Goal: Task Accomplishment & Management: Complete application form

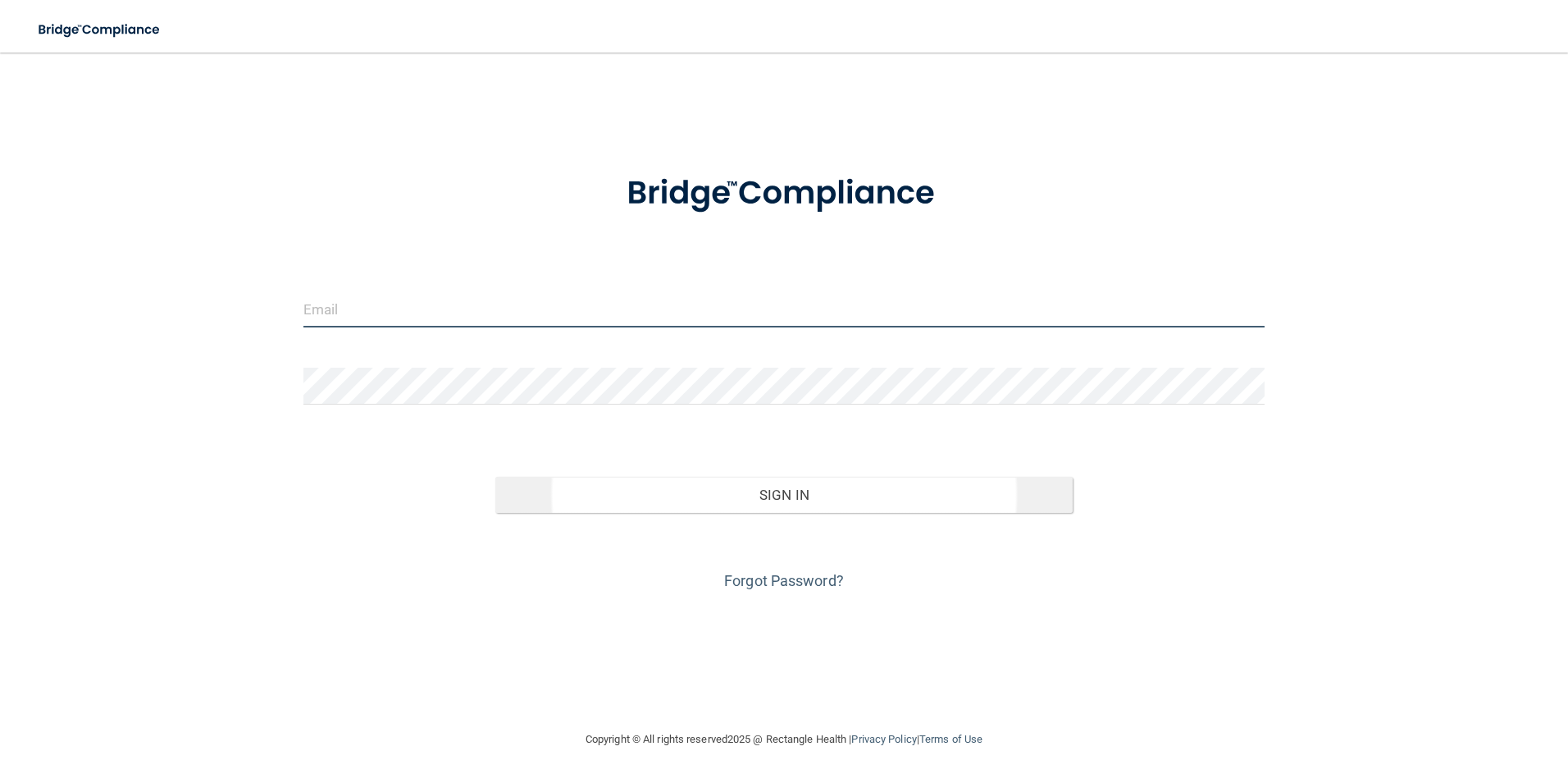
type input "[EMAIL_ADDRESS][DOMAIN_NAME]"
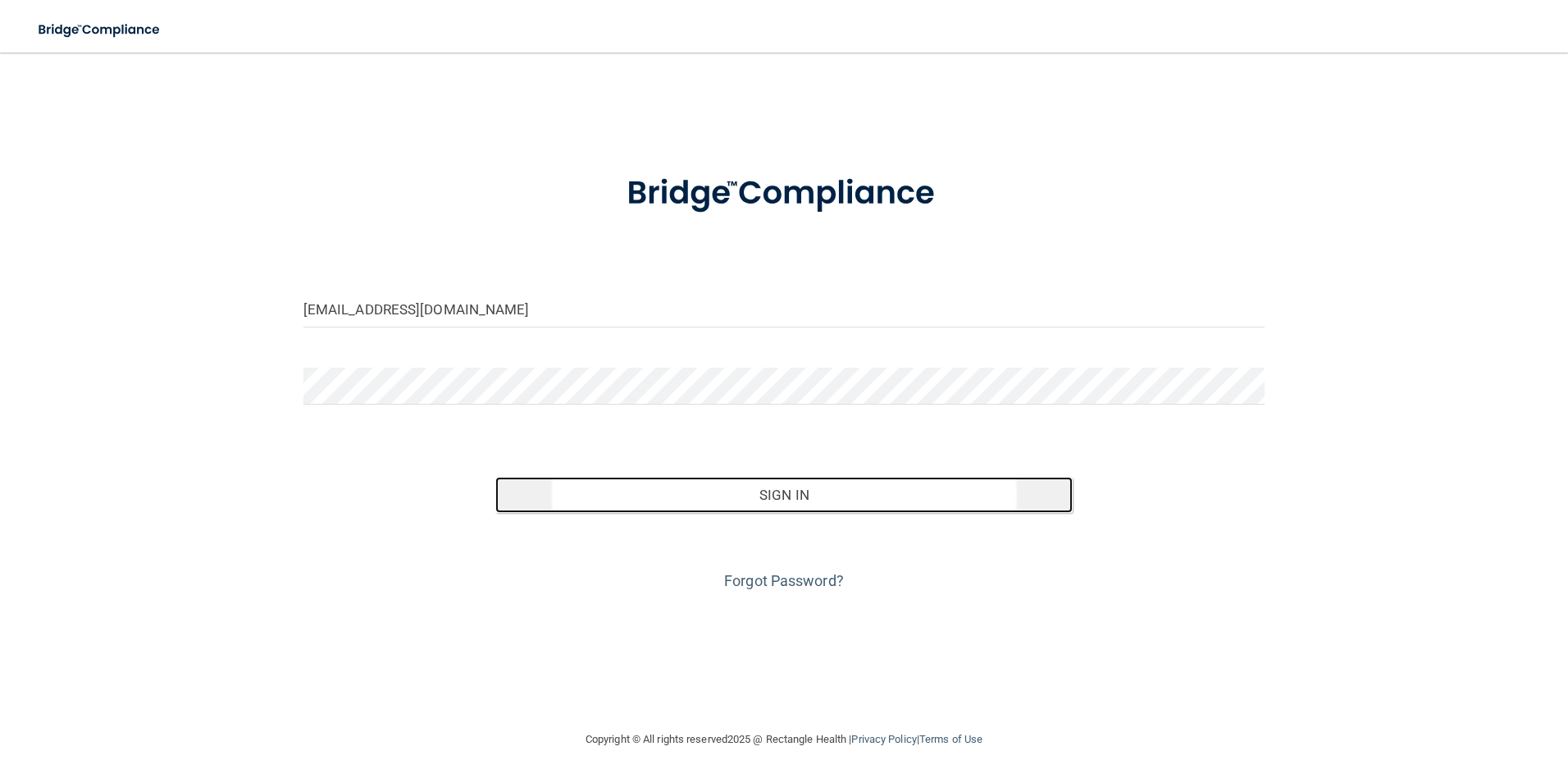
click at [813, 489] on button "Sign In" at bounding box center [784, 495] width 577 height 36
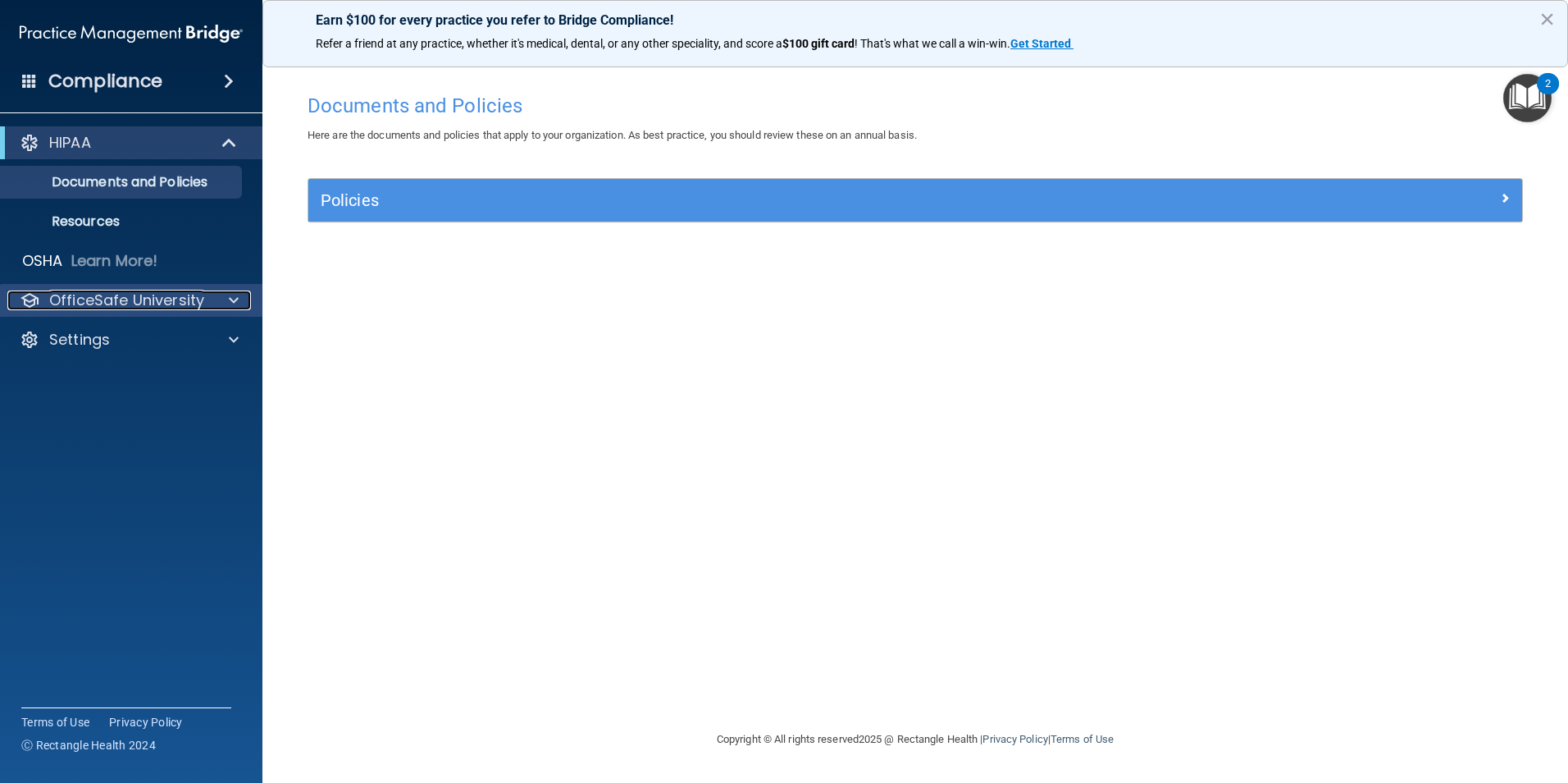
click at [119, 290] on p "OfficeSafe University" at bounding box center [126, 300] width 155 height 20
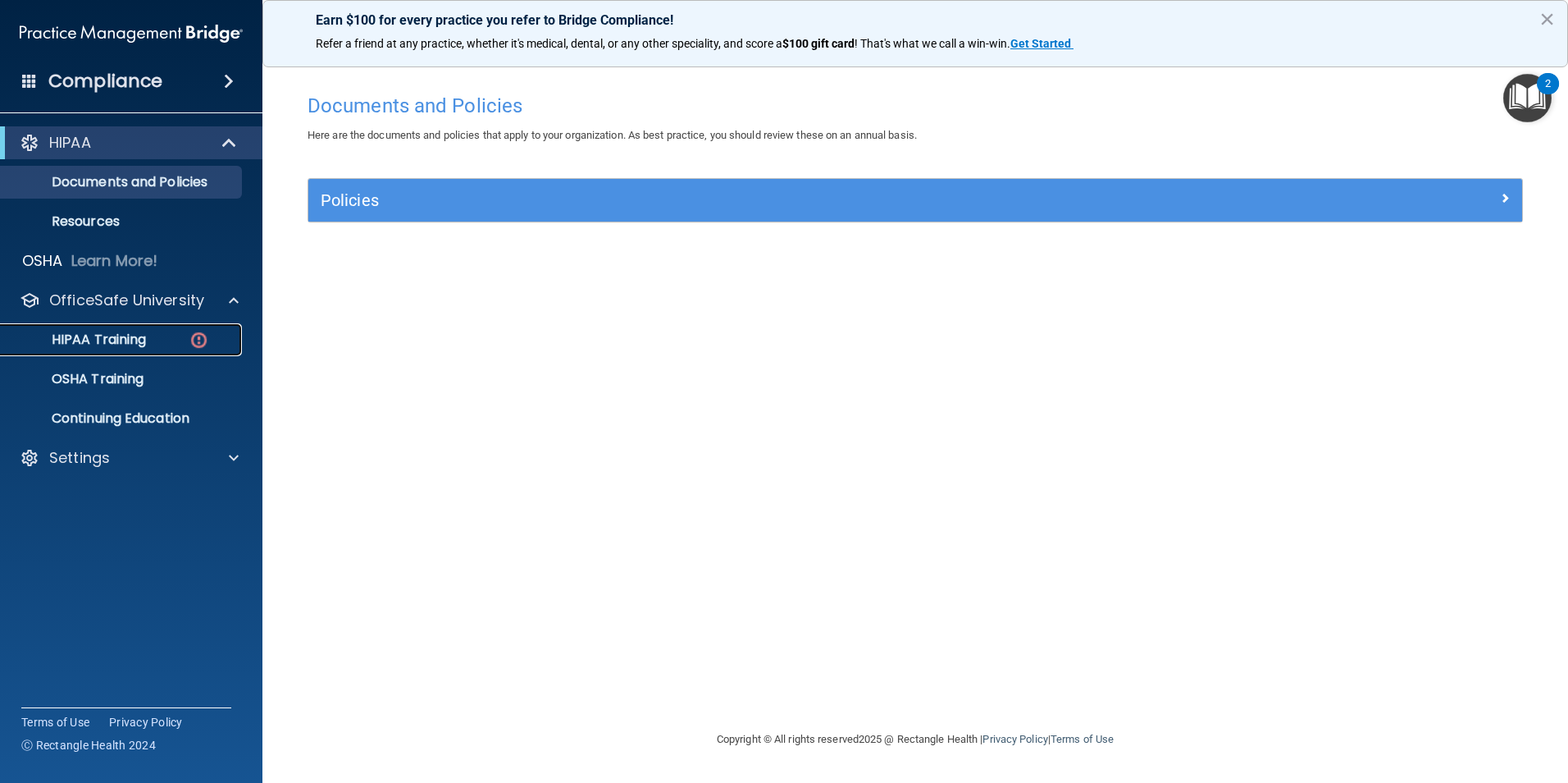
click at [113, 343] on p "HIPAA Training" at bounding box center [78, 340] width 135 height 17
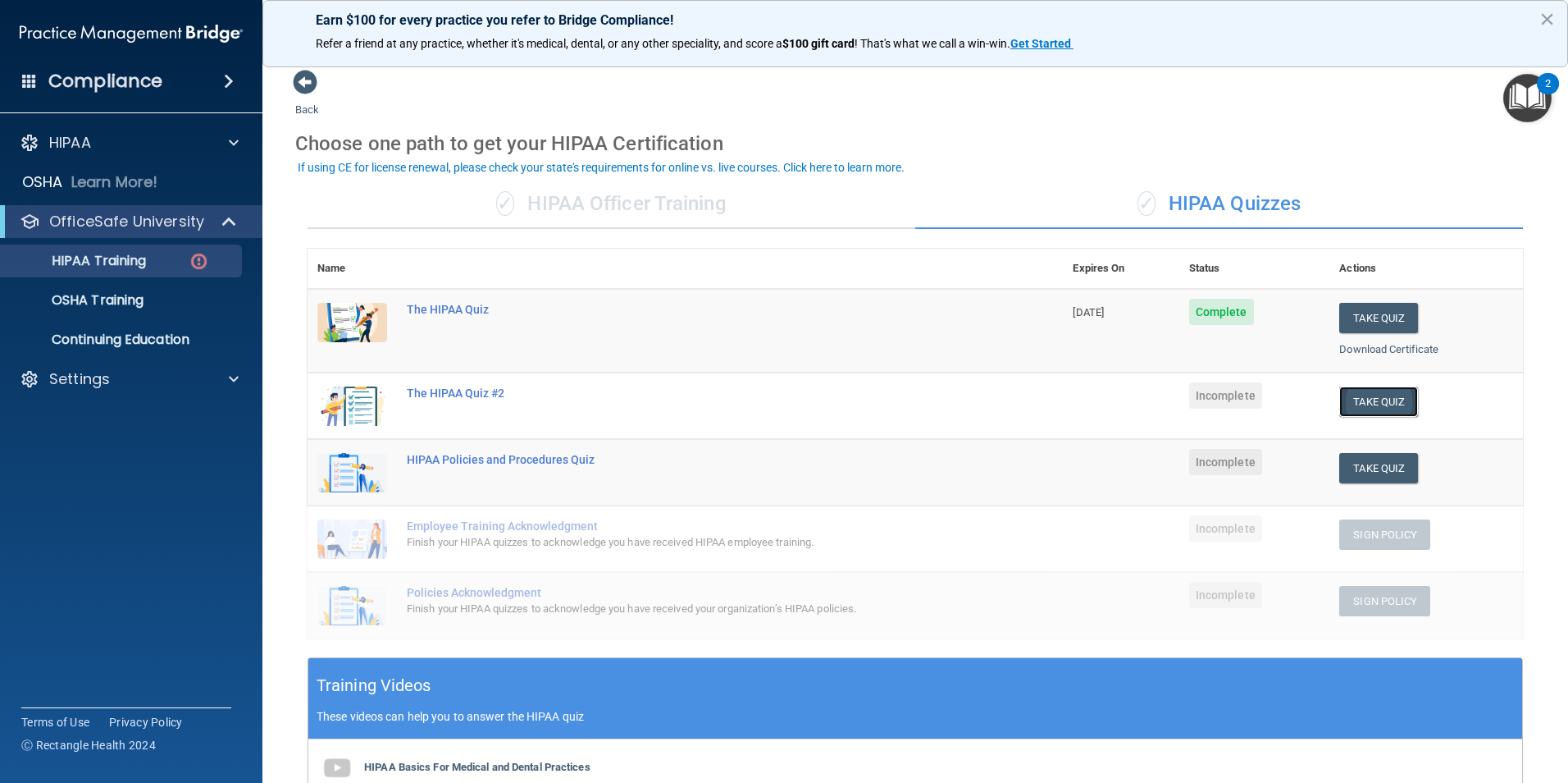
click at [1375, 392] on button "Take Quiz" at bounding box center [1378, 401] width 79 height 31
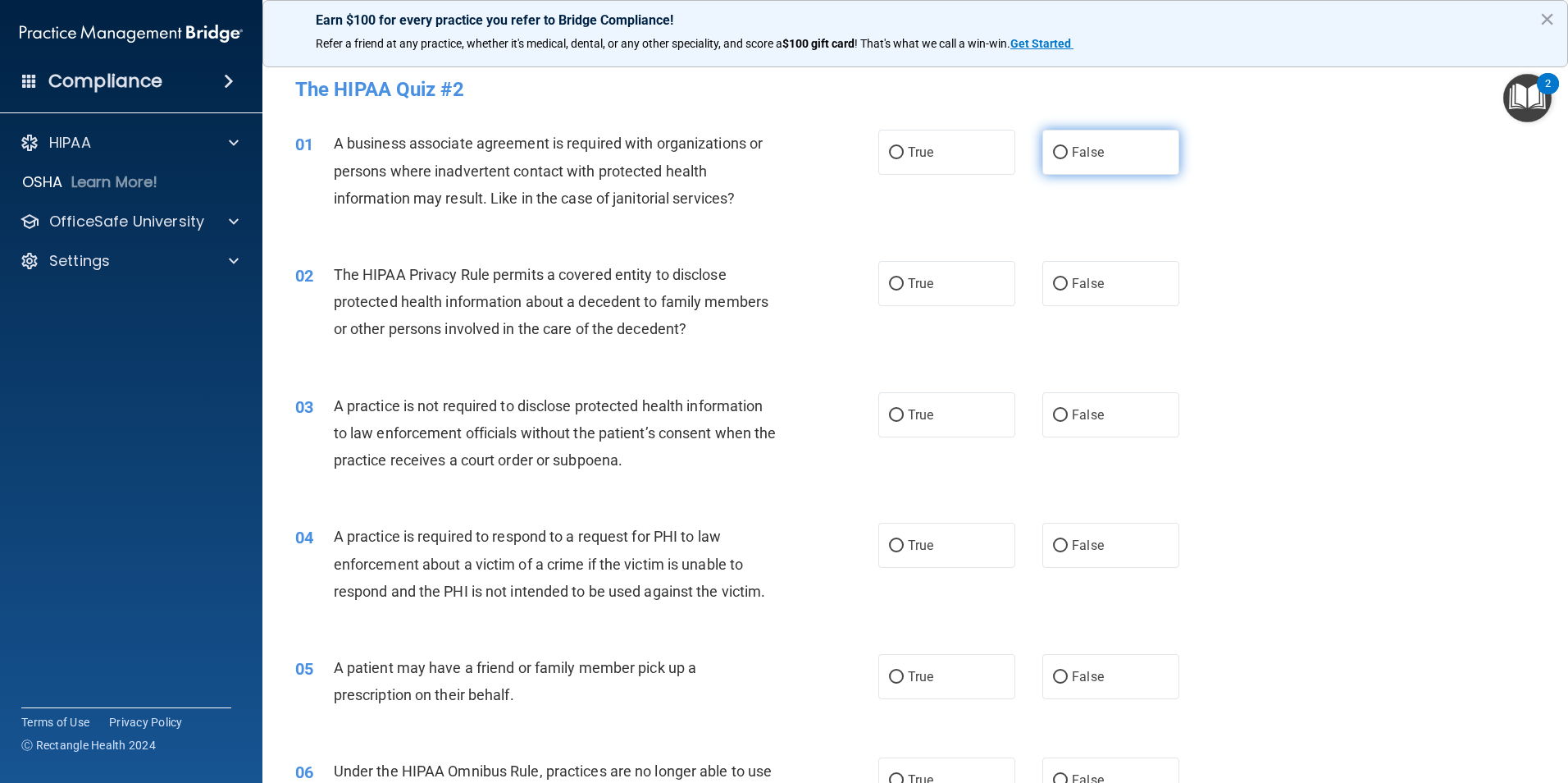
click at [1056, 156] on input "False" at bounding box center [1061, 153] width 15 height 12
radio input "true"
click at [891, 281] on input "True" at bounding box center [896, 284] width 15 height 12
radio input "true"
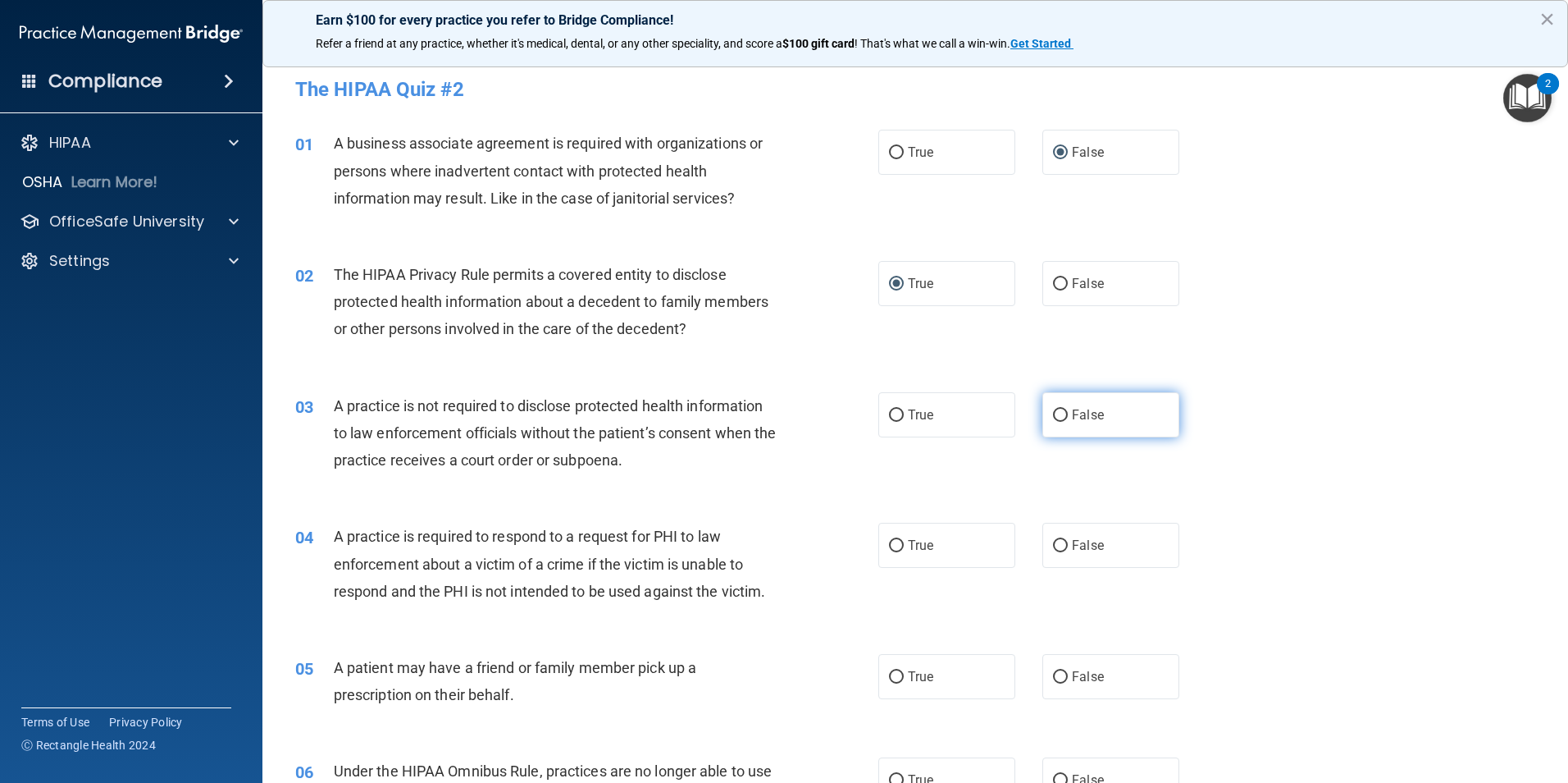
click at [1056, 414] on input "False" at bounding box center [1061, 416] width 15 height 12
radio input "true"
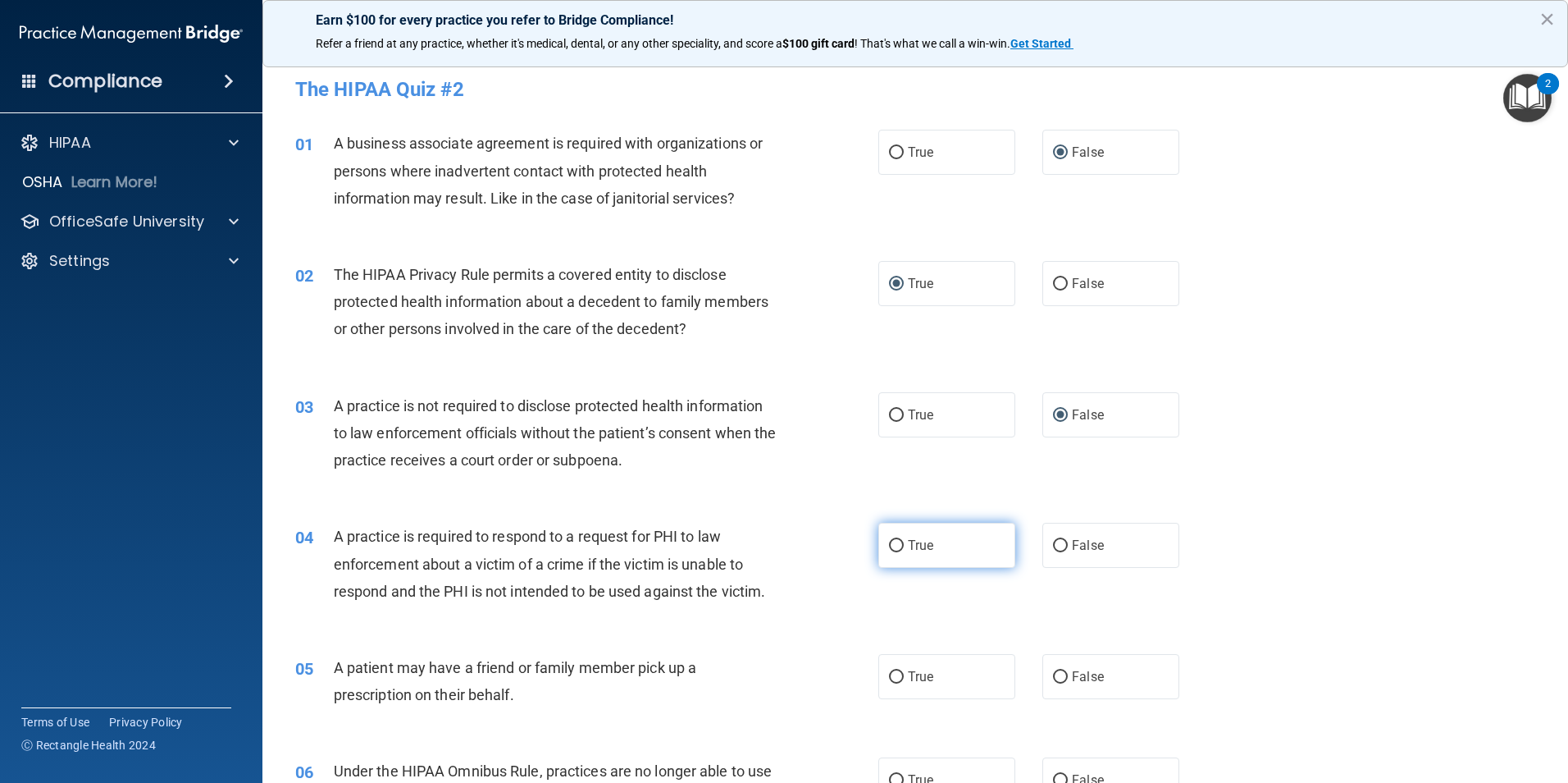
click at [891, 545] on input "True" at bounding box center [896, 546] width 15 height 12
radio input "true"
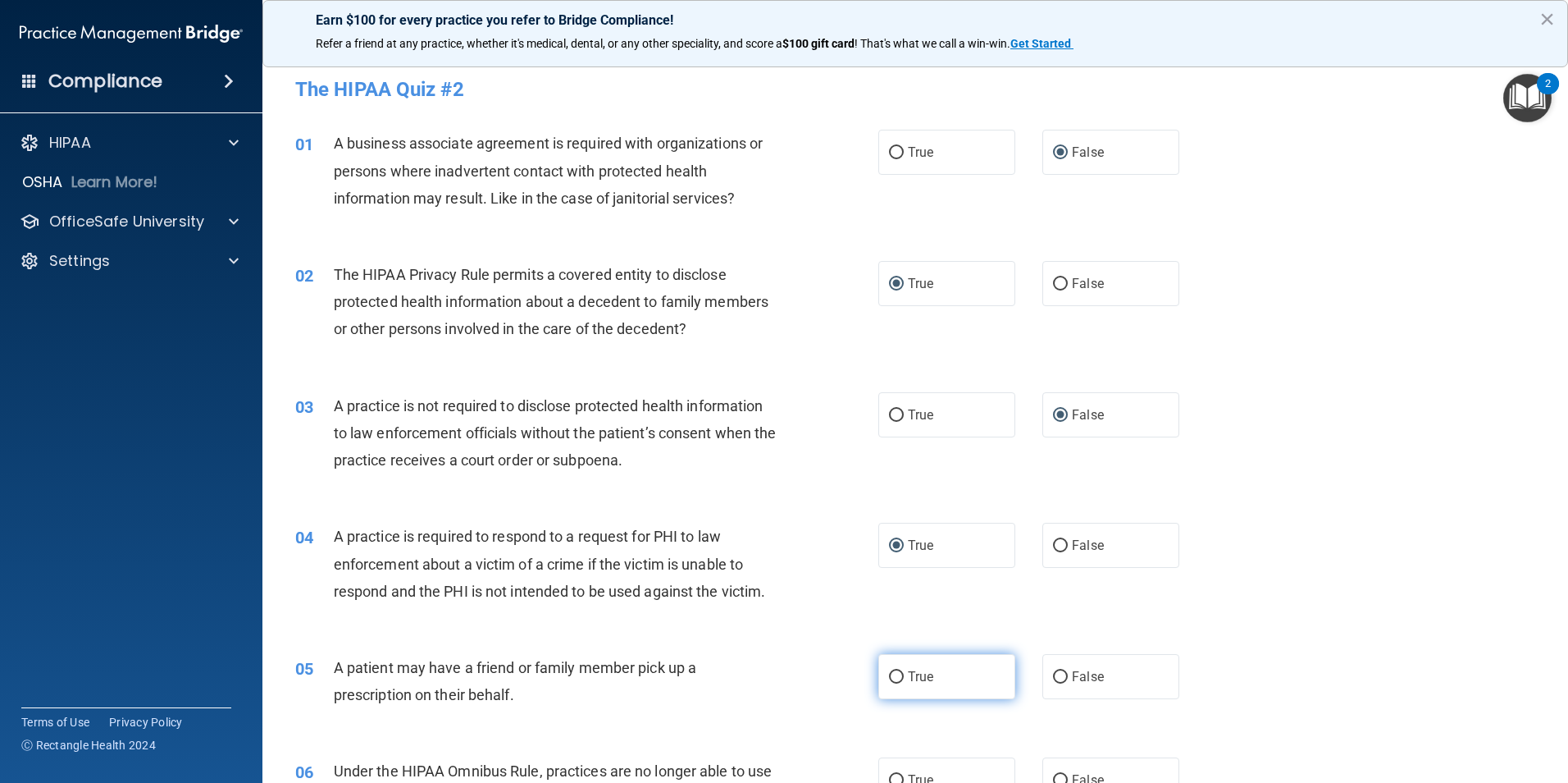
click at [891, 678] on input "True" at bounding box center [896, 677] width 15 height 12
radio input "true"
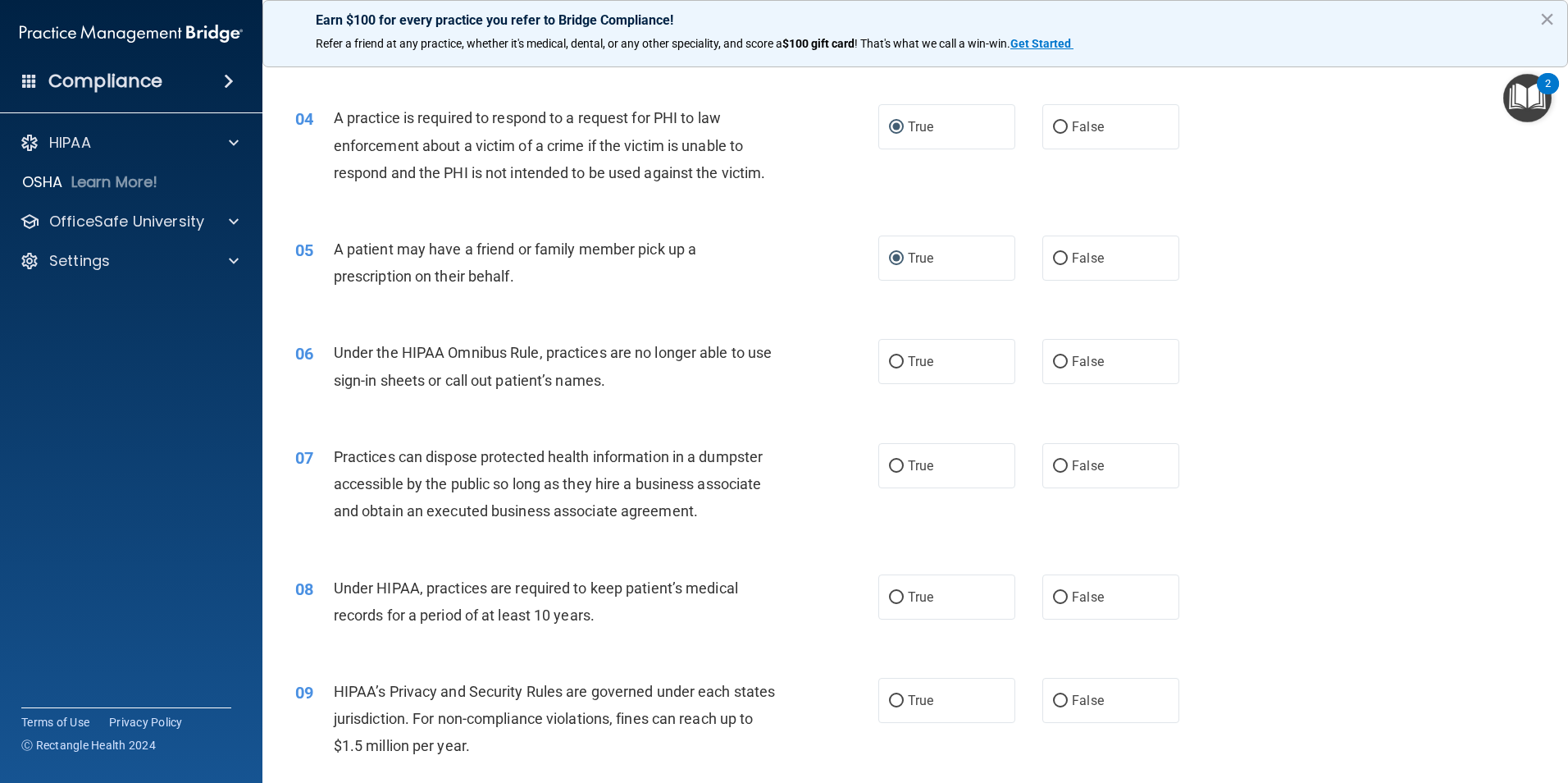
scroll to position [492, 0]
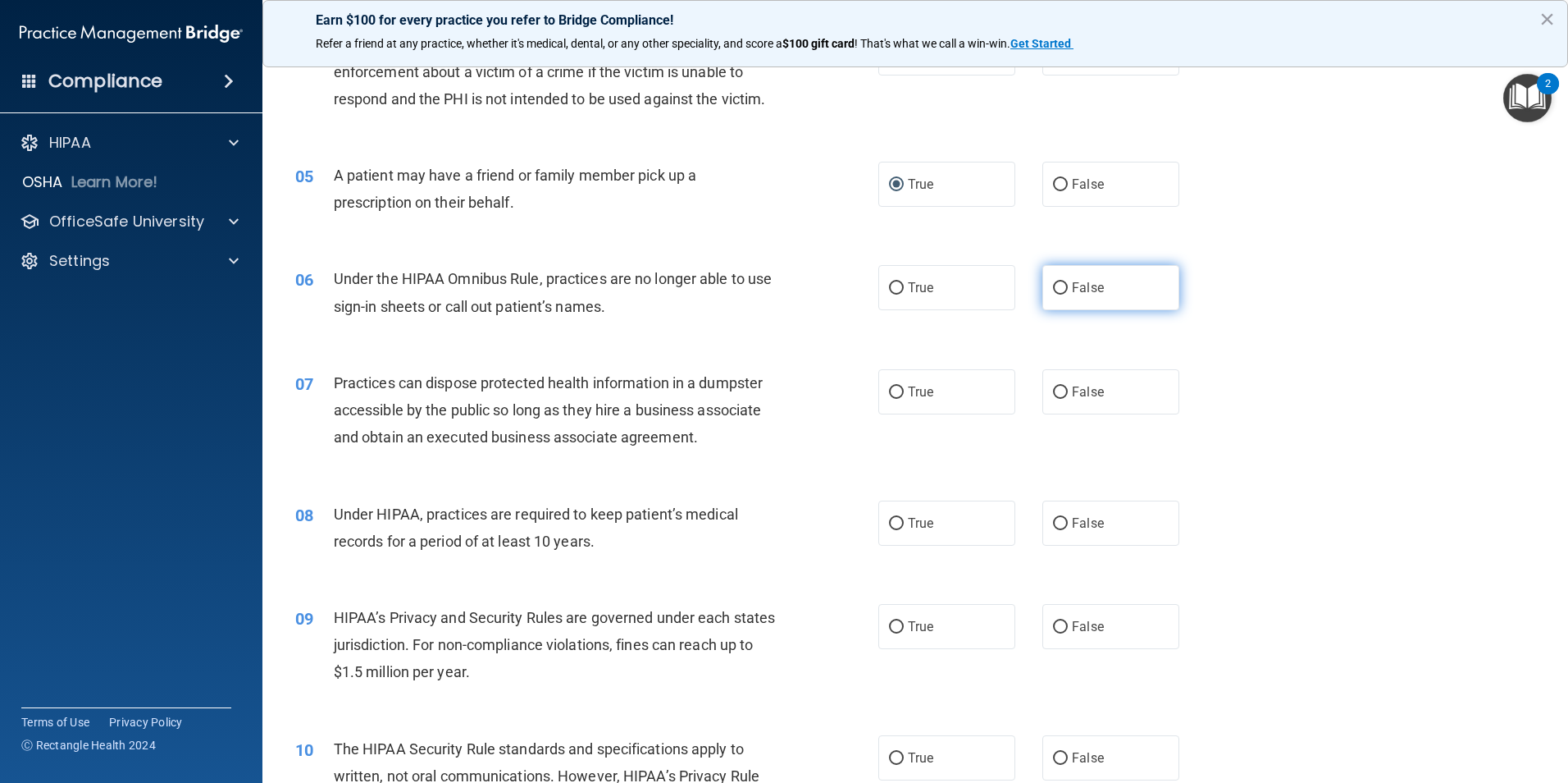
click at [1056, 288] on input "False" at bounding box center [1061, 288] width 15 height 12
radio input "true"
click at [1053, 395] on input "False" at bounding box center [1061, 392] width 15 height 12
radio input "true"
click at [1053, 523] on input "False" at bounding box center [1061, 523] width 15 height 12
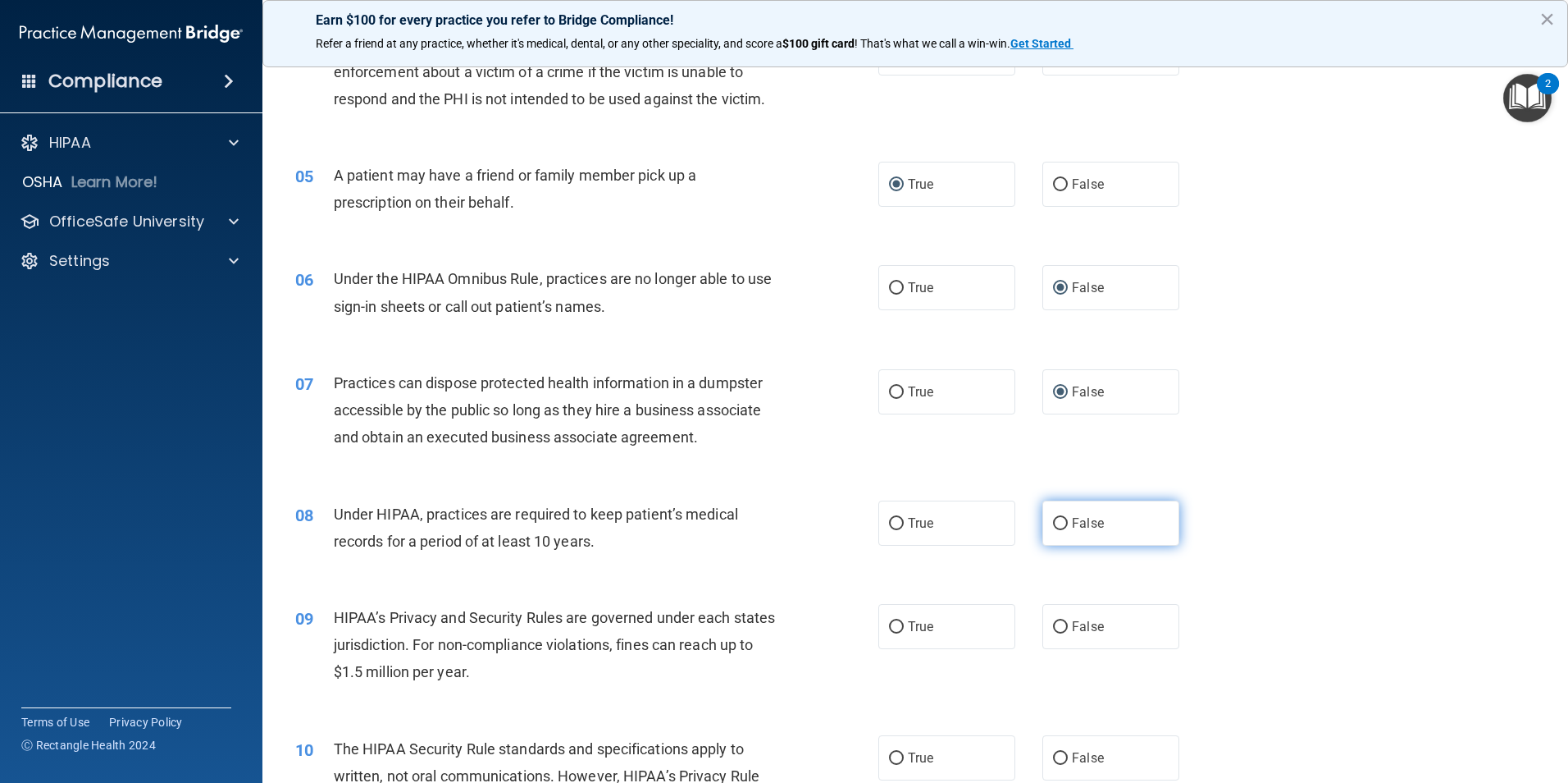
radio input "true"
click at [1053, 631] on input "False" at bounding box center [1061, 627] width 15 height 12
radio input "true"
click at [891, 762] on input "True" at bounding box center [896, 758] width 15 height 12
radio input "true"
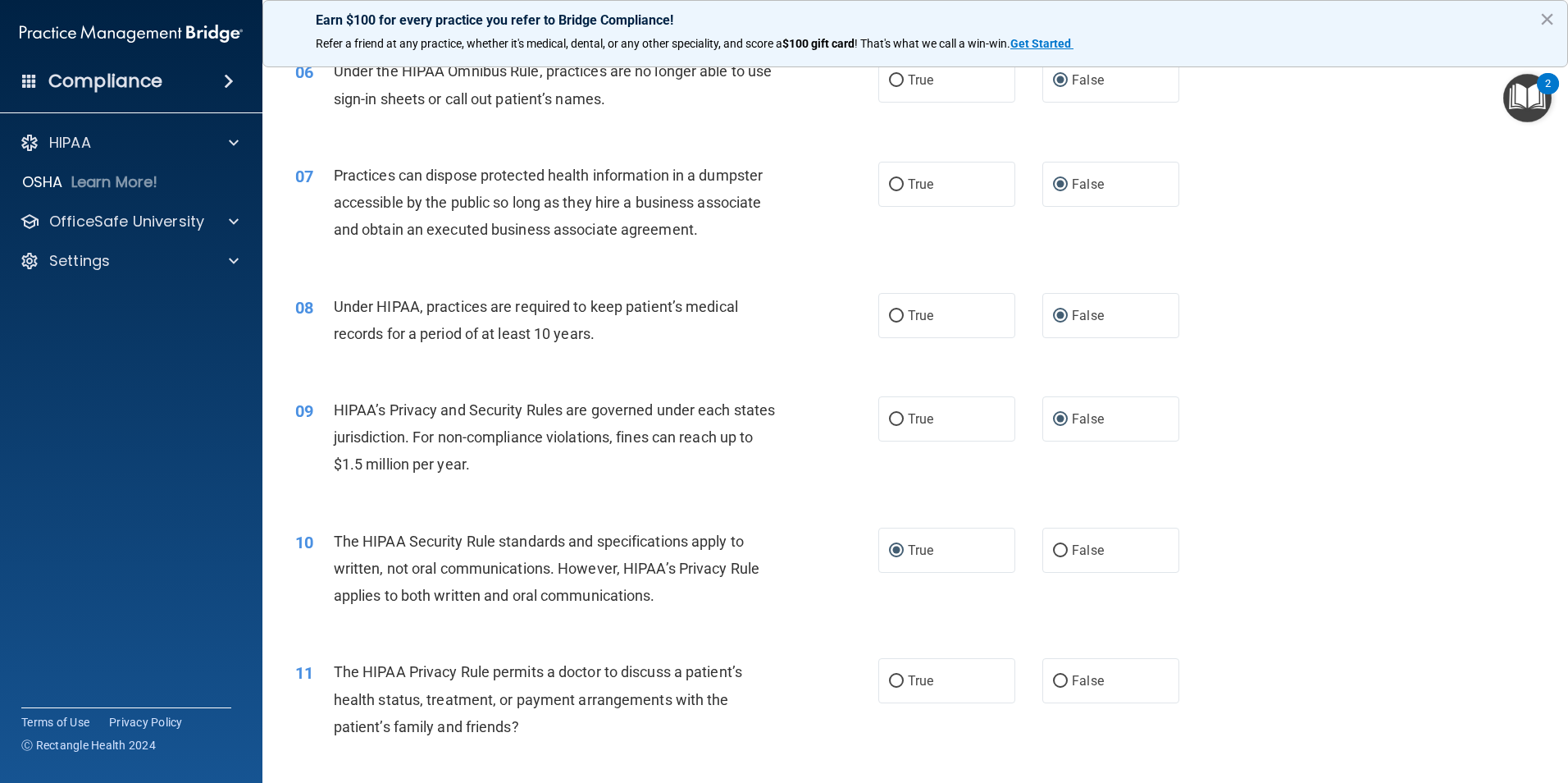
scroll to position [738, 0]
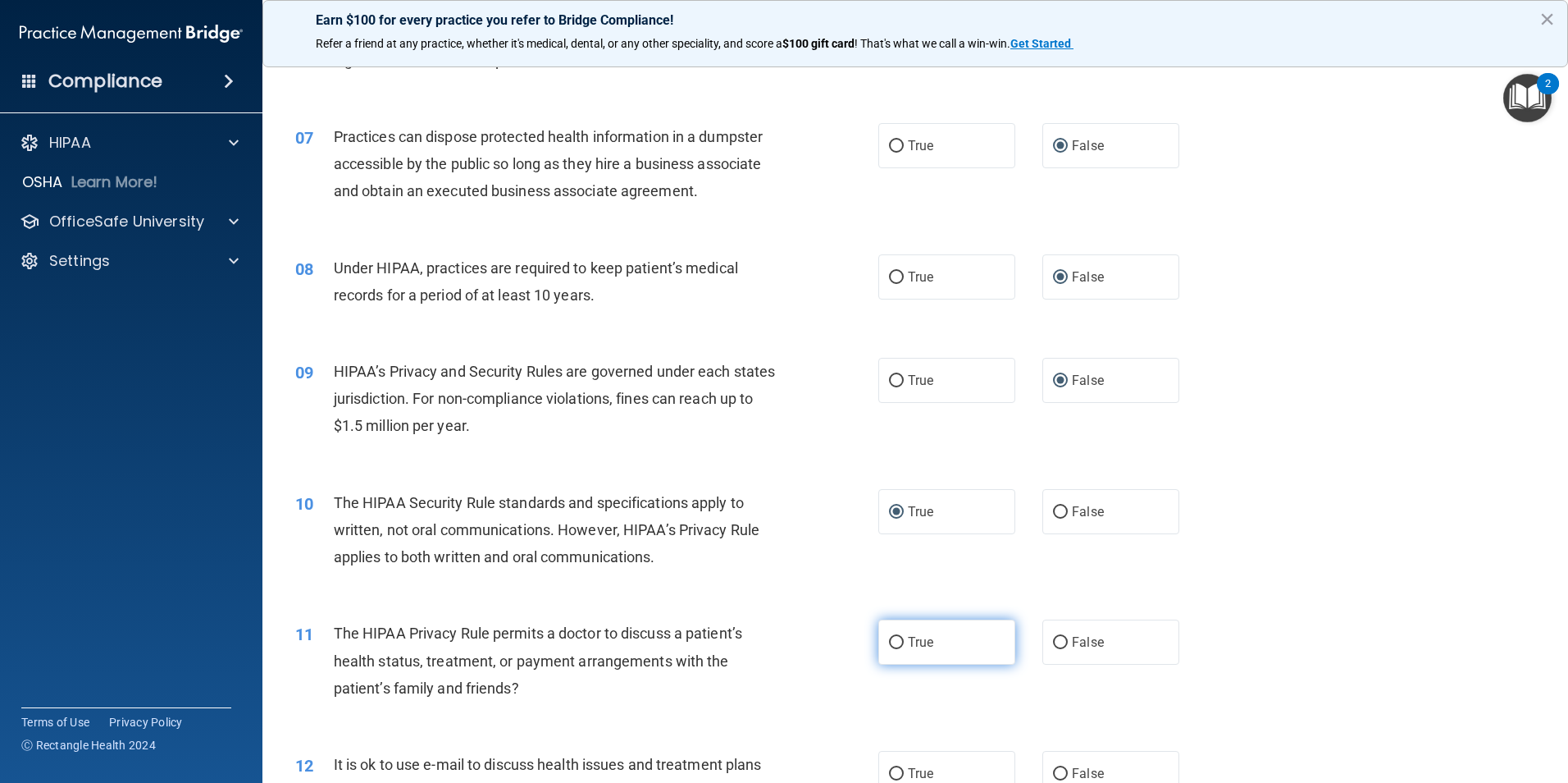
click at [891, 644] on input "True" at bounding box center [896, 643] width 15 height 12
radio input "true"
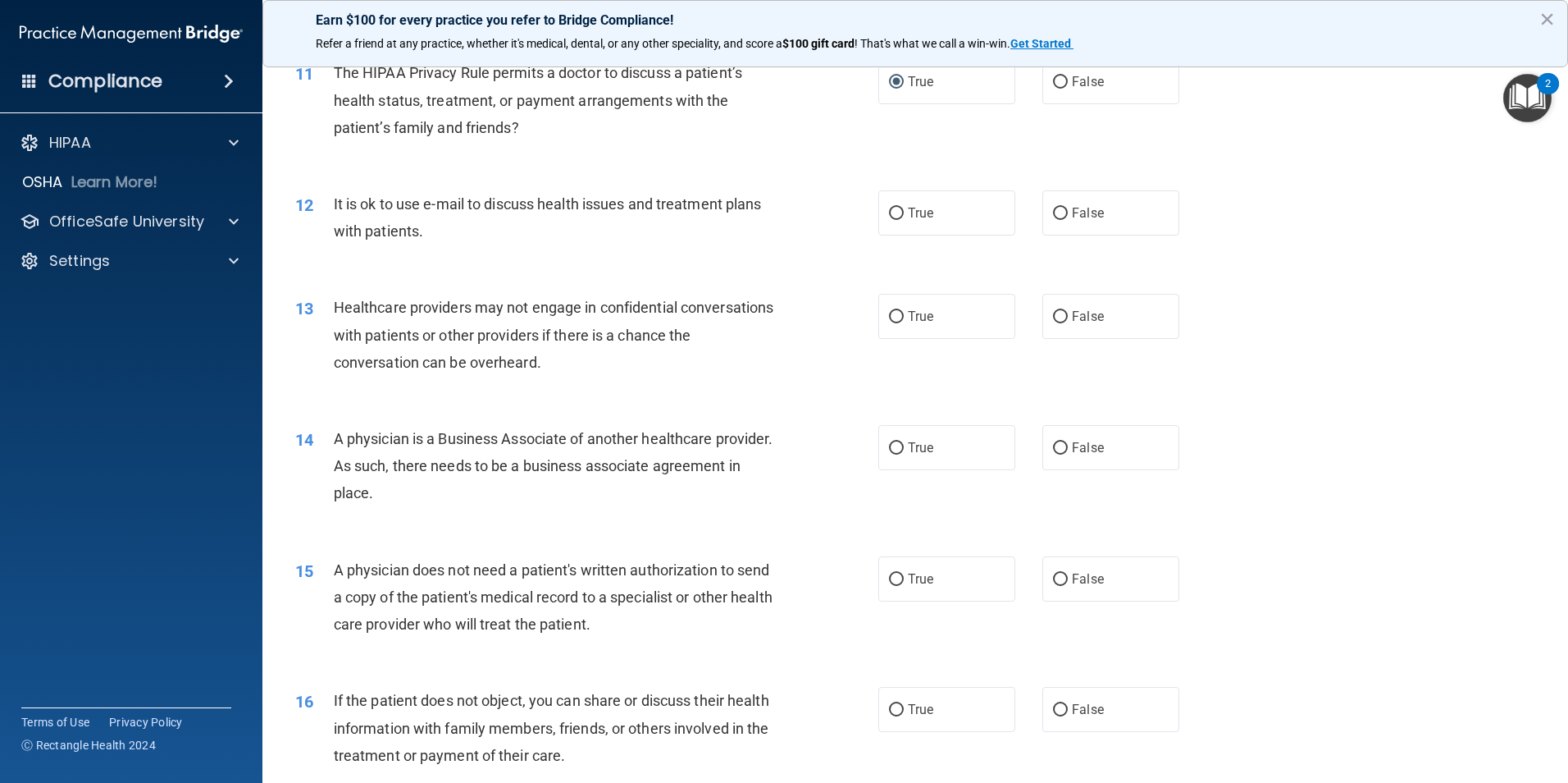
scroll to position [1313, 0]
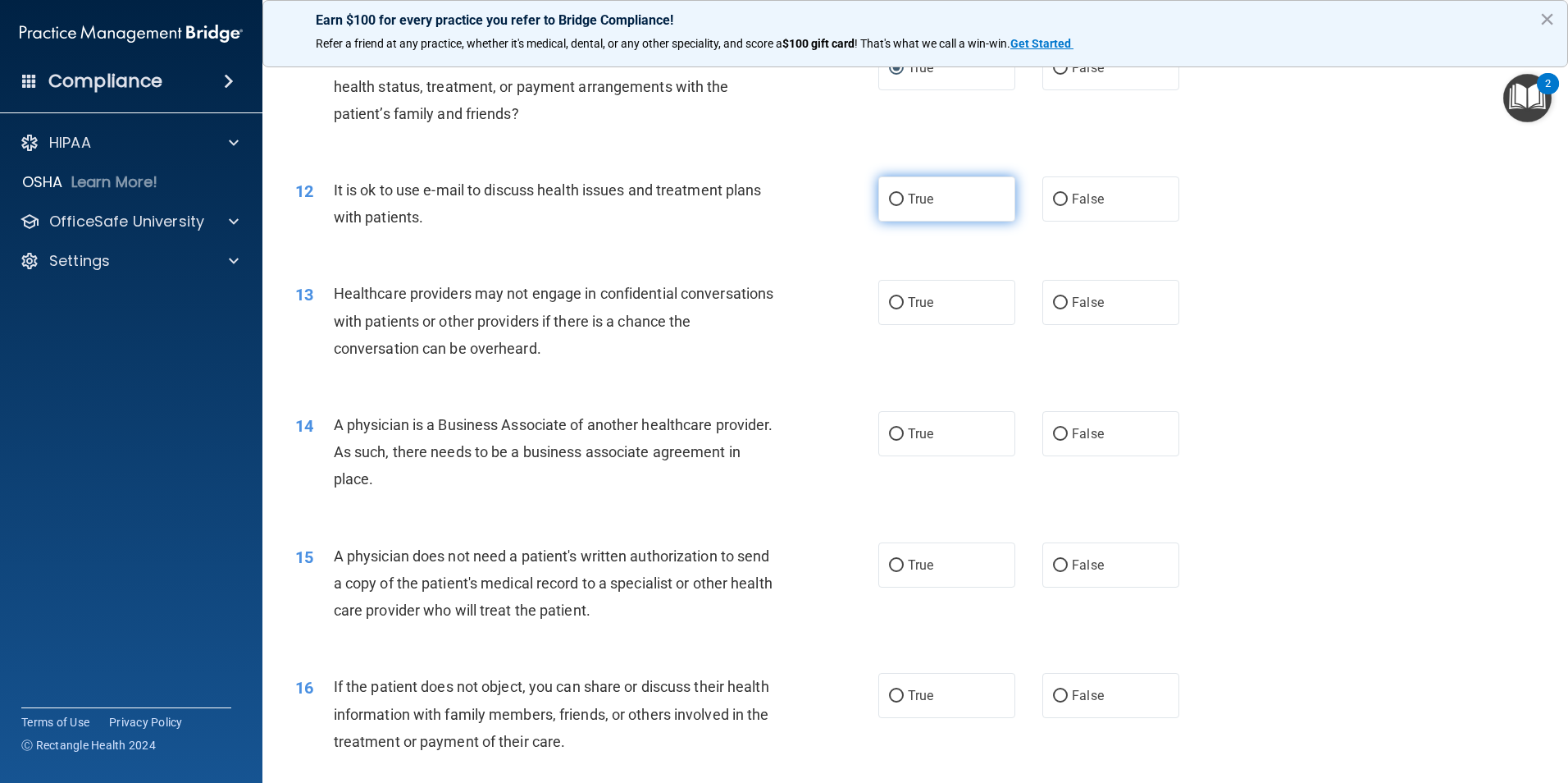
click at [889, 194] on input "True" at bounding box center [896, 199] width 15 height 12
radio input "true"
click at [1053, 297] on input "False" at bounding box center [1061, 303] width 15 height 12
radio input "true"
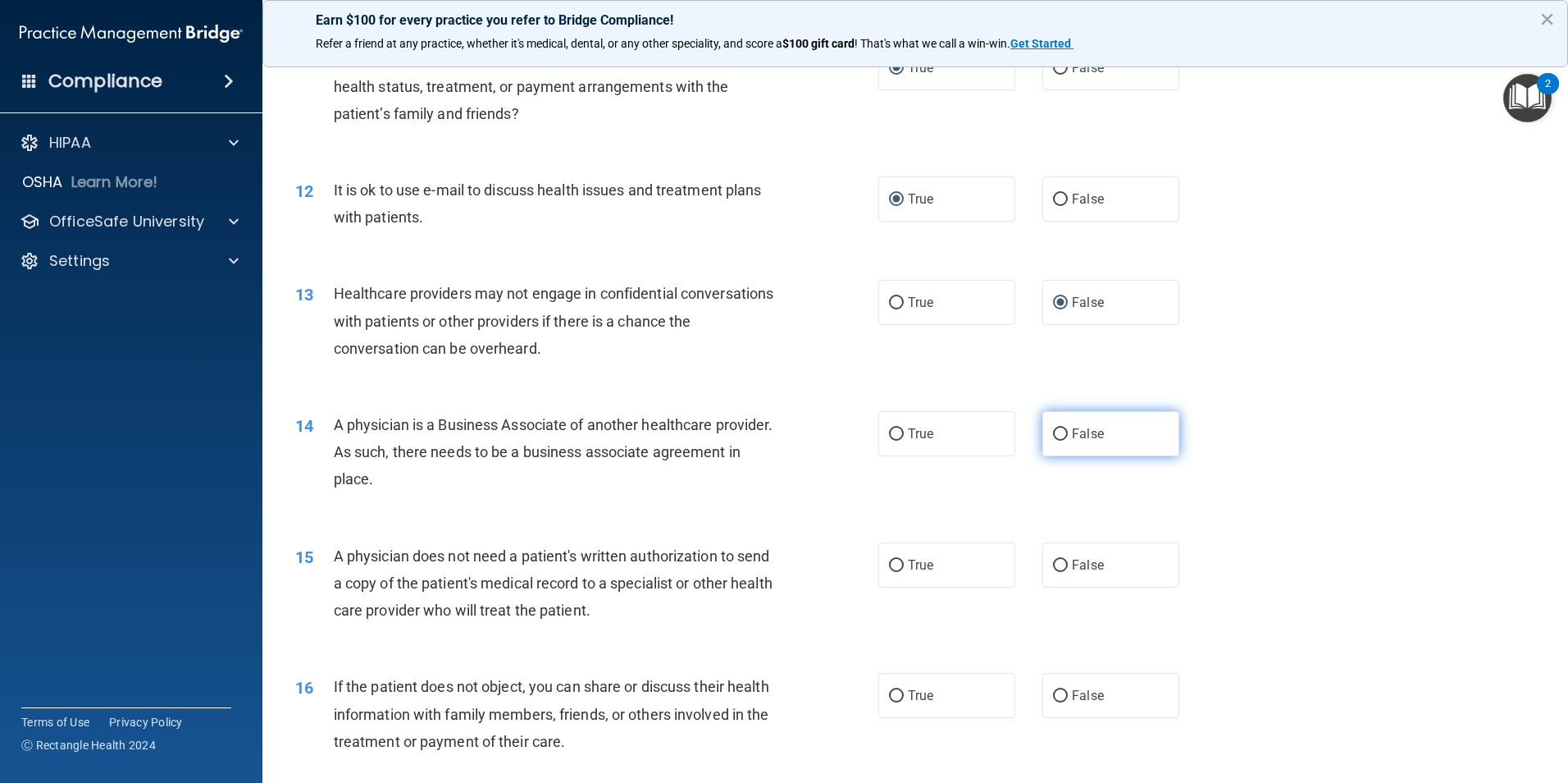
click at [1061, 432] on label "False" at bounding box center [1110, 434] width 137 height 45
click at [1061, 432] on input "False" at bounding box center [1061, 434] width 15 height 12
radio input "true"
click at [893, 566] on input "True" at bounding box center [896, 566] width 15 height 12
radio input "true"
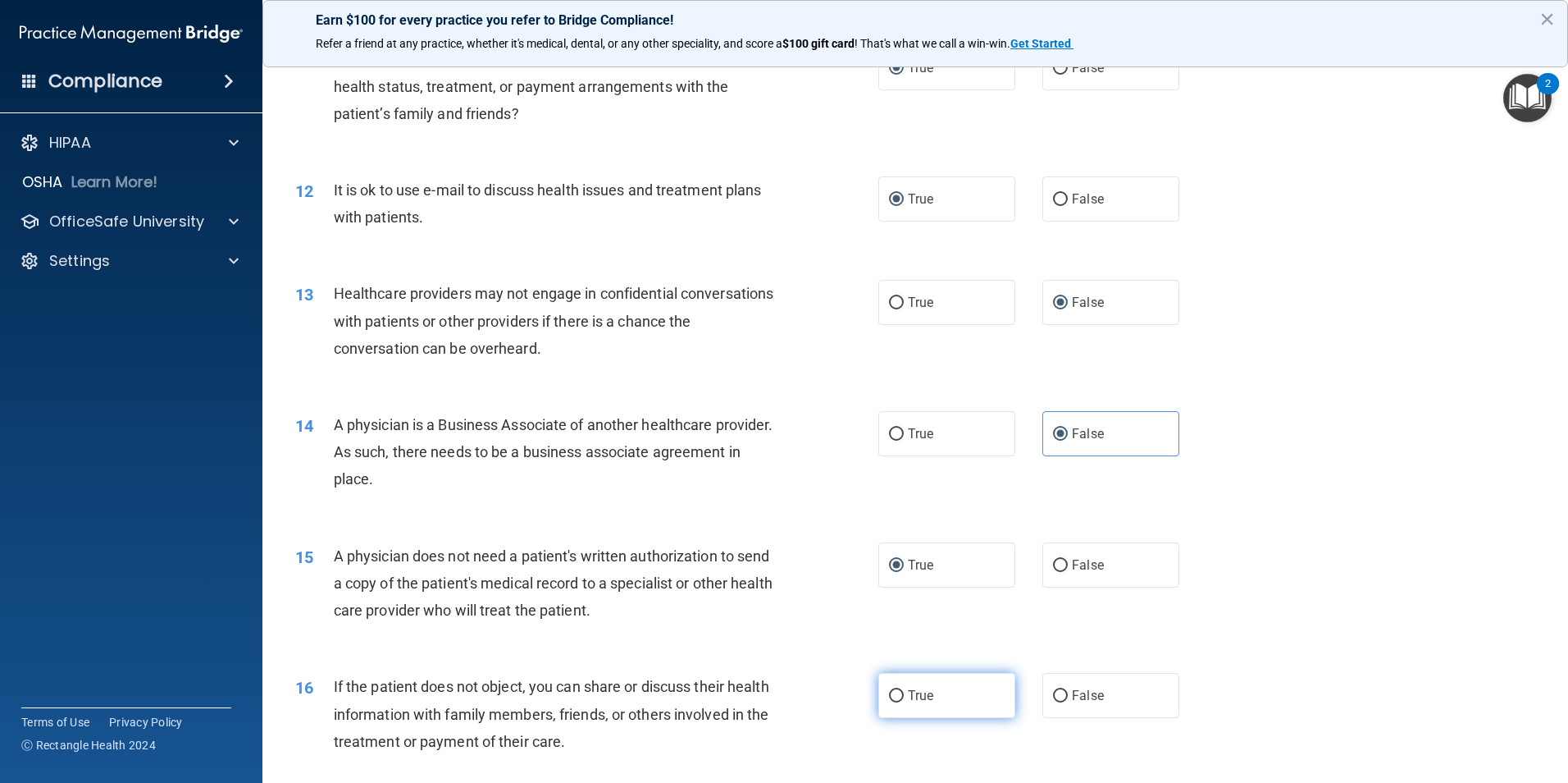
click at [890, 696] on input "True" at bounding box center [896, 696] width 15 height 12
radio input "true"
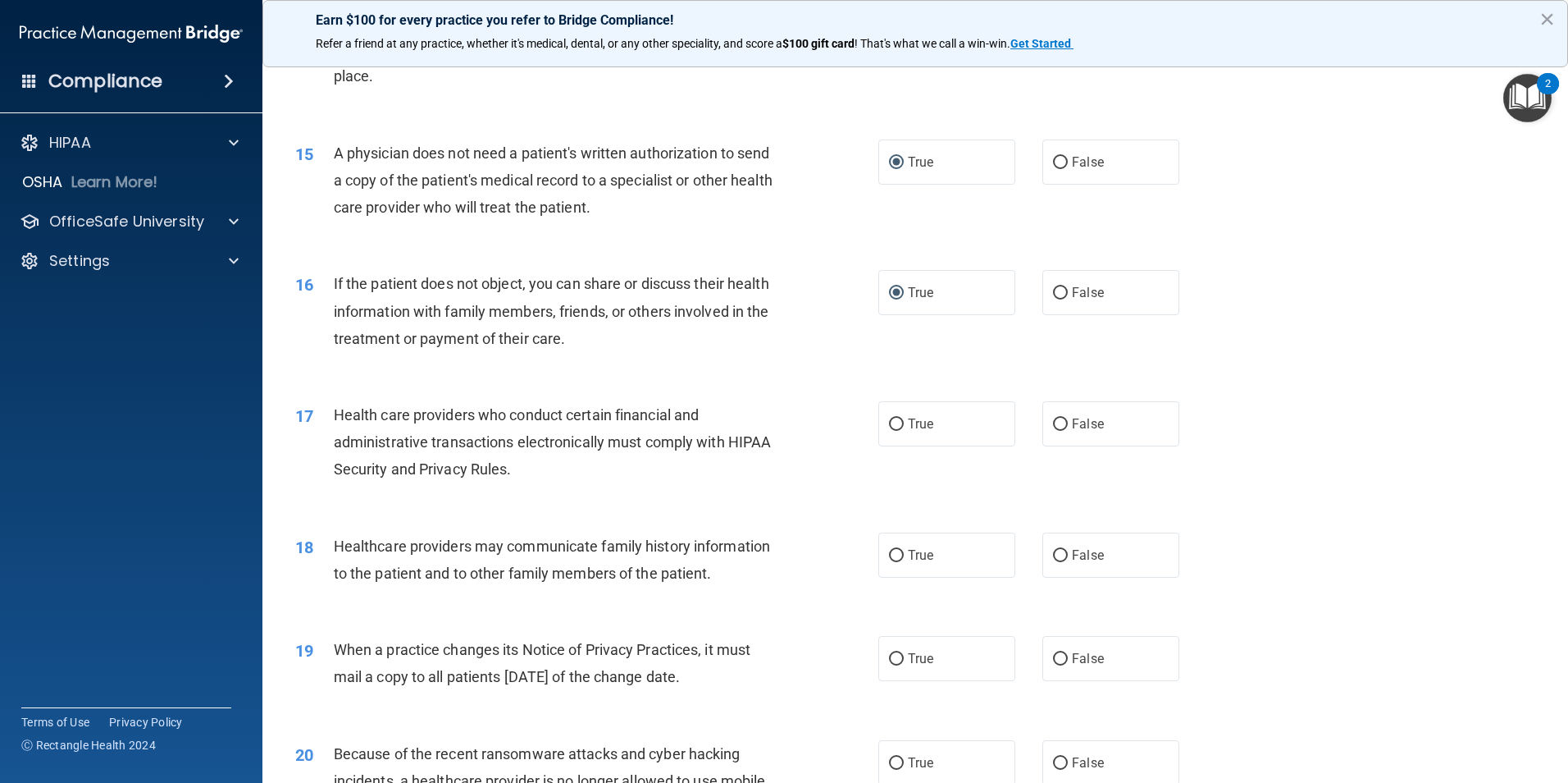
scroll to position [1723, 0]
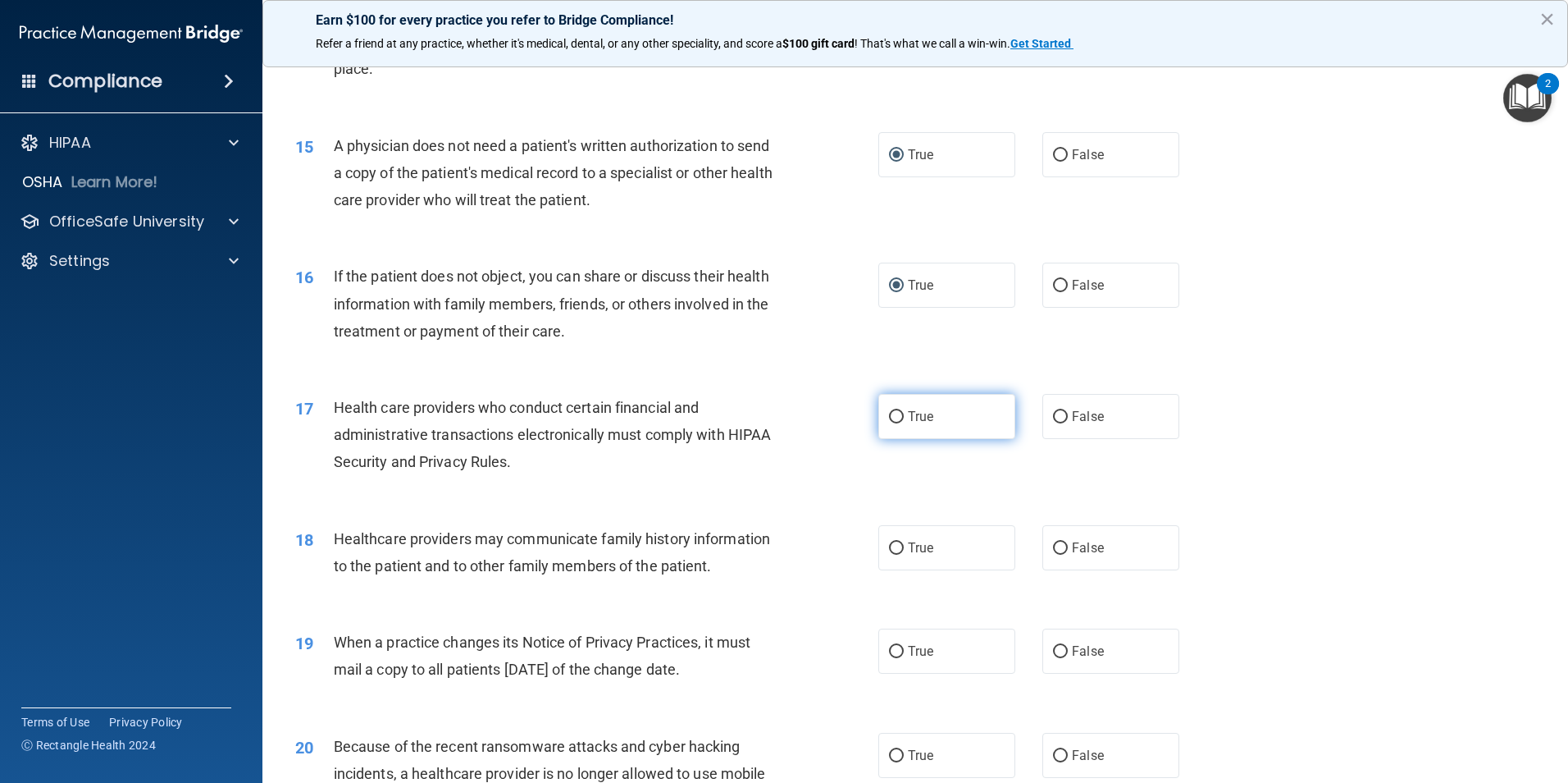
click at [889, 416] on input "True" at bounding box center [896, 417] width 15 height 12
radio input "true"
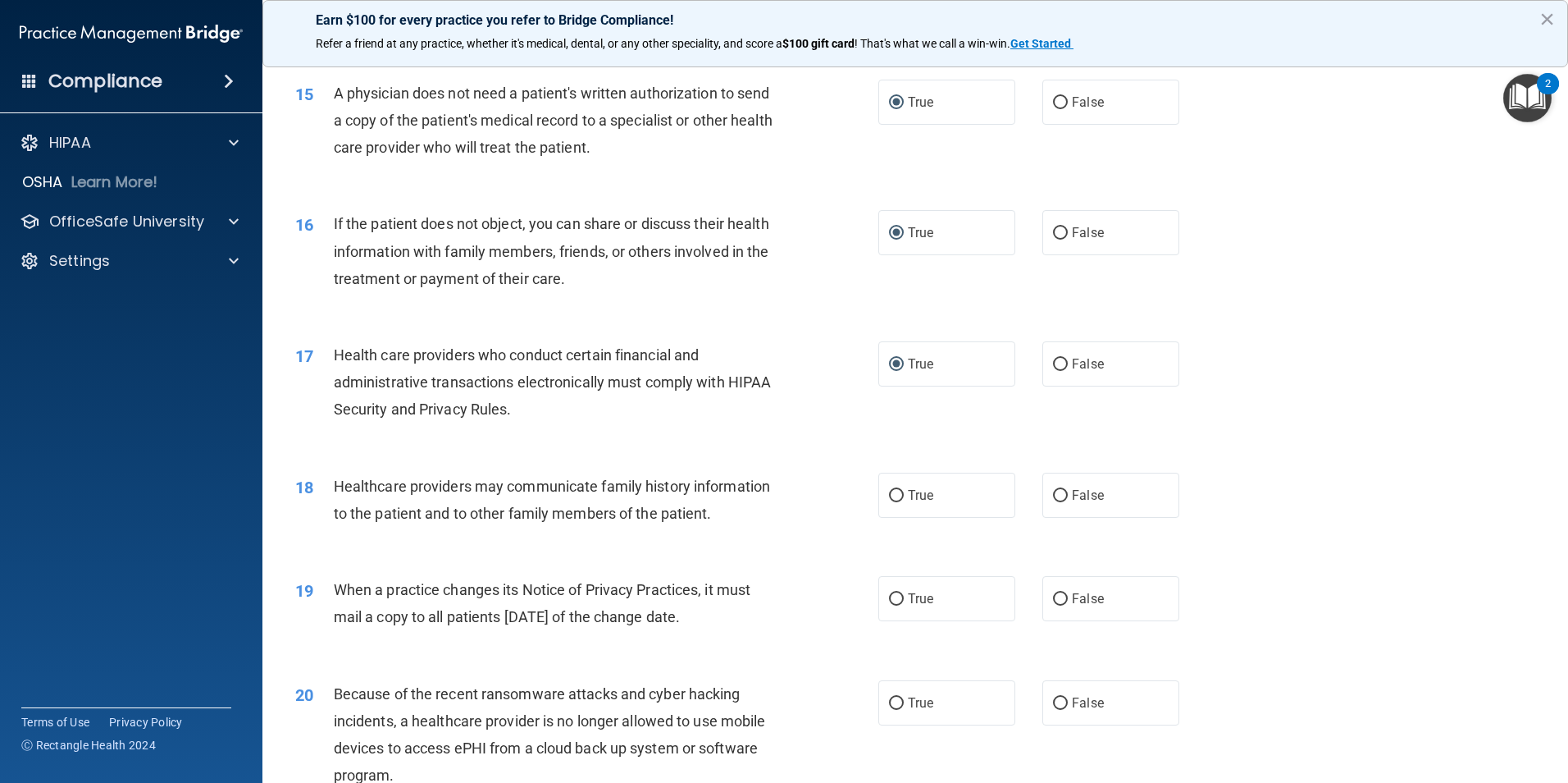
scroll to position [1805, 0]
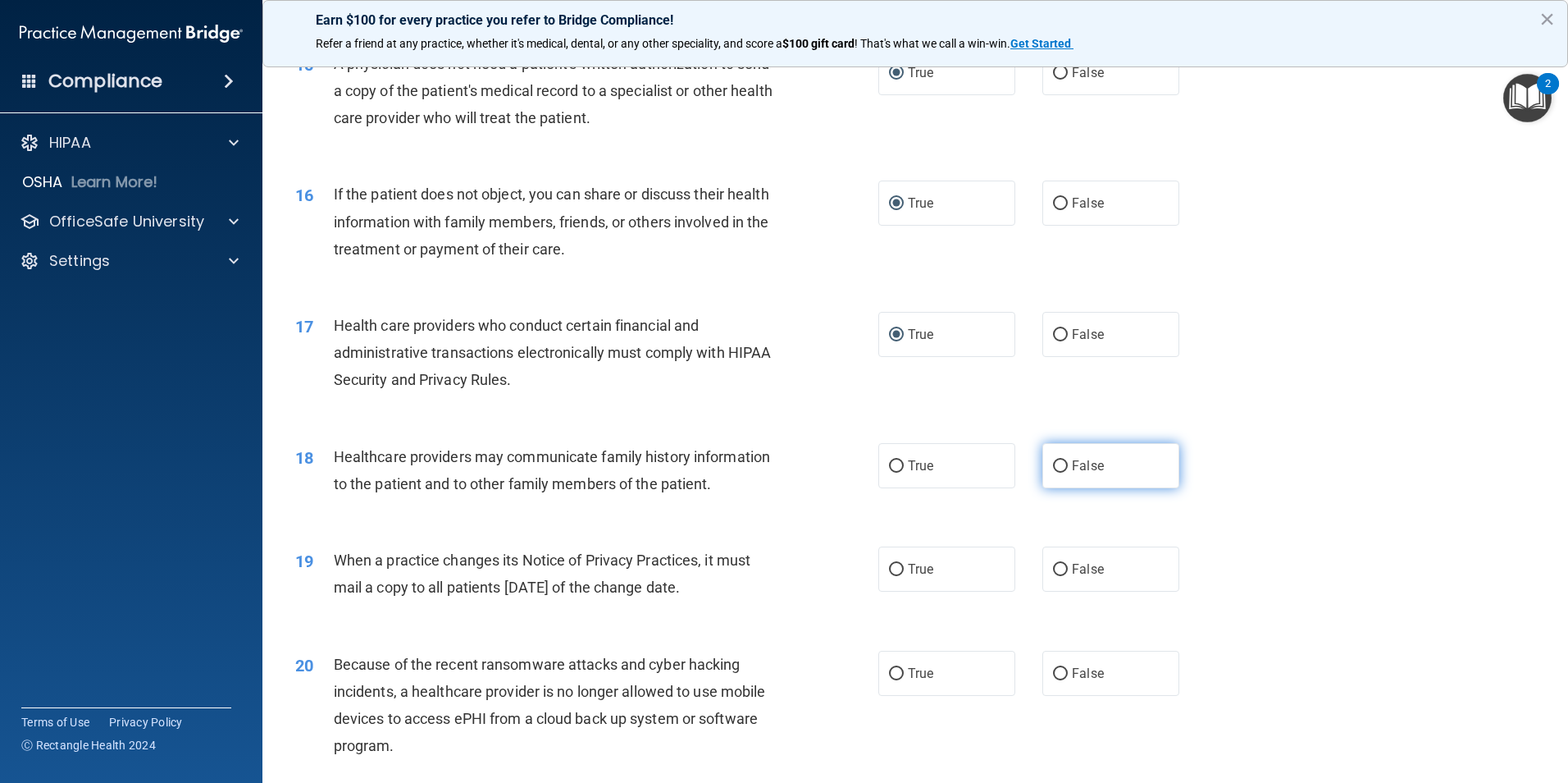
click at [1053, 466] on input "False" at bounding box center [1061, 466] width 15 height 12
radio input "true"
click at [1053, 569] on input "False" at bounding box center [1061, 570] width 15 height 12
radio input "true"
click at [1053, 674] on input "False" at bounding box center [1061, 674] width 15 height 12
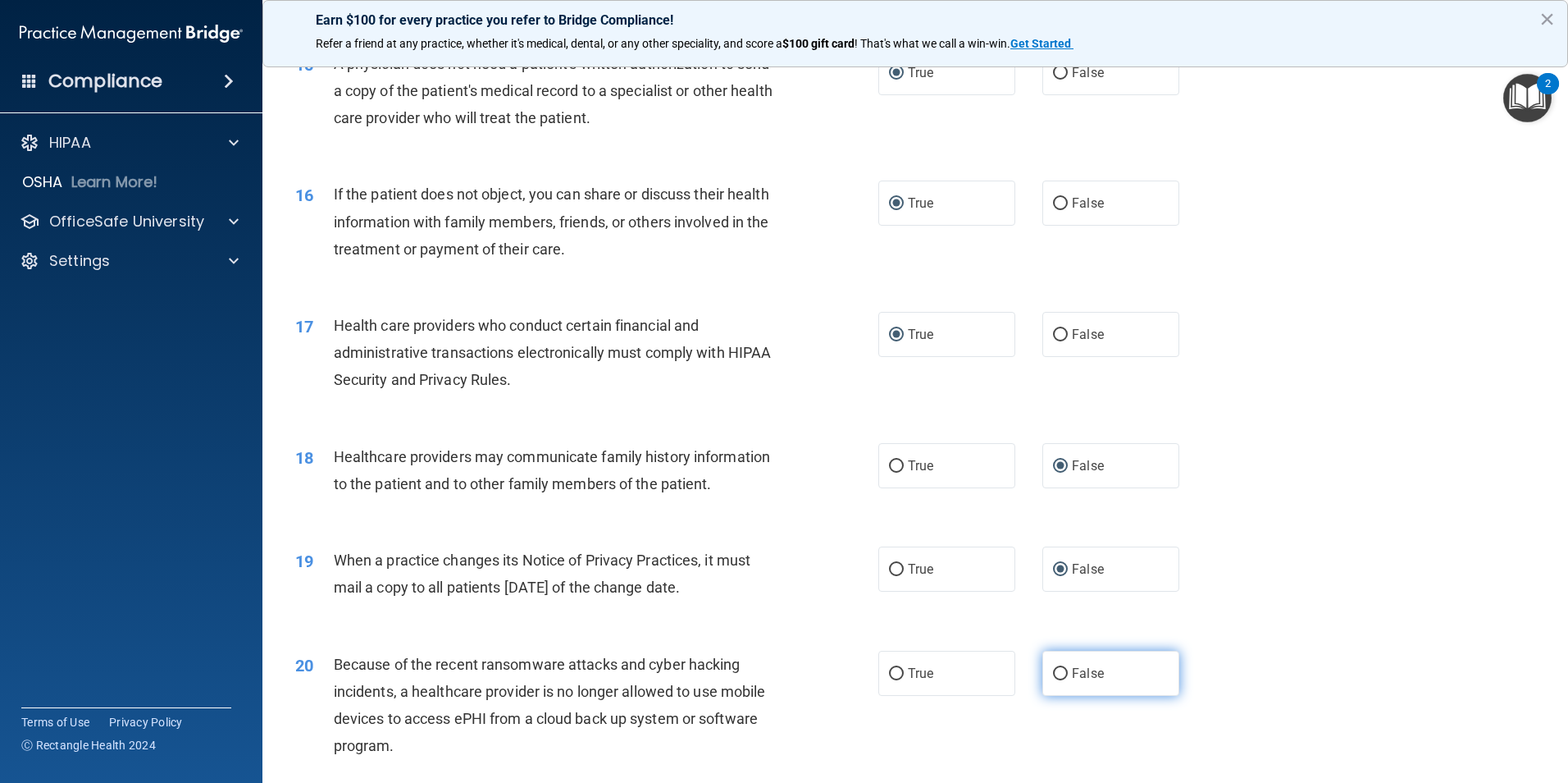
radio input "true"
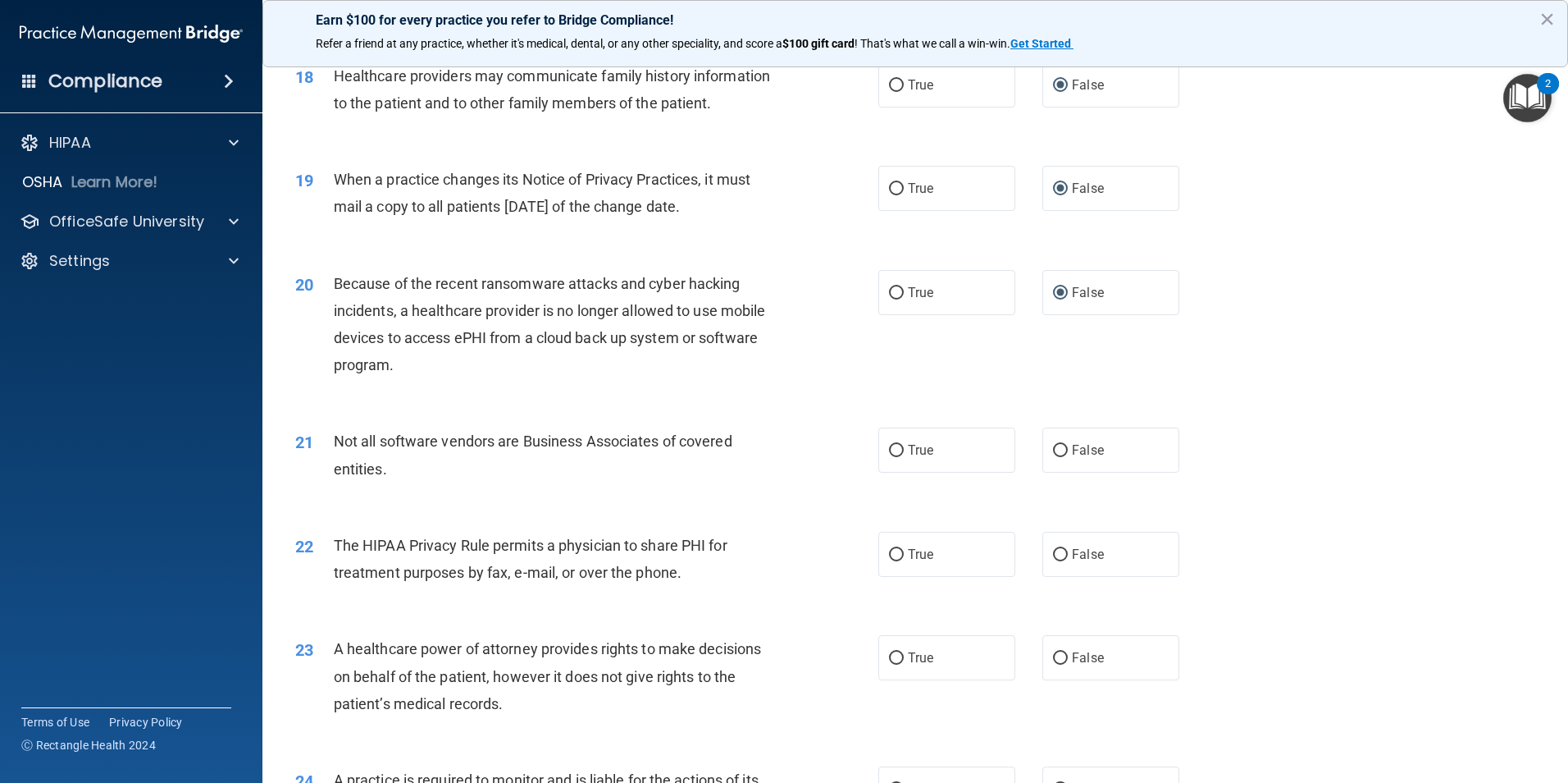
scroll to position [2215, 0]
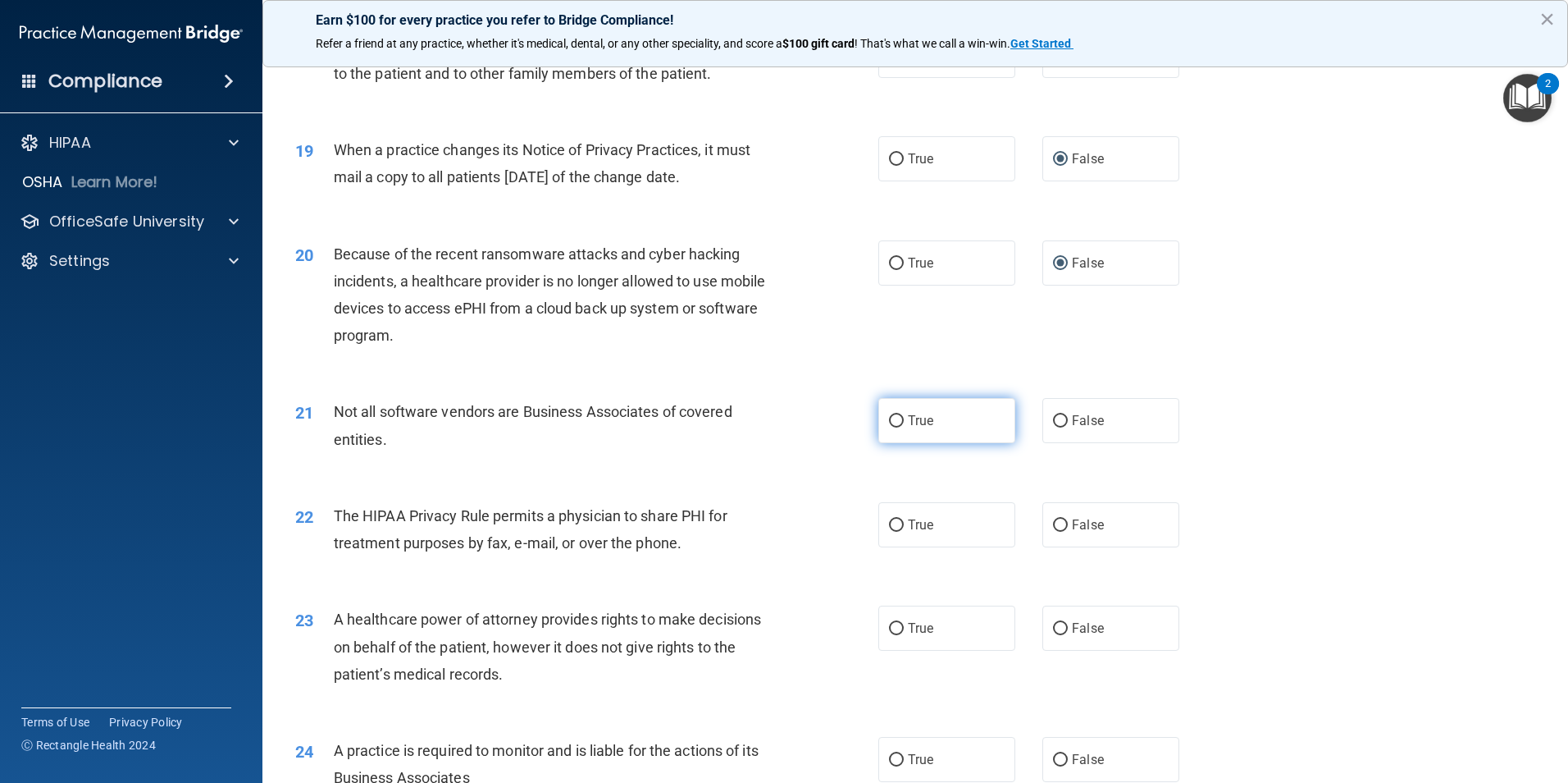
click at [889, 422] on input "True" at bounding box center [896, 421] width 15 height 12
radio input "true"
click at [896, 523] on input "True" at bounding box center [896, 525] width 15 height 12
radio input "true"
click at [1053, 526] on input "False" at bounding box center [1061, 525] width 15 height 12
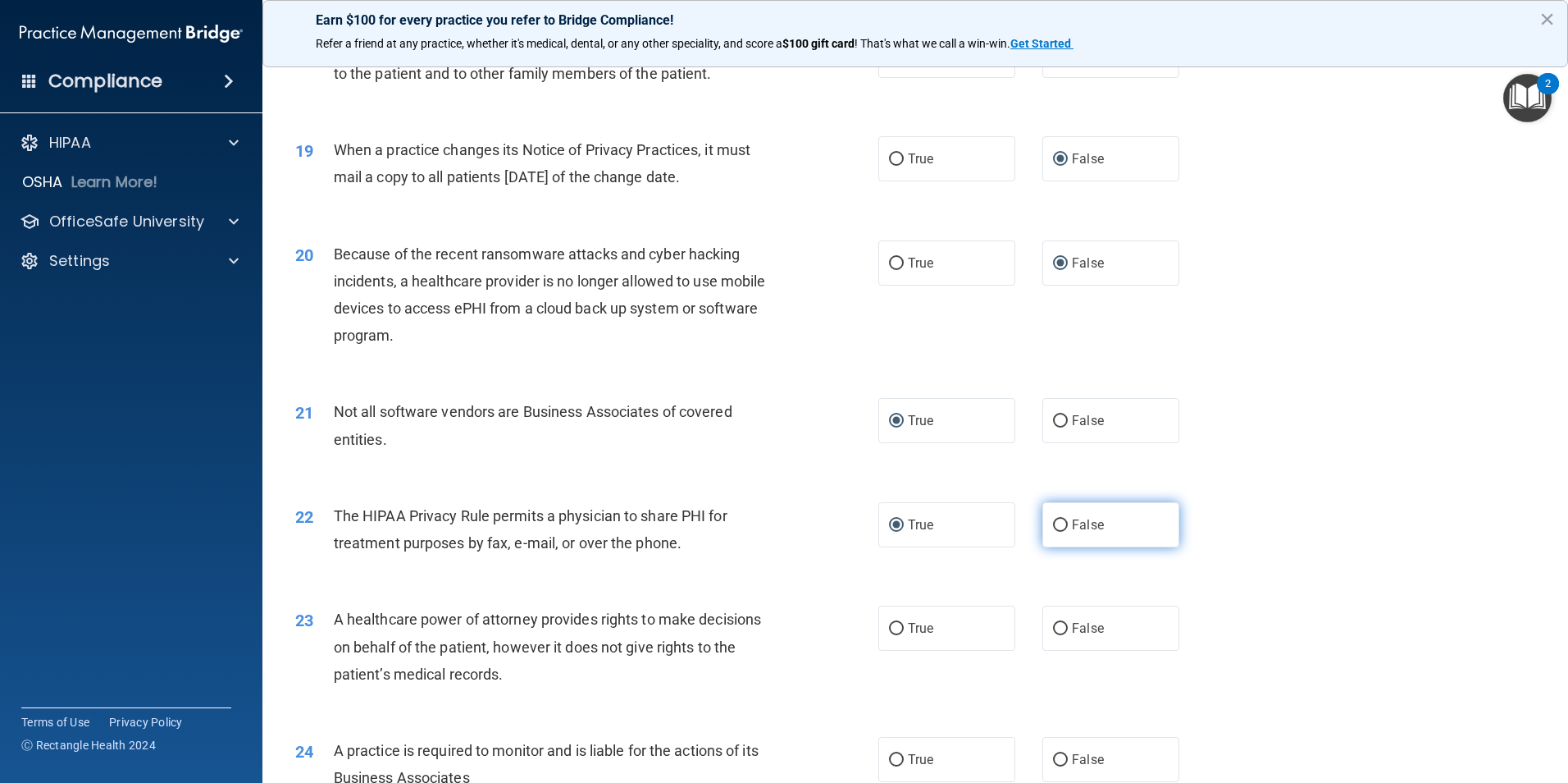
radio input "true"
radio input "false"
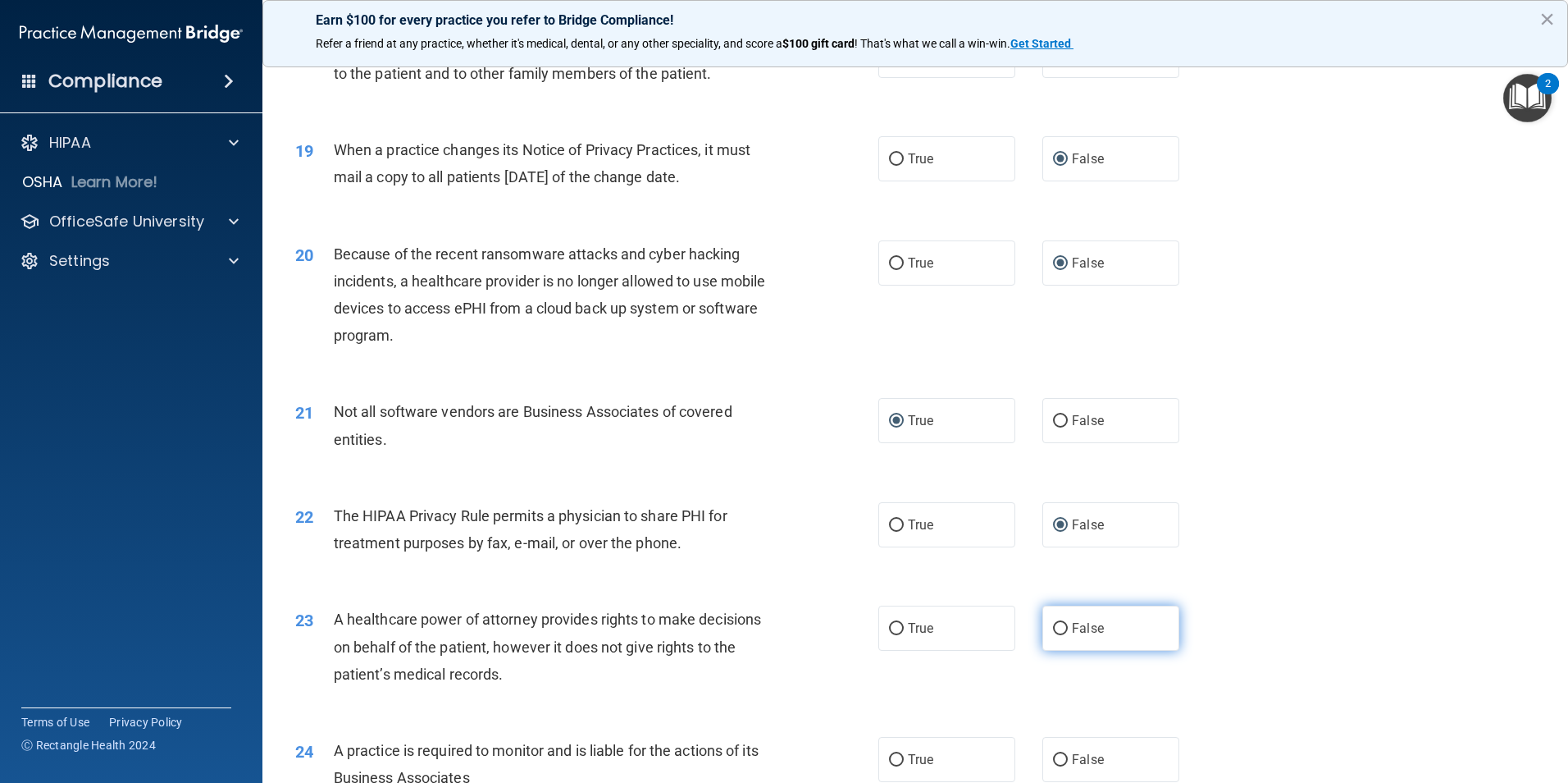
click at [1053, 627] on input "False" at bounding box center [1061, 629] width 15 height 12
radio input "true"
click at [891, 757] on input "True" at bounding box center [896, 760] width 15 height 12
radio input "true"
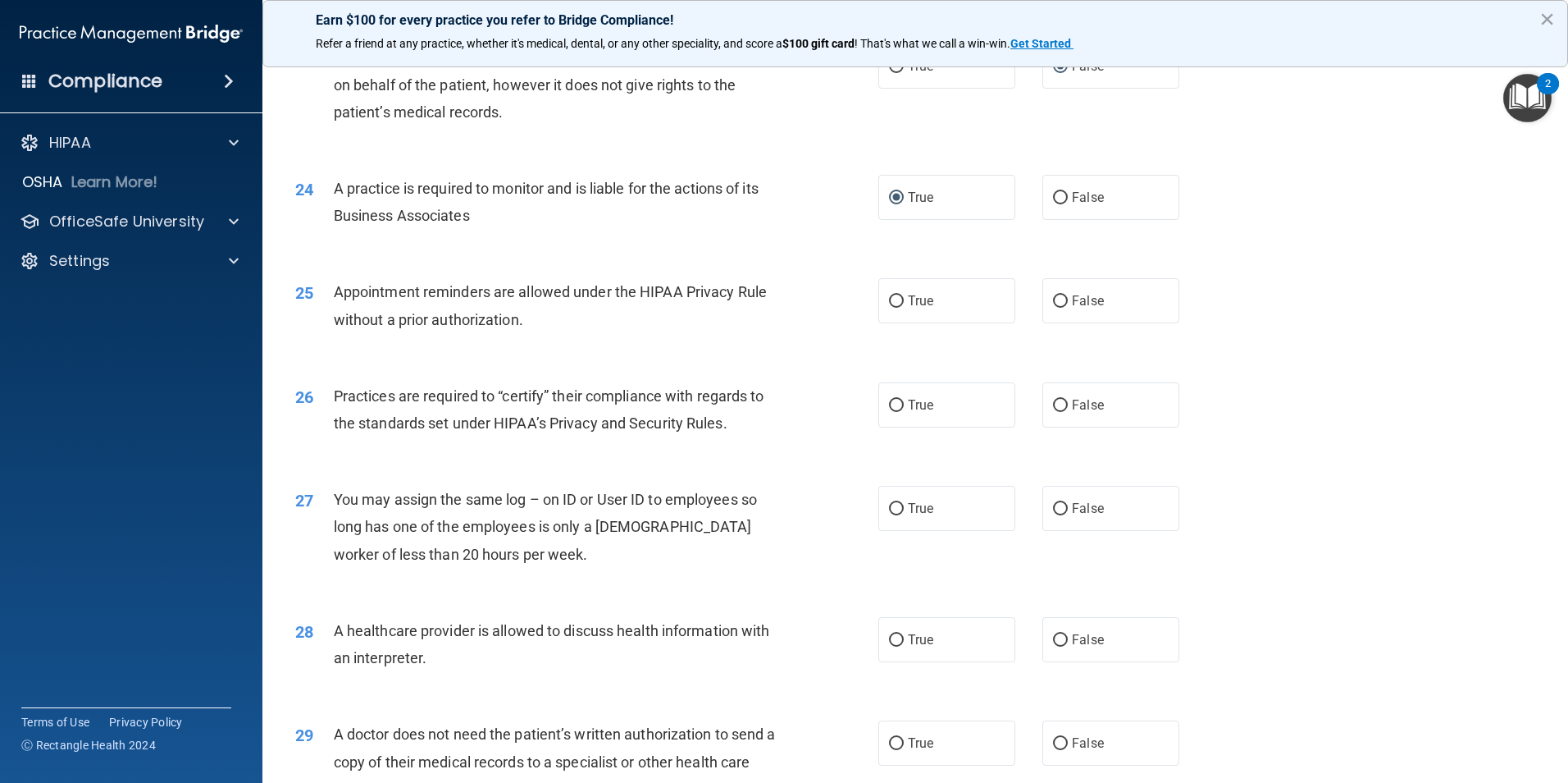
scroll to position [2789, 0]
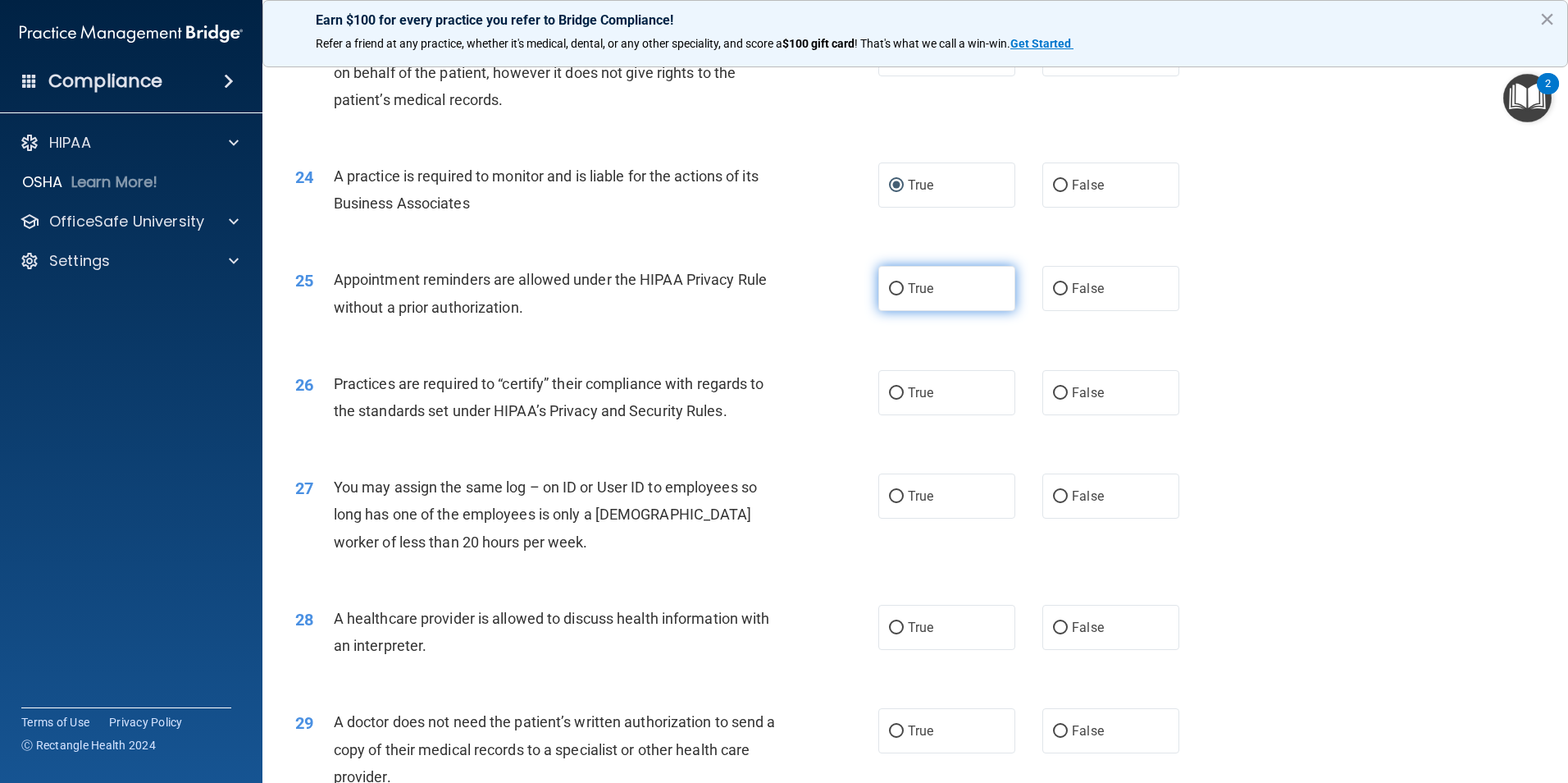
click at [890, 287] on input "True" at bounding box center [896, 289] width 15 height 12
radio input "true"
click at [1054, 393] on input "False" at bounding box center [1061, 393] width 15 height 12
radio input "true"
click at [1053, 498] on input "False" at bounding box center [1061, 496] width 15 height 12
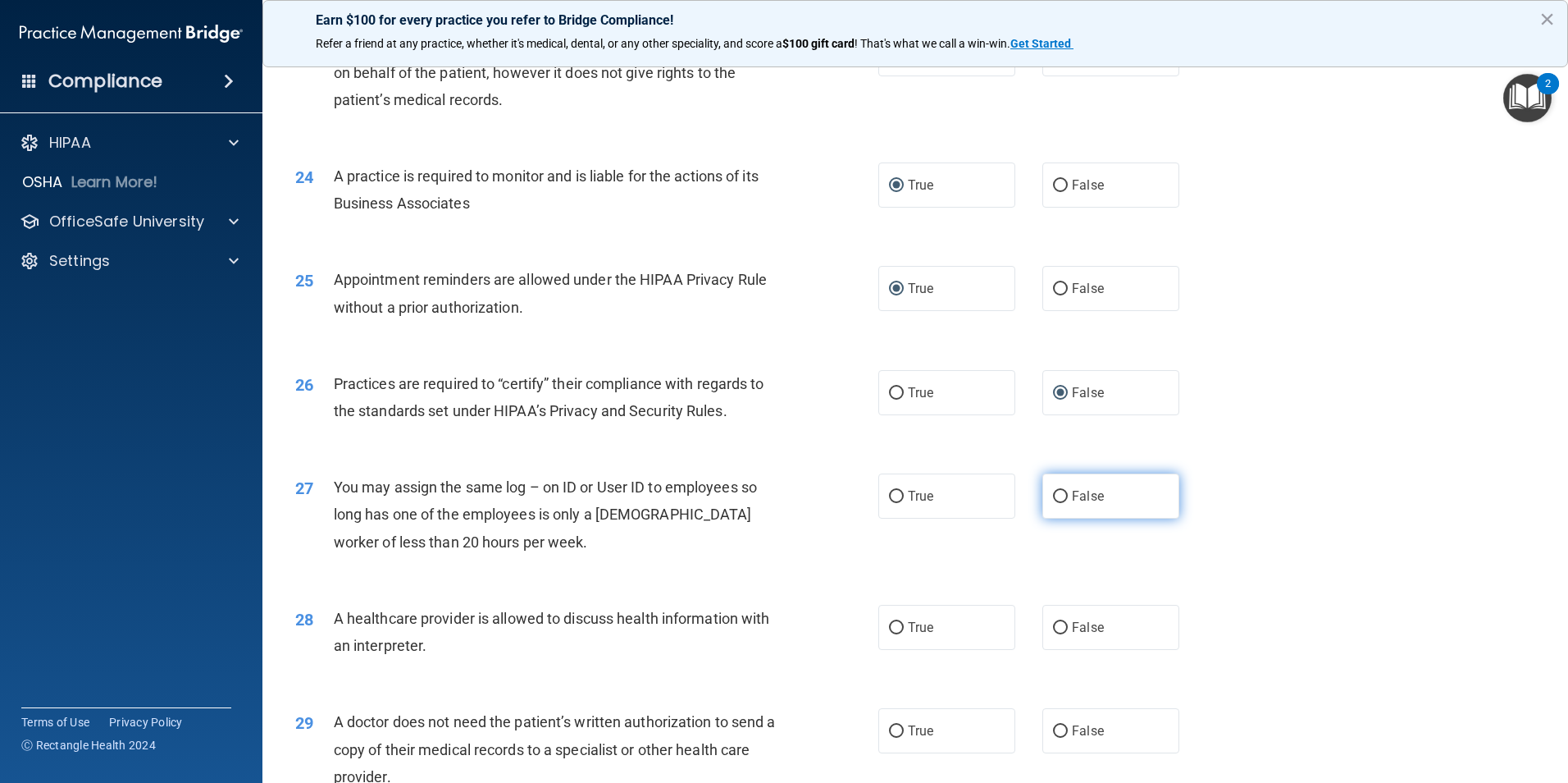
radio input "true"
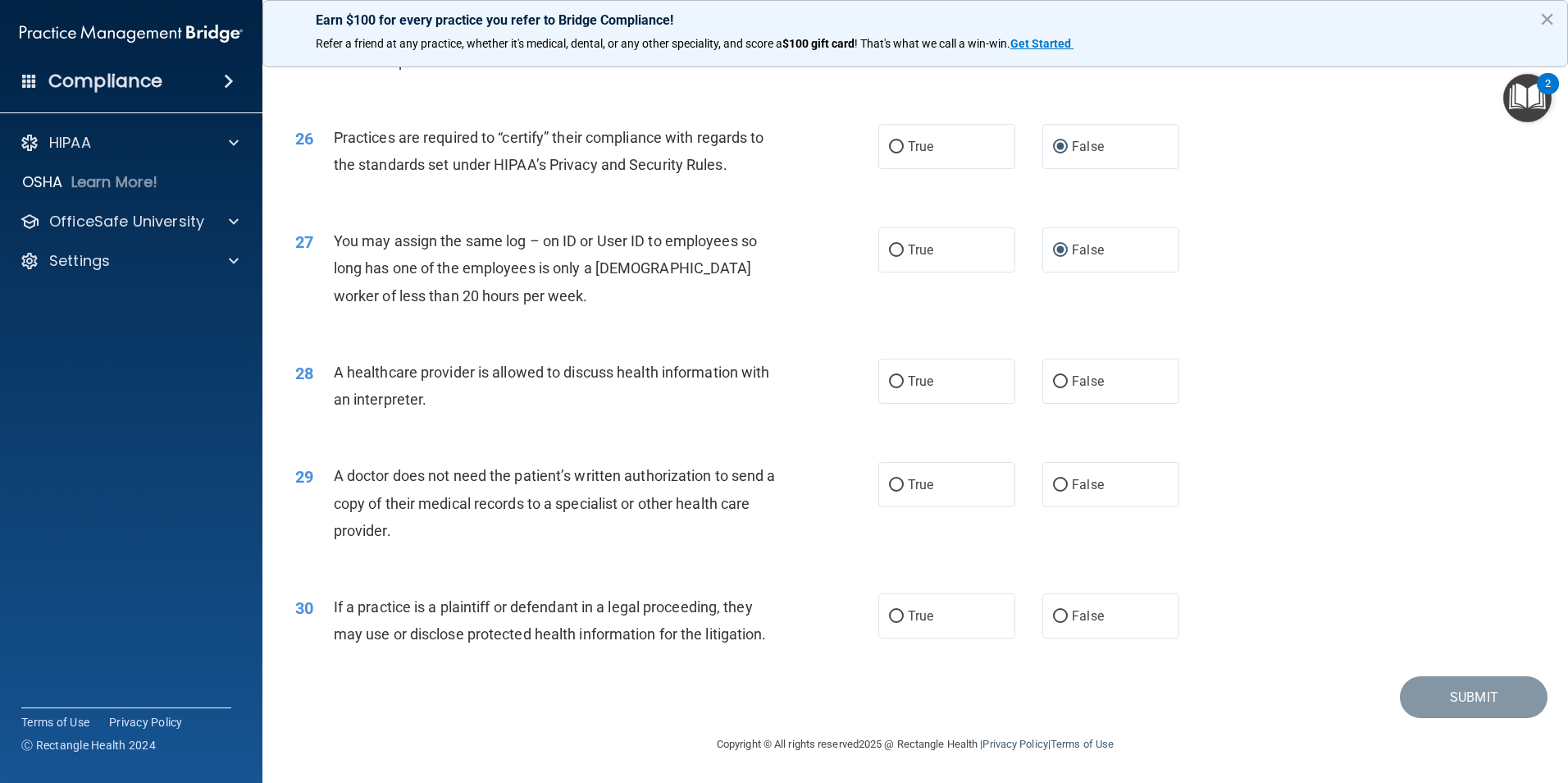
scroll to position [3037, 0]
click at [889, 383] on input "True" at bounding box center [896, 381] width 15 height 12
radio input "true"
click at [890, 487] on input "True" at bounding box center [896, 484] width 15 height 12
radio input "true"
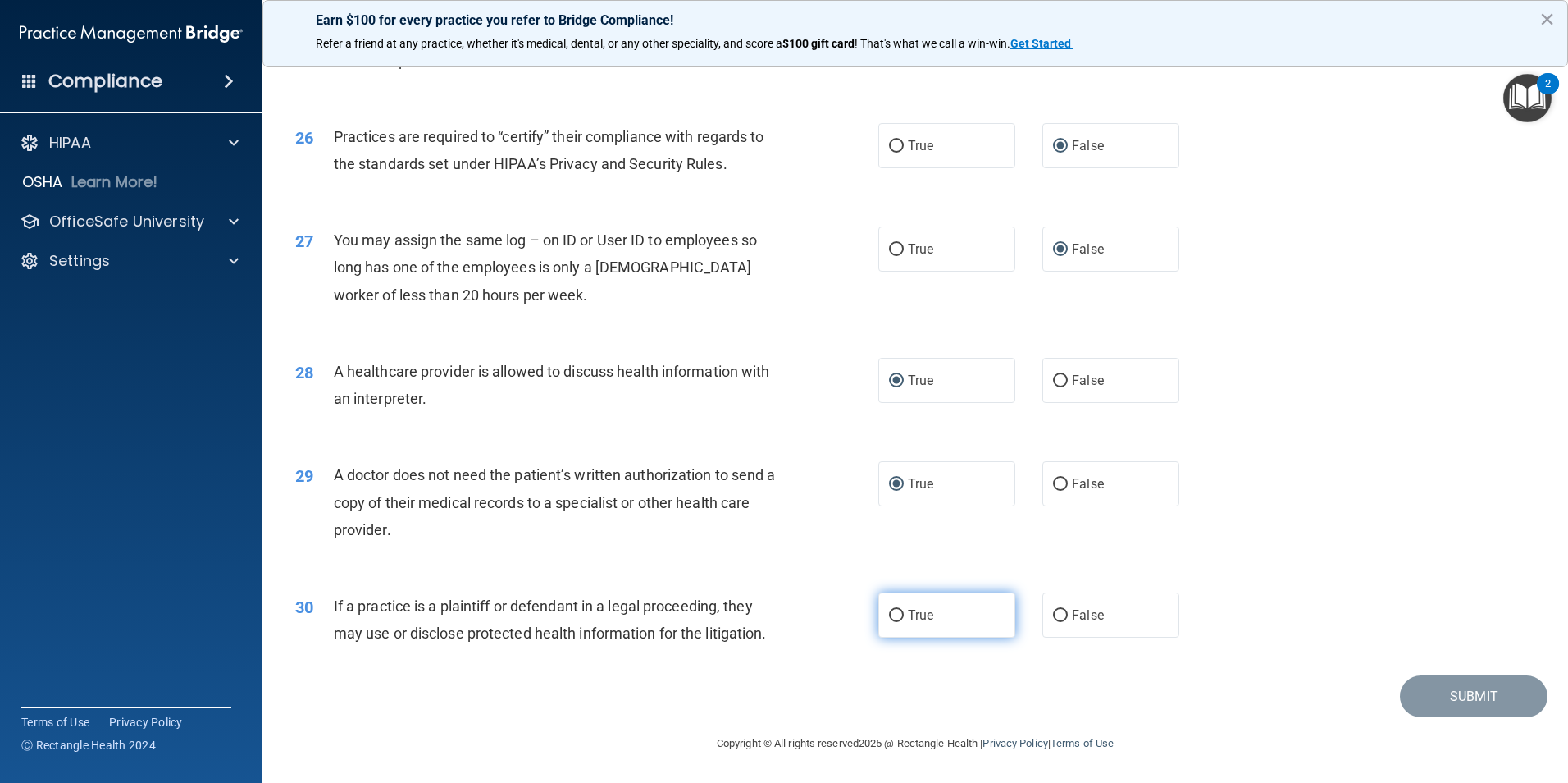
click at [894, 619] on input "True" at bounding box center [896, 615] width 15 height 12
radio input "true"
click at [1455, 693] on button "Submit" at bounding box center [1473, 696] width 148 height 41
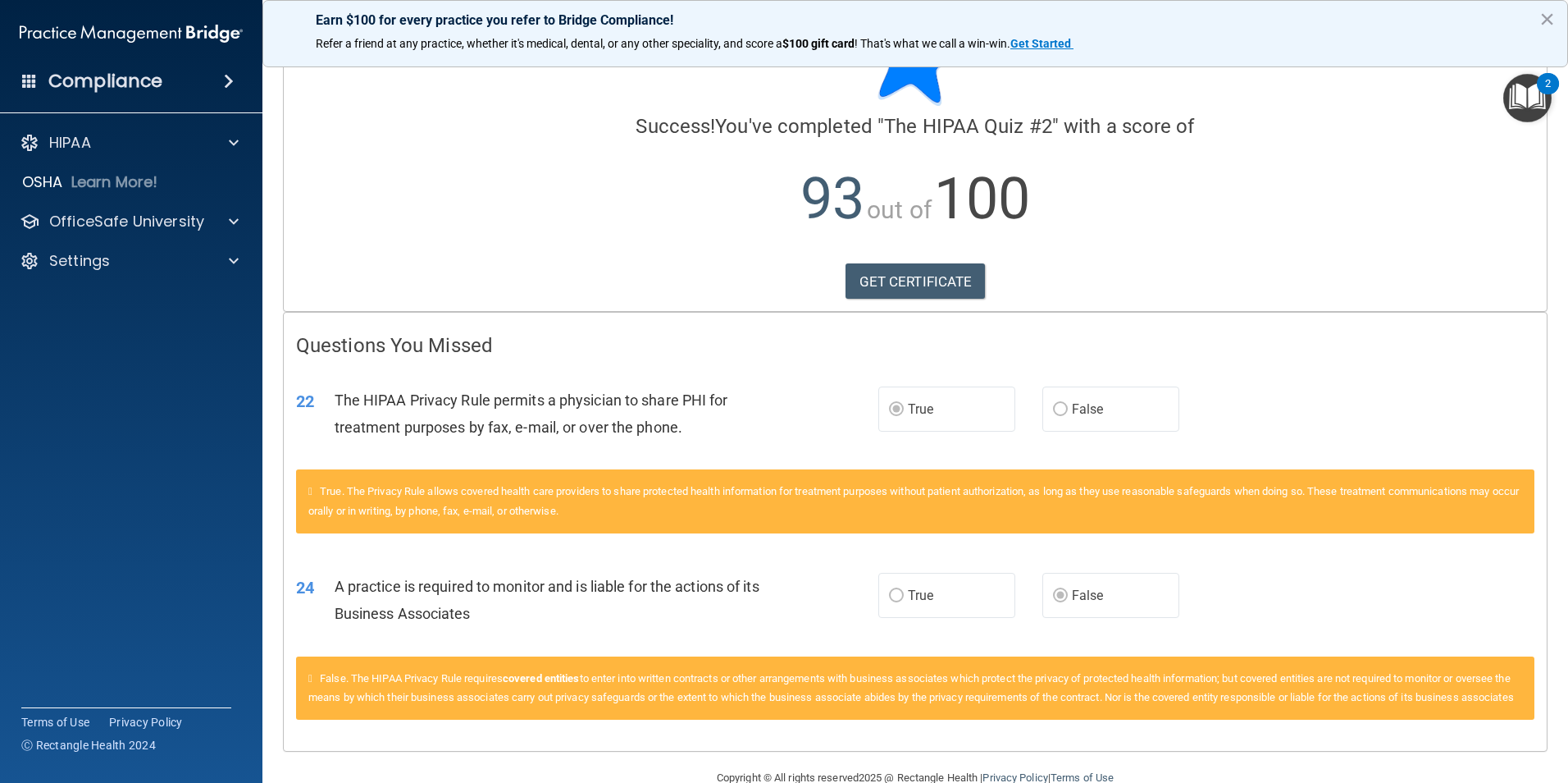
scroll to position [129, 0]
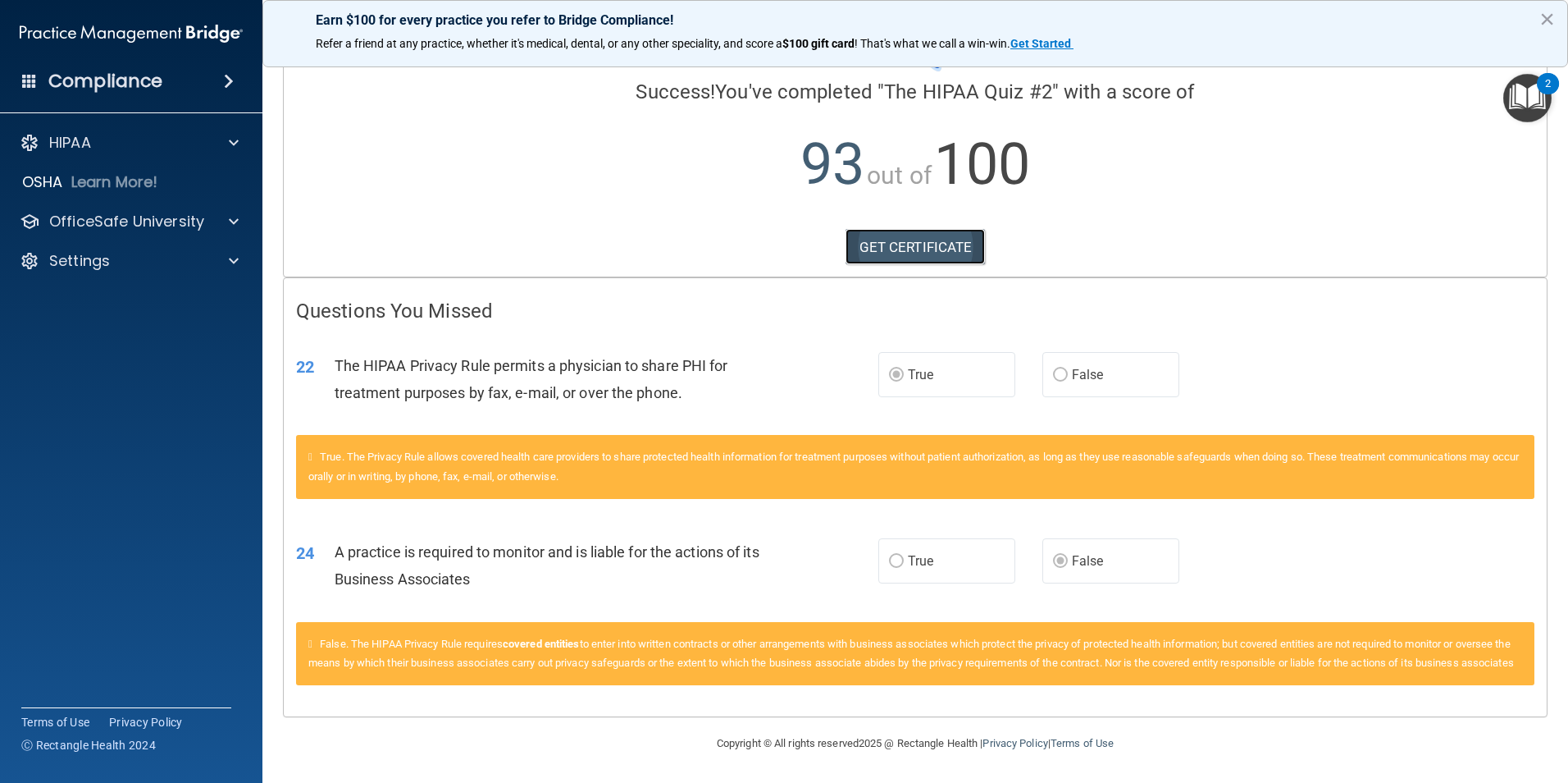
click at [918, 229] on link "GET CERTIFICATE" at bounding box center [915, 247] width 140 height 36
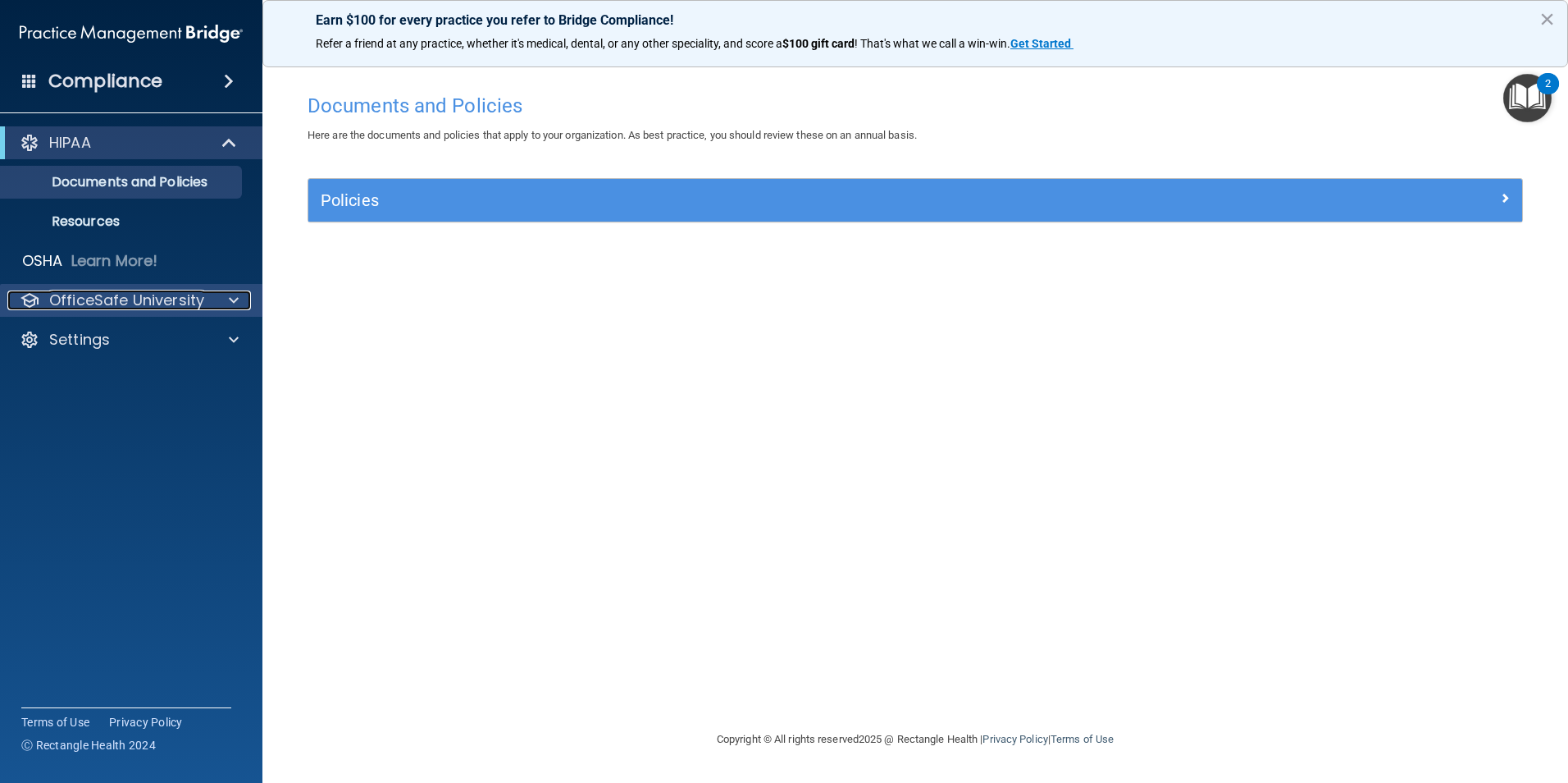
click at [105, 307] on p "OfficeSafe University" at bounding box center [126, 300] width 155 height 20
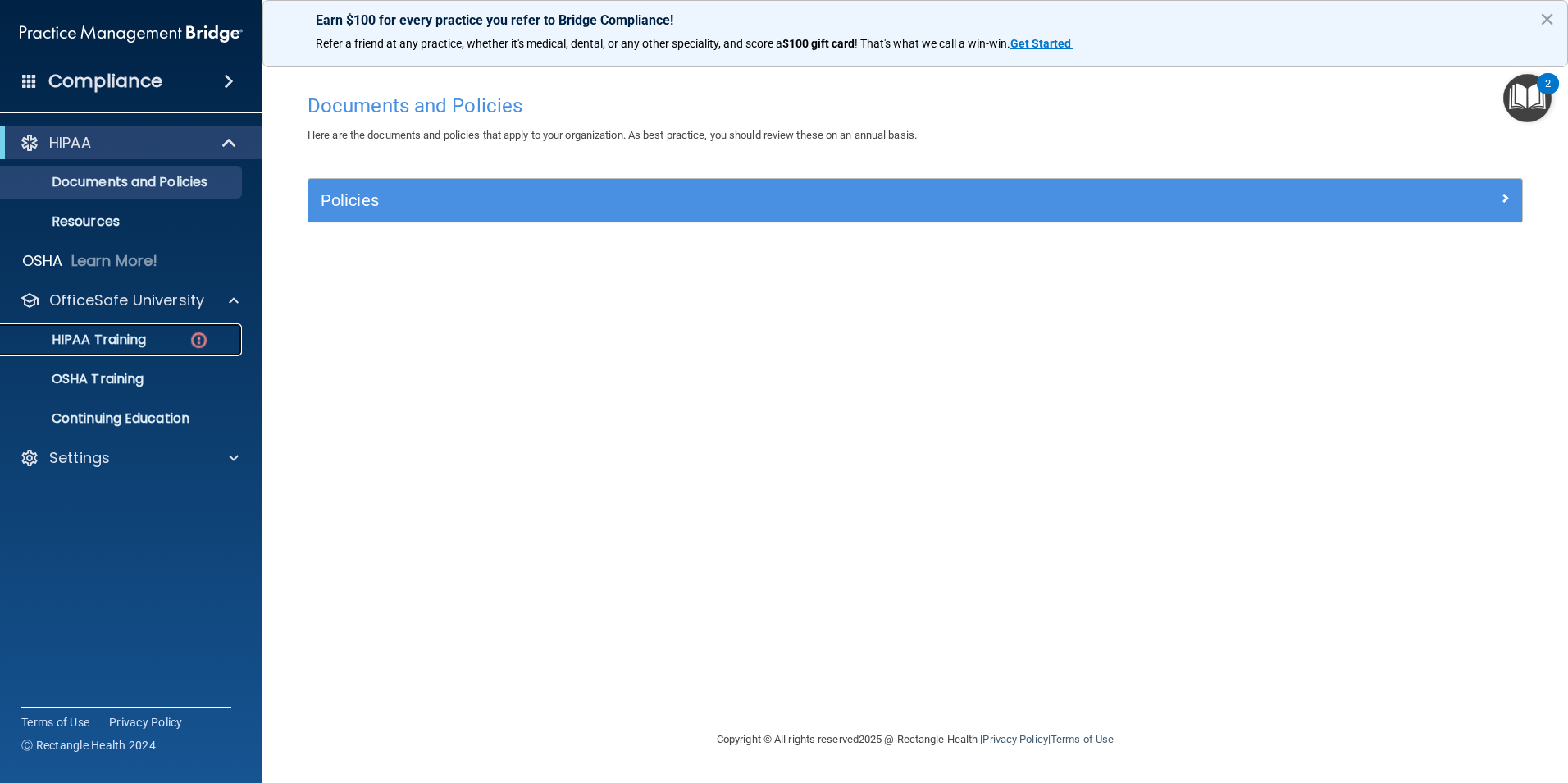
click at [106, 343] on p "HIPAA Training" at bounding box center [78, 340] width 135 height 17
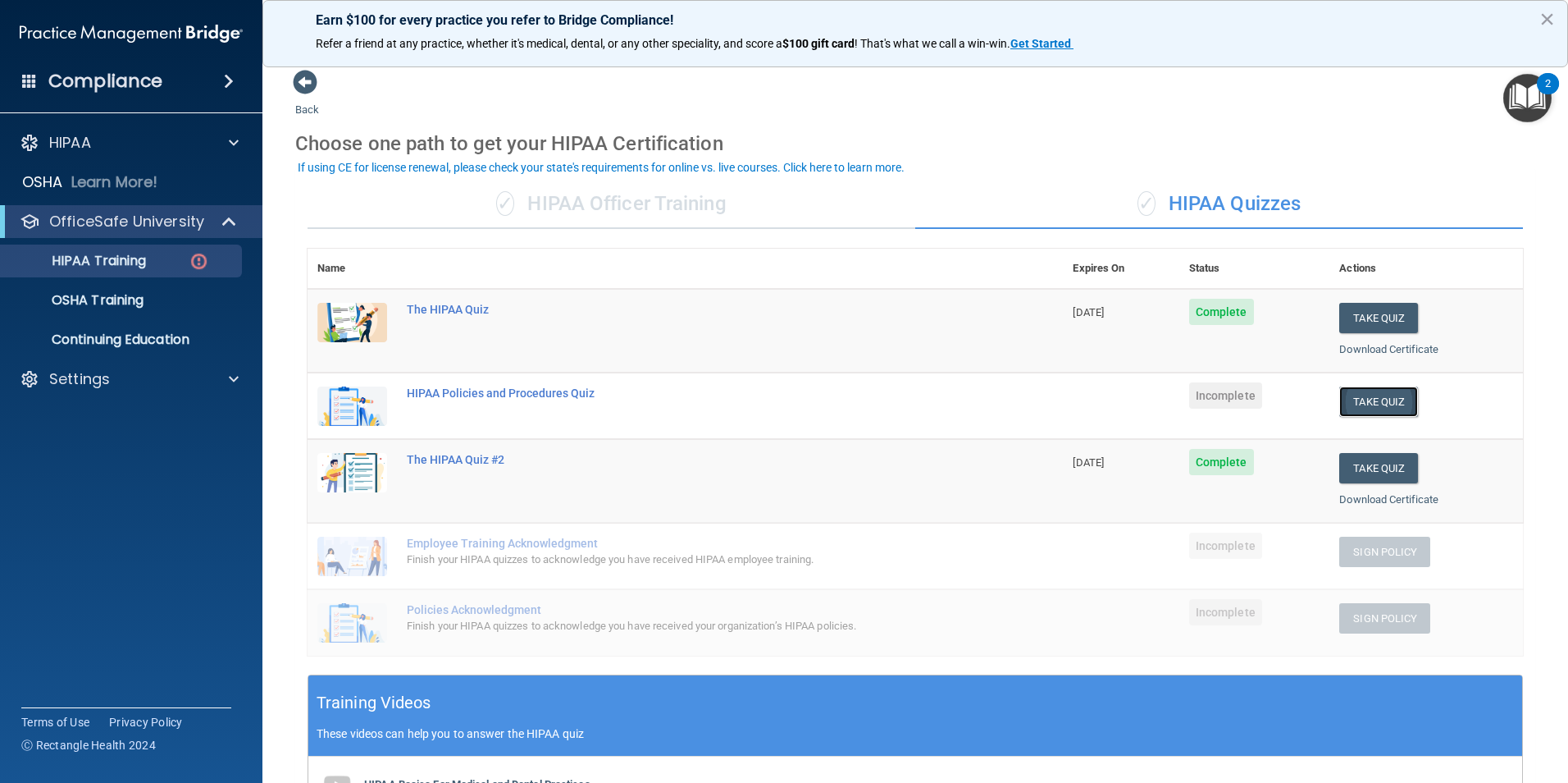
click at [1386, 411] on button "Take Quiz" at bounding box center [1378, 401] width 79 height 31
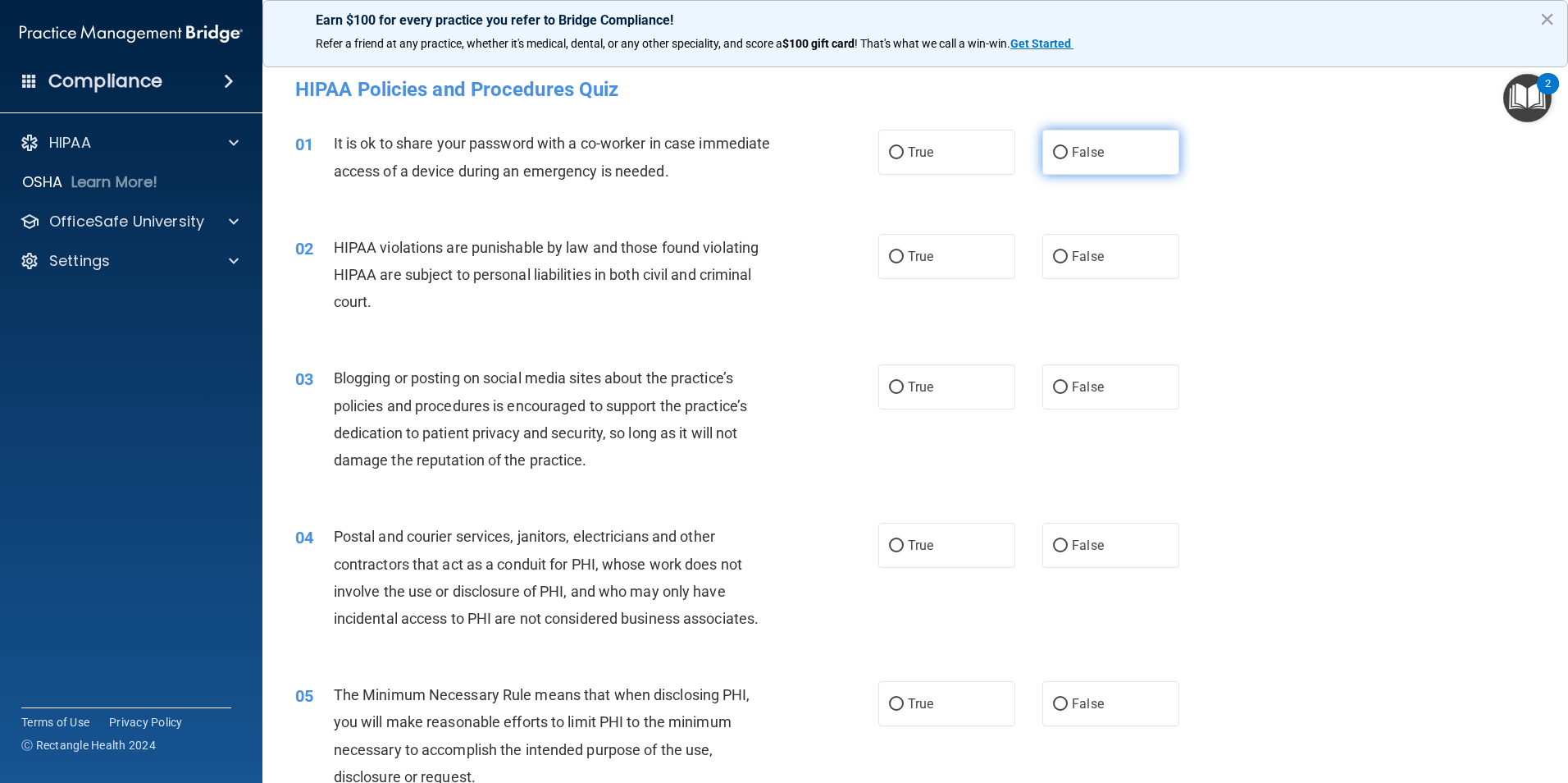
click at [1053, 150] on input "False" at bounding box center [1061, 153] width 15 height 12
radio input "true"
click at [890, 258] on input "True" at bounding box center [896, 257] width 15 height 12
radio input "true"
click at [1053, 388] on input "False" at bounding box center [1061, 387] width 15 height 12
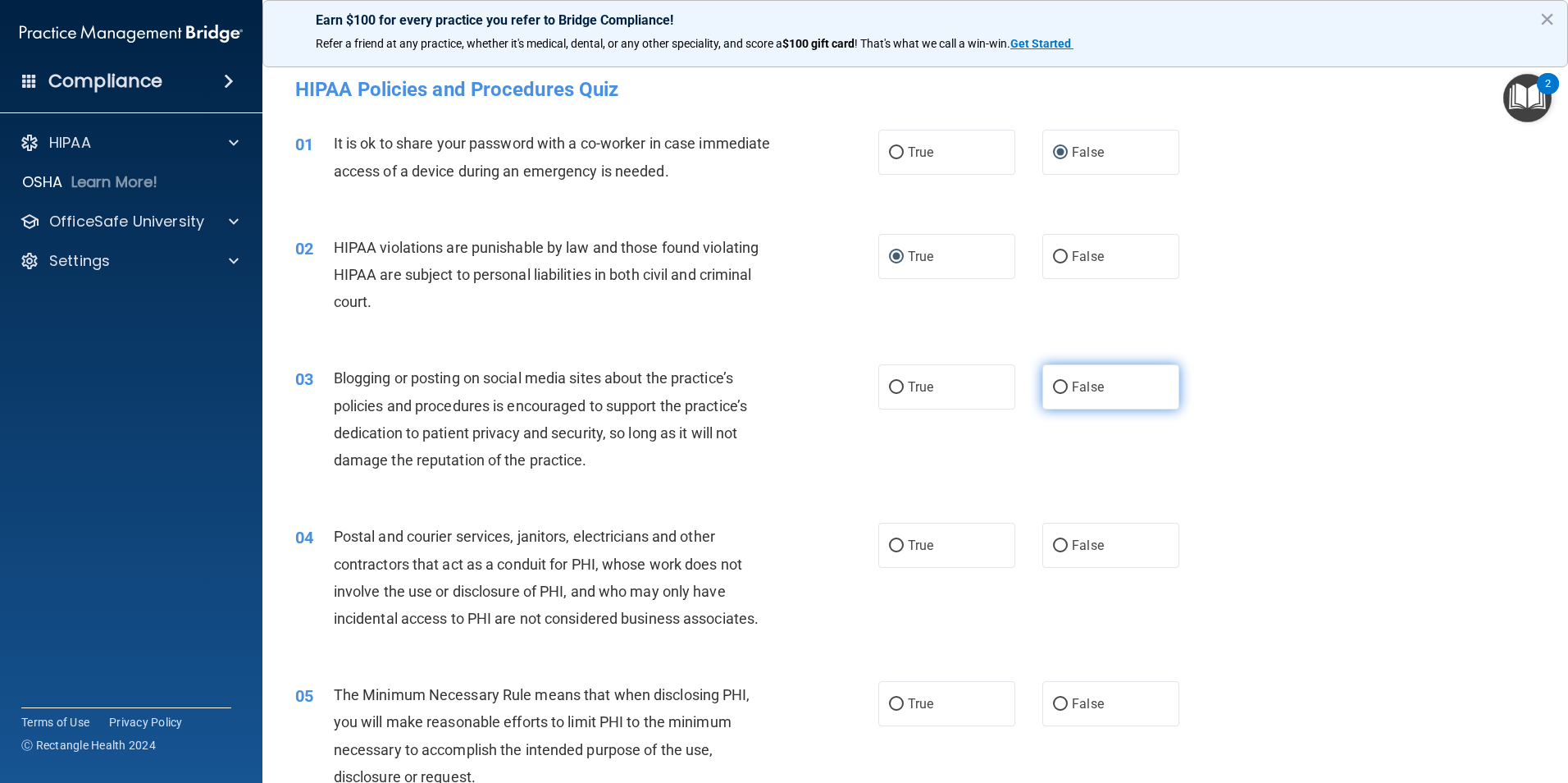
radio input "true"
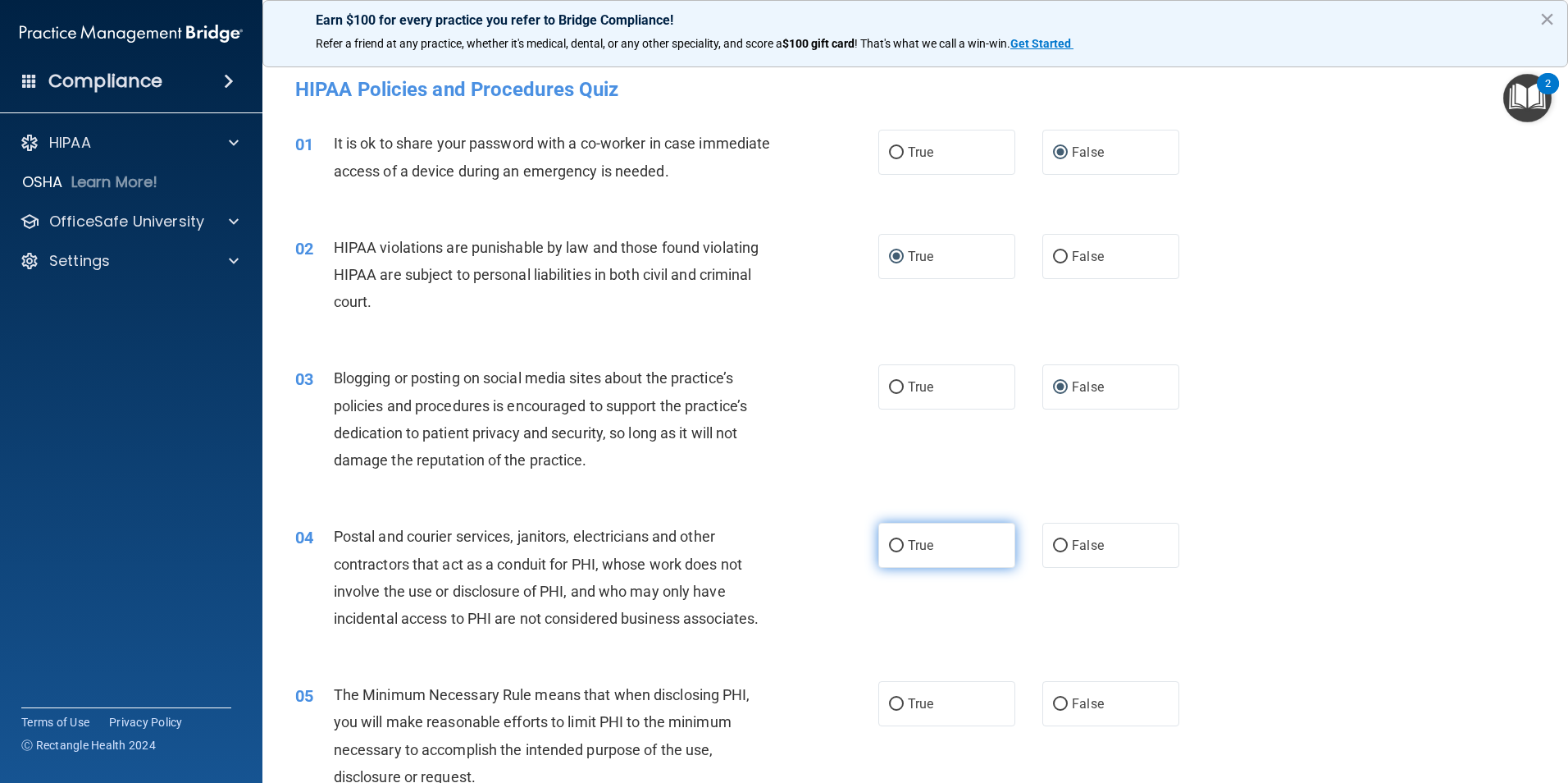
click at [891, 548] on input "True" at bounding box center [896, 546] width 15 height 12
radio input "true"
click at [890, 703] on input "True" at bounding box center [896, 704] width 15 height 12
radio input "true"
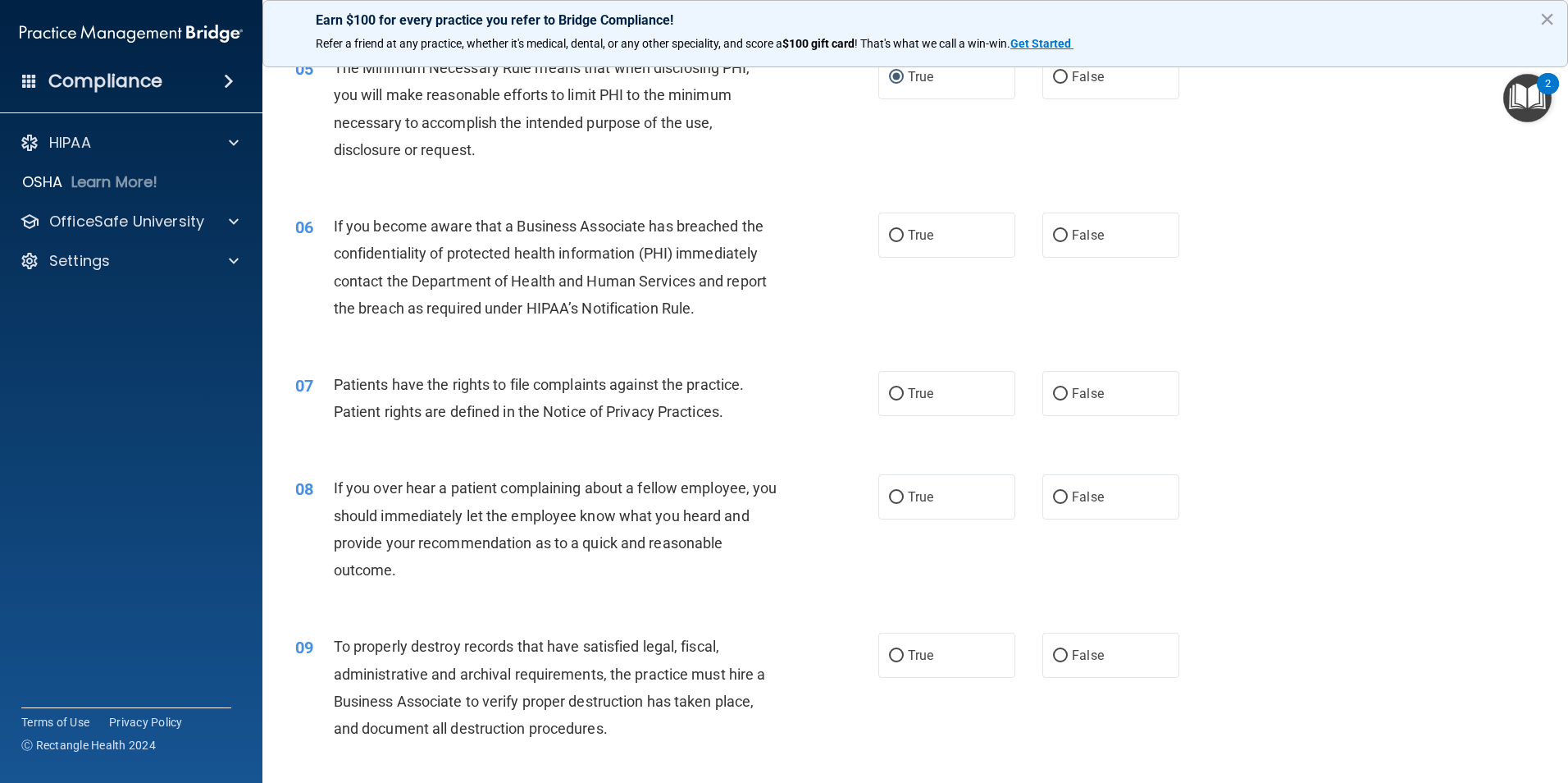
scroll to position [656, 0]
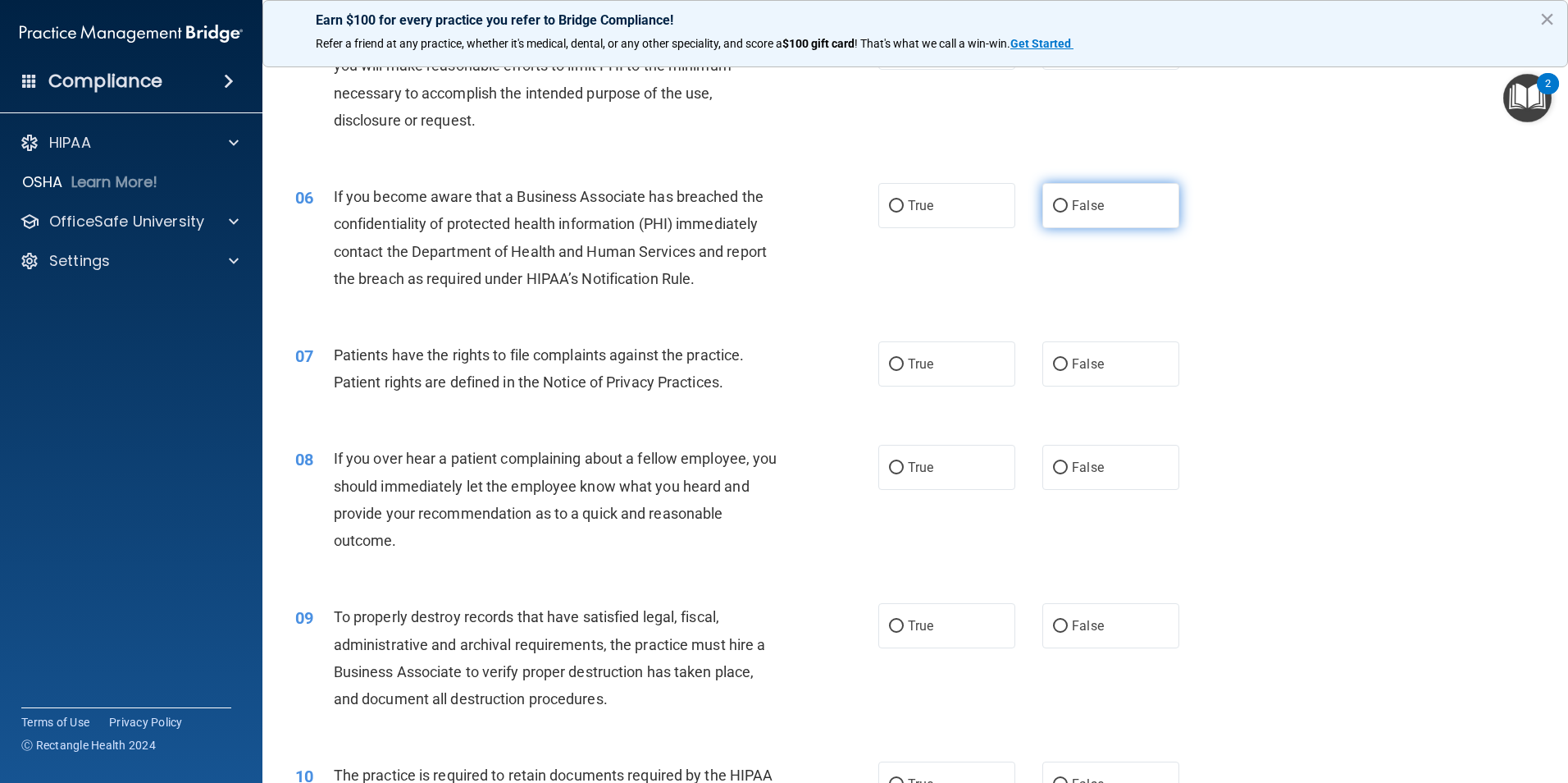
click at [1055, 204] on input "False" at bounding box center [1061, 206] width 15 height 12
radio input "true"
click at [889, 366] on input "True" at bounding box center [896, 364] width 15 height 12
radio input "true"
click at [1053, 469] on input "False" at bounding box center [1061, 468] width 15 height 12
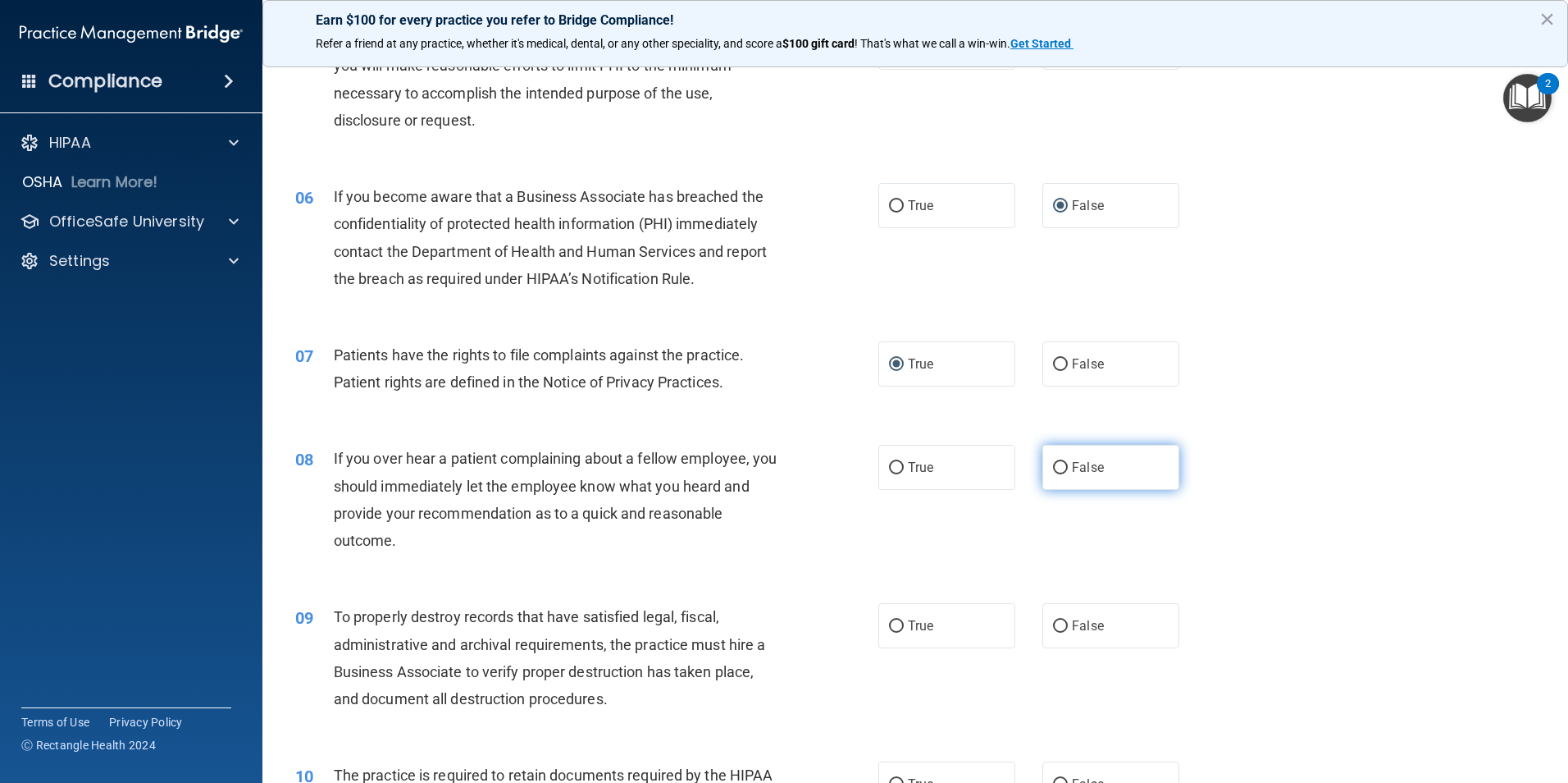
radio input "true"
click at [1053, 630] on input "False" at bounding box center [1061, 626] width 15 height 12
radio input "true"
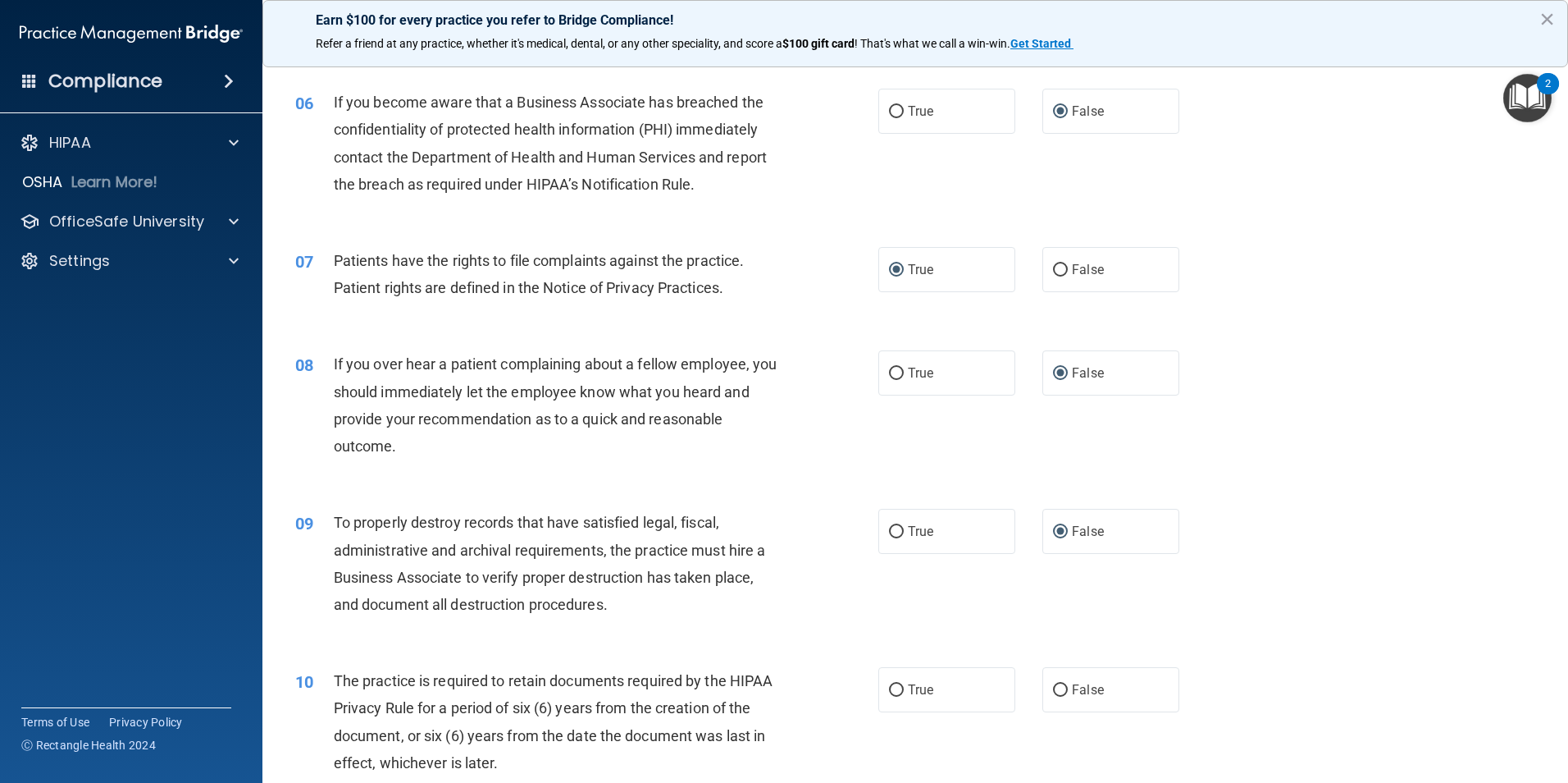
scroll to position [985, 0]
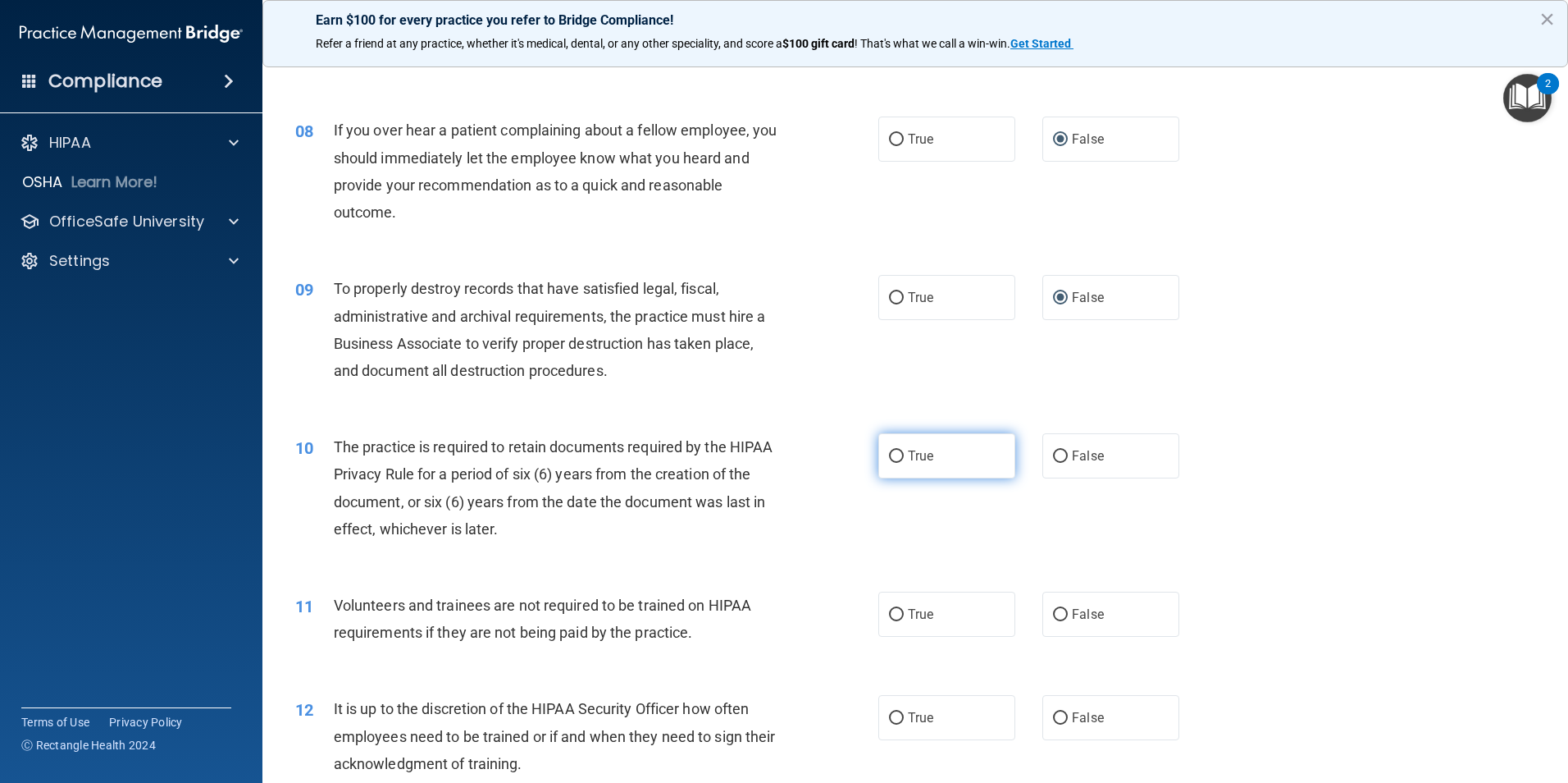
click at [893, 455] on input "True" at bounding box center [896, 456] width 15 height 12
radio input "true"
click at [1056, 615] on input "False" at bounding box center [1061, 615] width 15 height 12
radio input "true"
click at [1053, 717] on input "False" at bounding box center [1061, 718] width 15 height 12
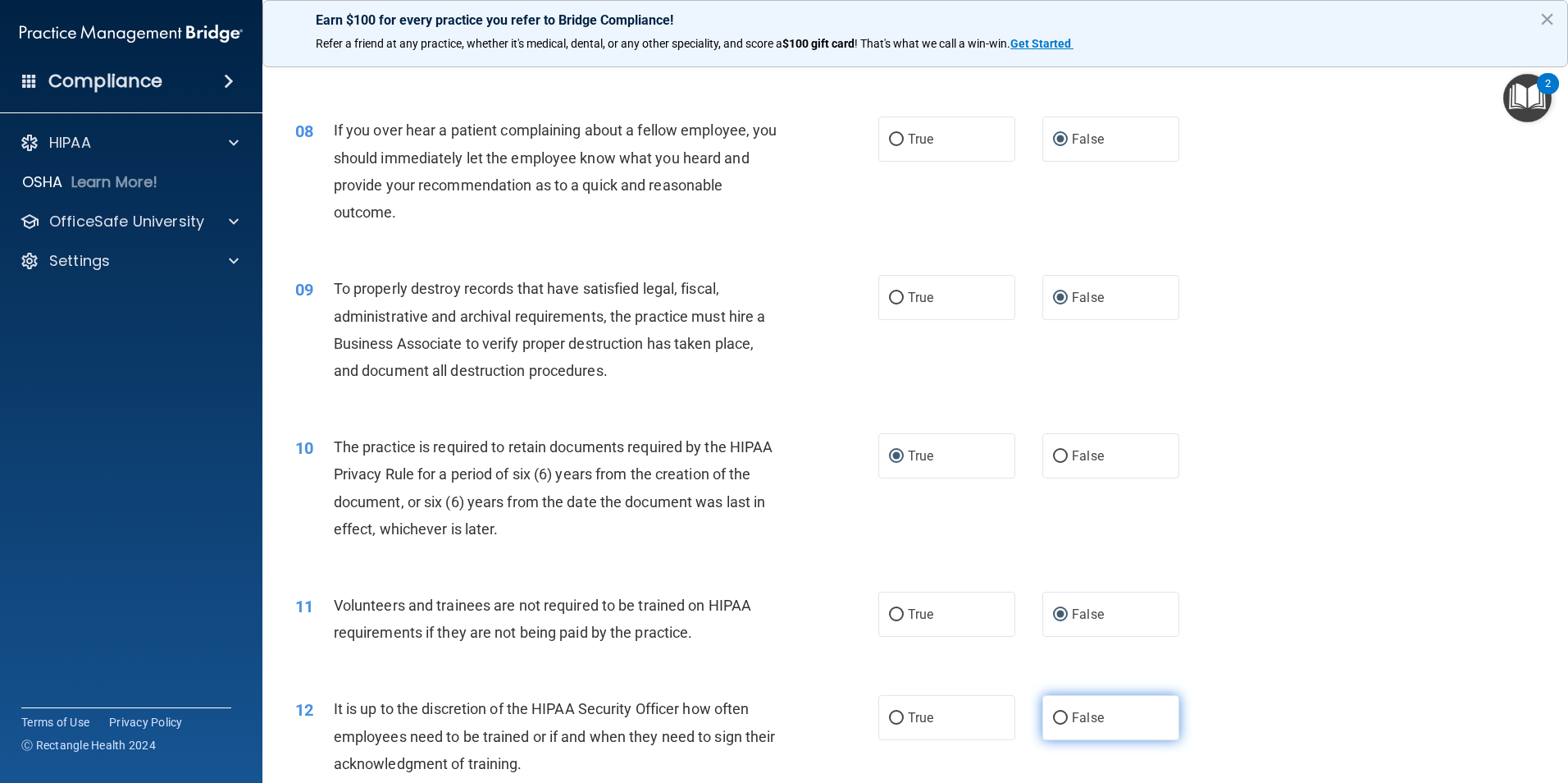
radio input "true"
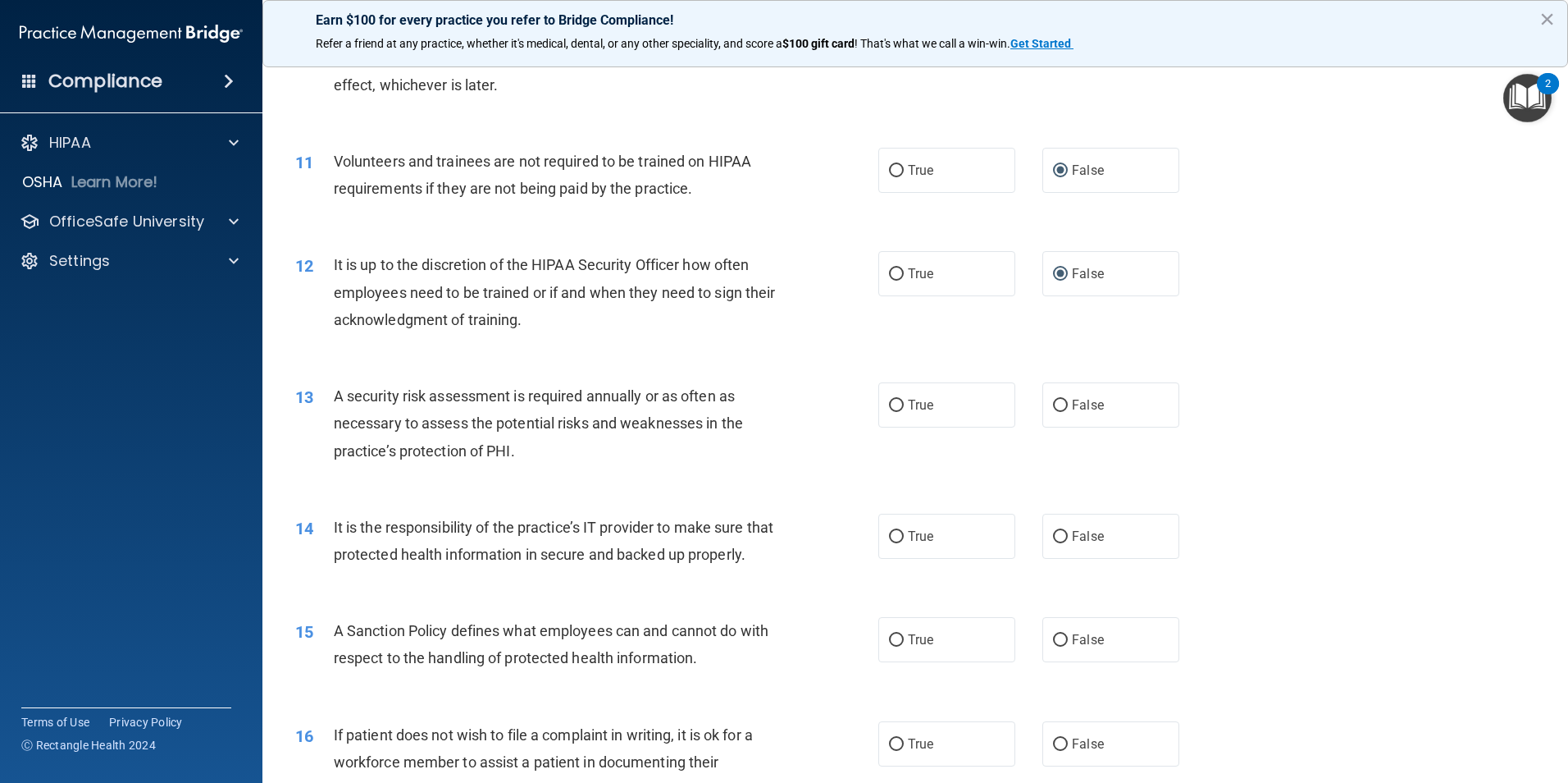
scroll to position [1476, 0]
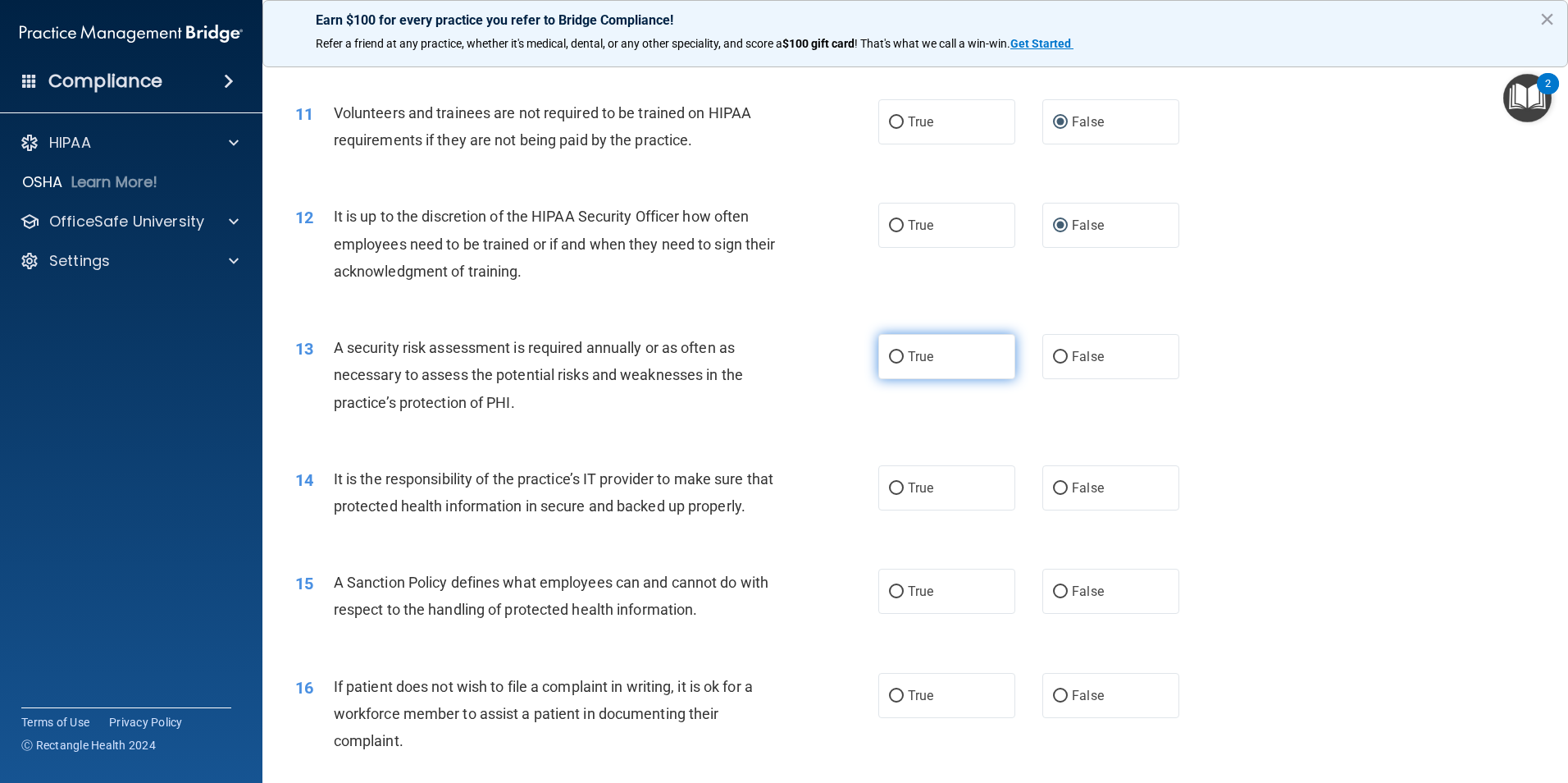
click at [889, 361] on input "True" at bounding box center [896, 357] width 15 height 12
radio input "true"
click at [1054, 488] on input "False" at bounding box center [1061, 489] width 15 height 12
radio input "true"
click at [1053, 598] on input "False" at bounding box center [1061, 591] width 15 height 12
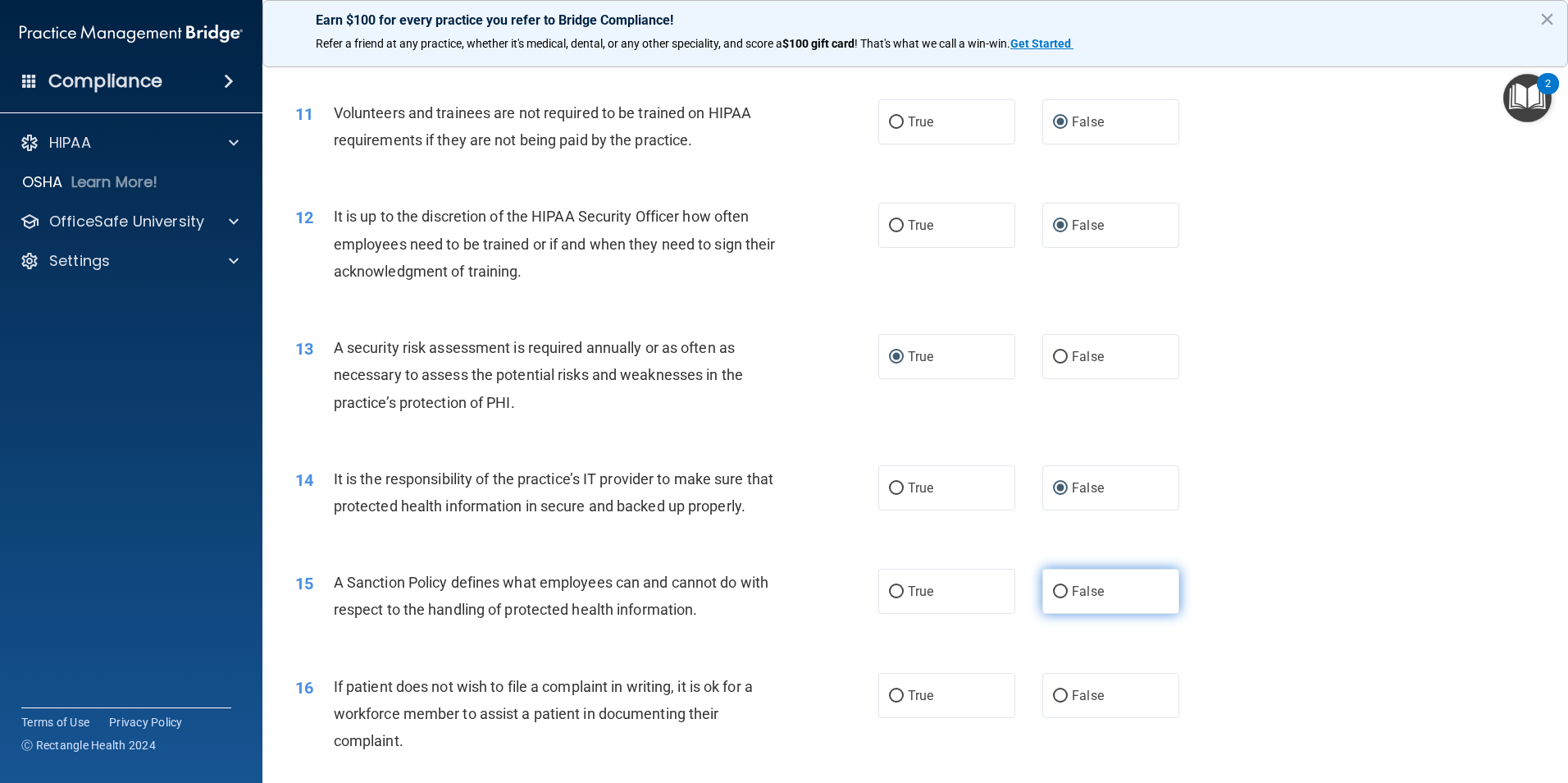
radio input "true"
click at [894, 703] on input "True" at bounding box center [896, 696] width 15 height 12
radio input "true"
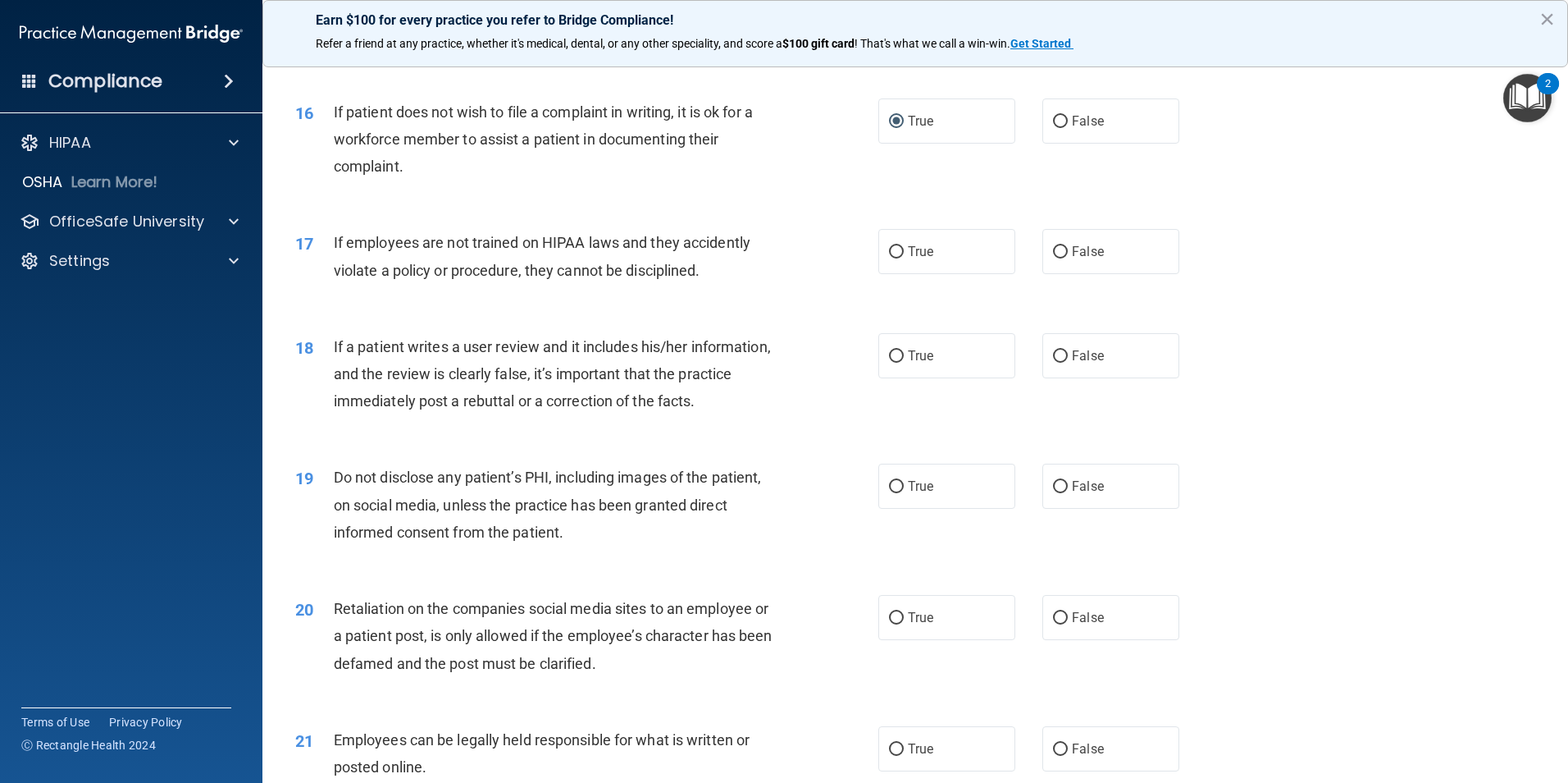
scroll to position [2133, 0]
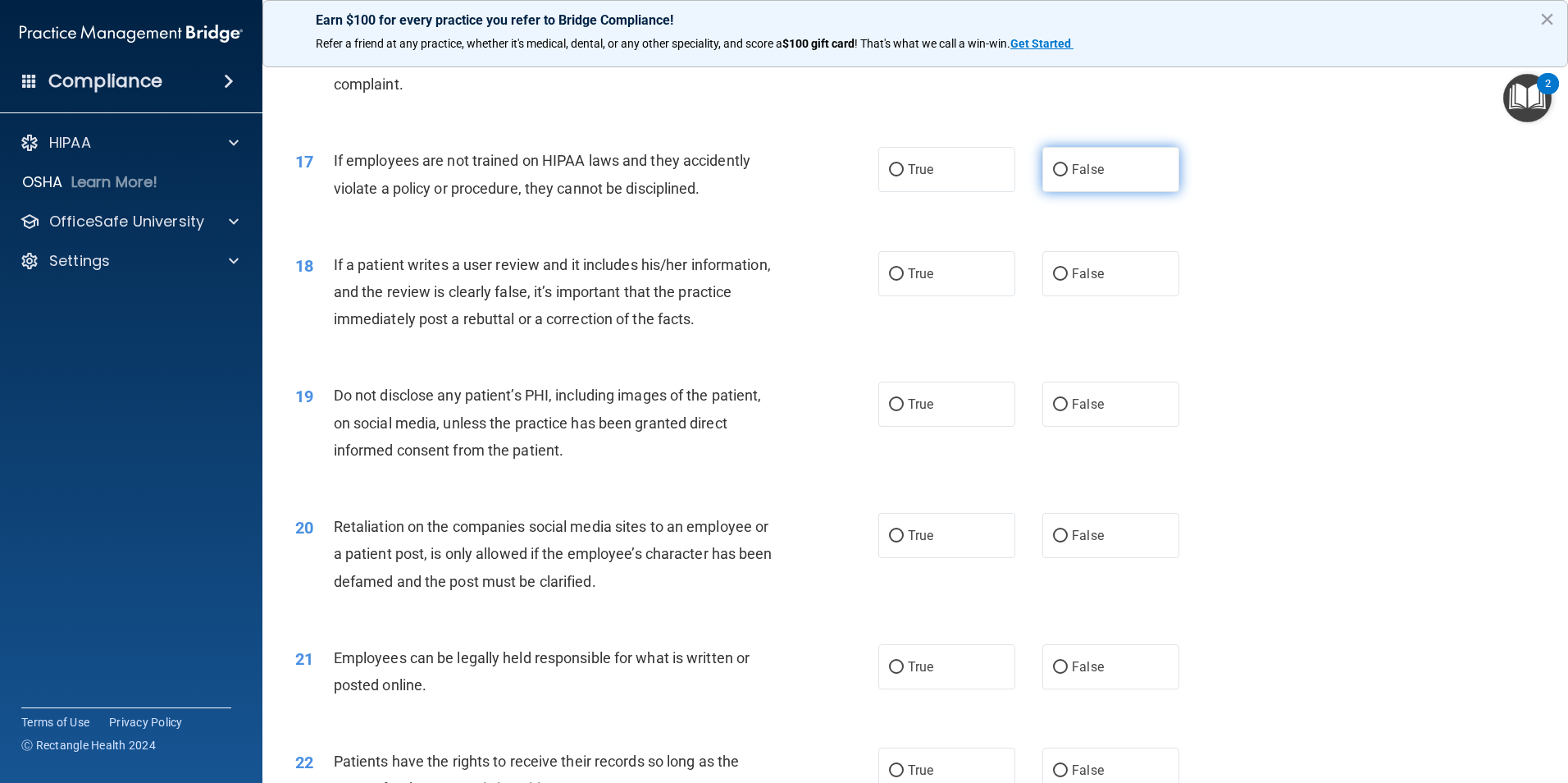
click at [1054, 177] on input "False" at bounding box center [1061, 170] width 15 height 12
radio input "true"
click at [1056, 280] on input "False" at bounding box center [1061, 274] width 15 height 12
radio input "true"
click at [889, 411] on input "True" at bounding box center [896, 405] width 15 height 12
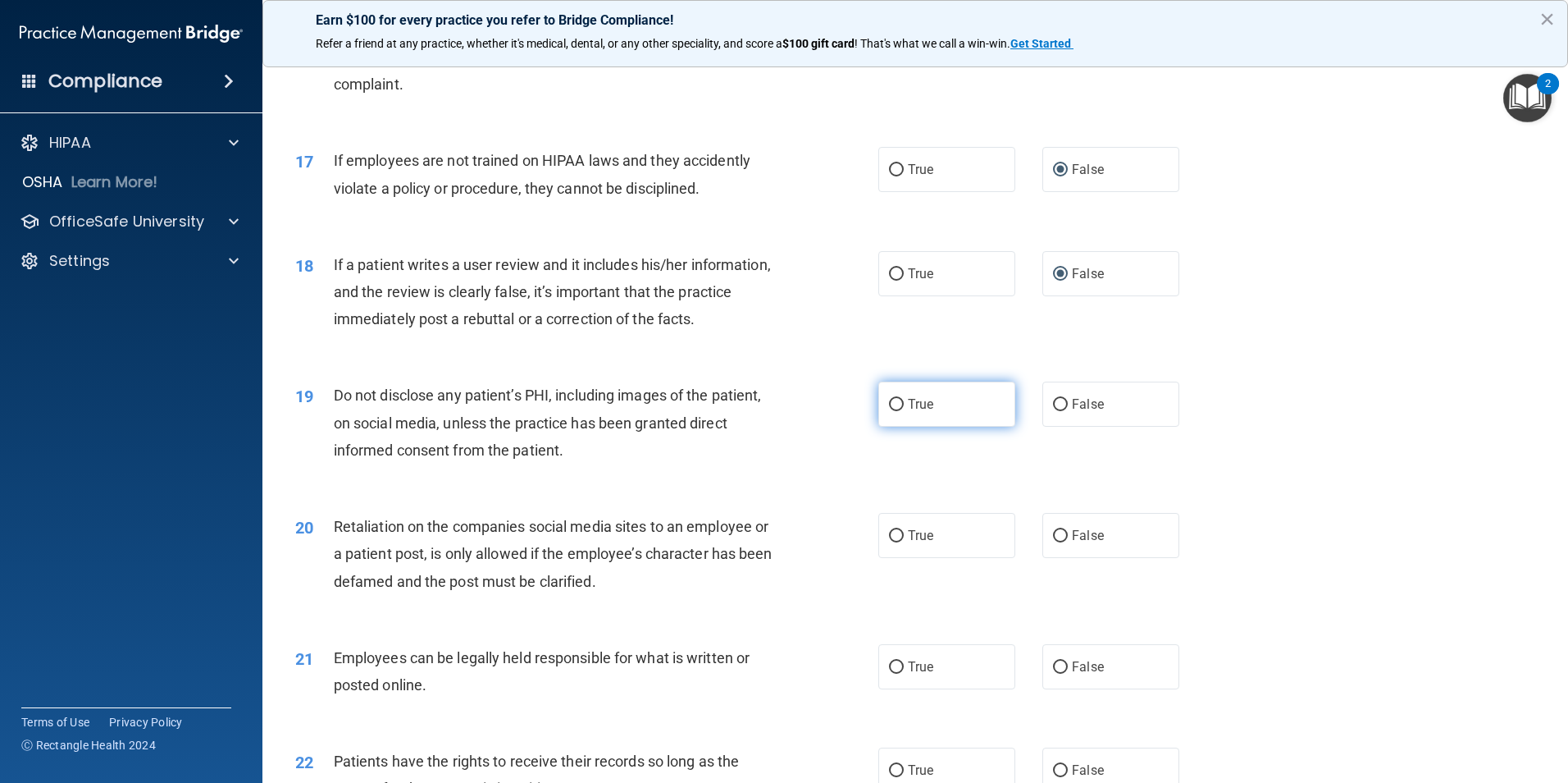
radio input "true"
click at [1053, 542] on input "False" at bounding box center [1061, 536] width 15 height 12
radio input "true"
click at [891, 674] on input "True" at bounding box center [896, 667] width 15 height 12
radio input "true"
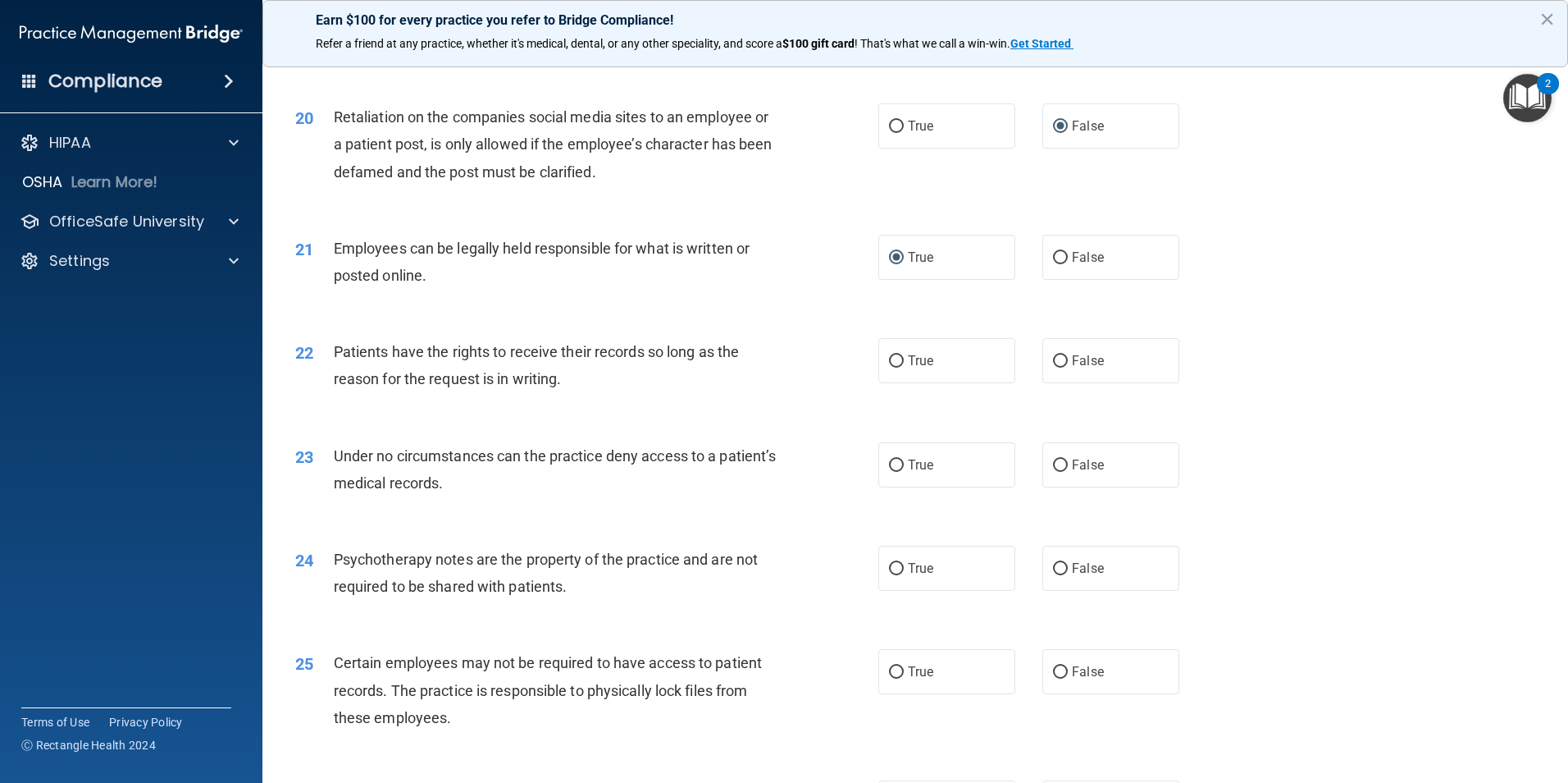
scroll to position [2543, 0]
click at [1056, 367] on input "False" at bounding box center [1061, 360] width 15 height 12
radio input "true"
click at [1053, 471] on input "False" at bounding box center [1061, 464] width 15 height 12
radio input "true"
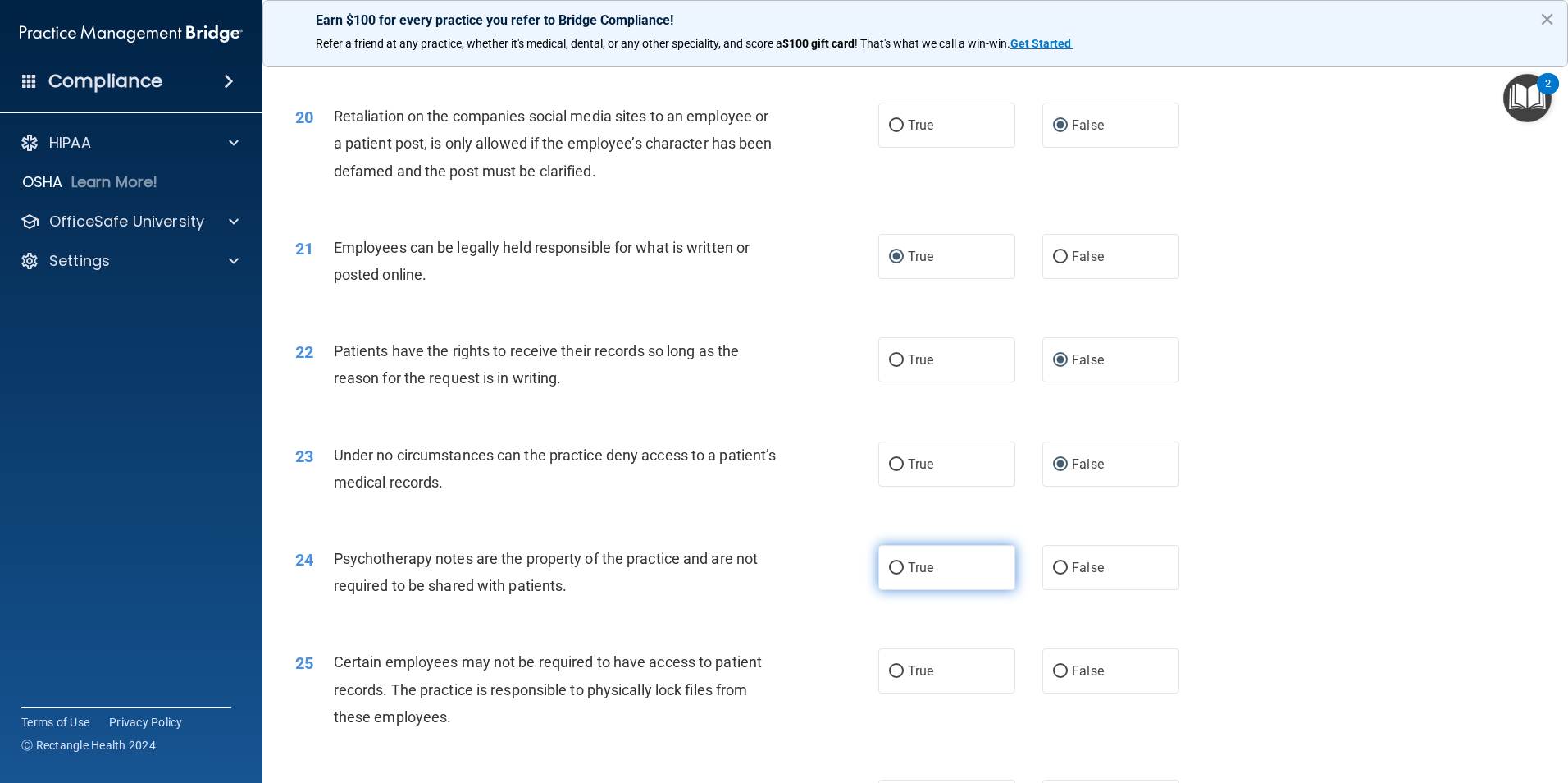
click at [889, 574] on input "True" at bounding box center [896, 568] width 15 height 12
radio input "true"
click at [891, 678] on input "True" at bounding box center [896, 671] width 15 height 12
radio input "true"
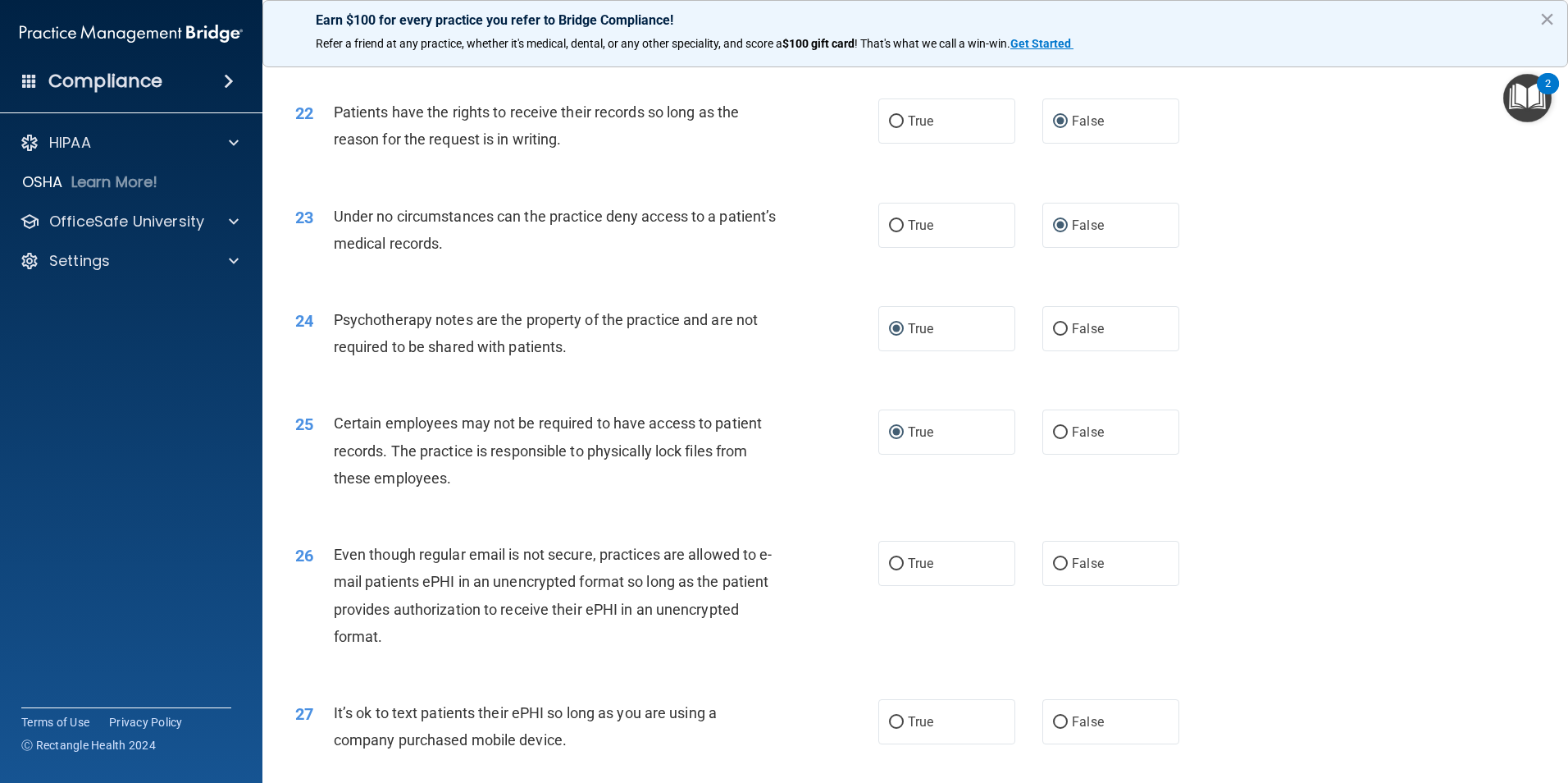
scroll to position [2872, 0]
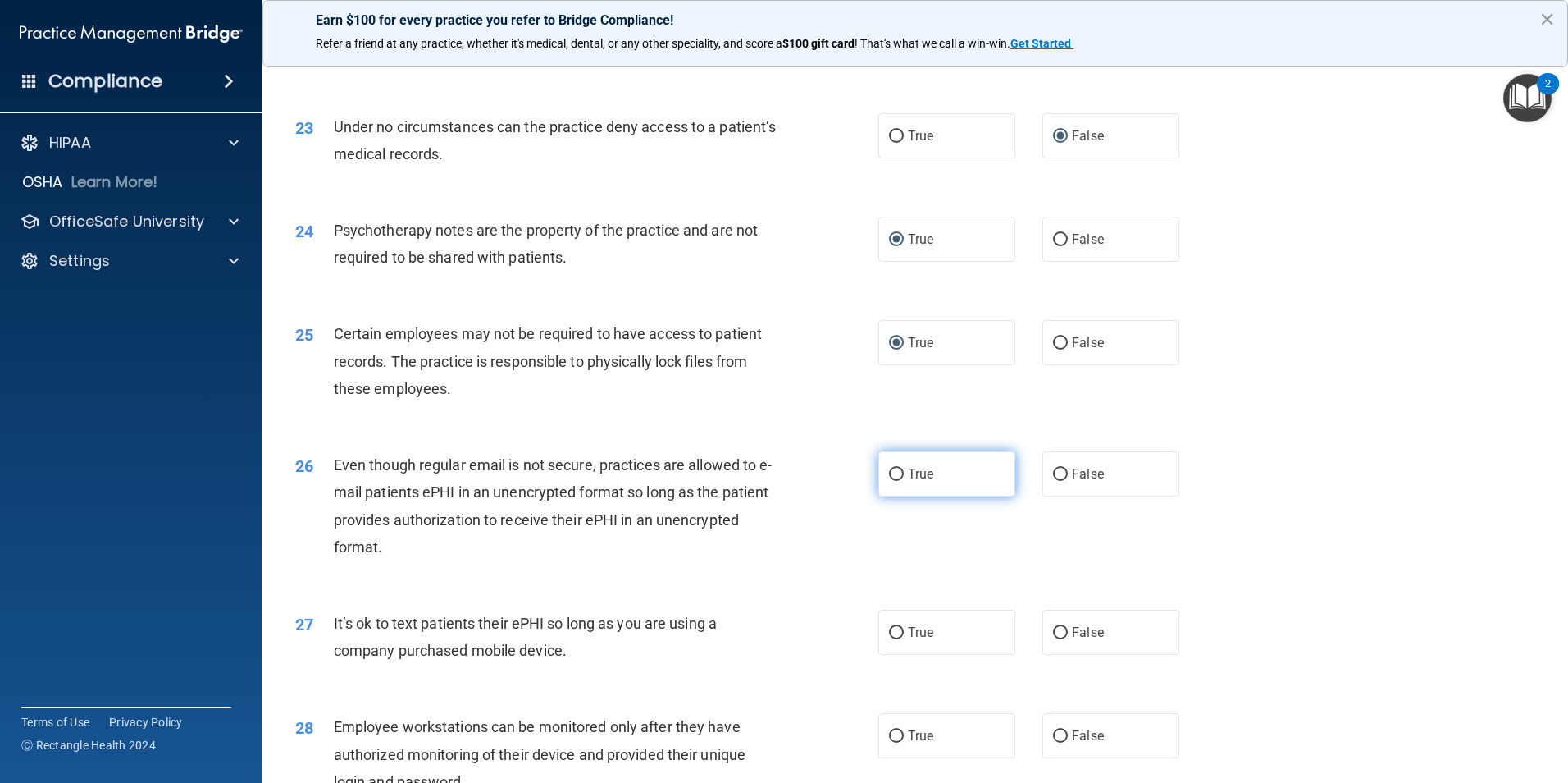
click at [889, 481] on input "True" at bounding box center [896, 474] width 15 height 12
radio input "true"
click at [889, 640] on input "True" at bounding box center [896, 633] width 15 height 12
radio input "true"
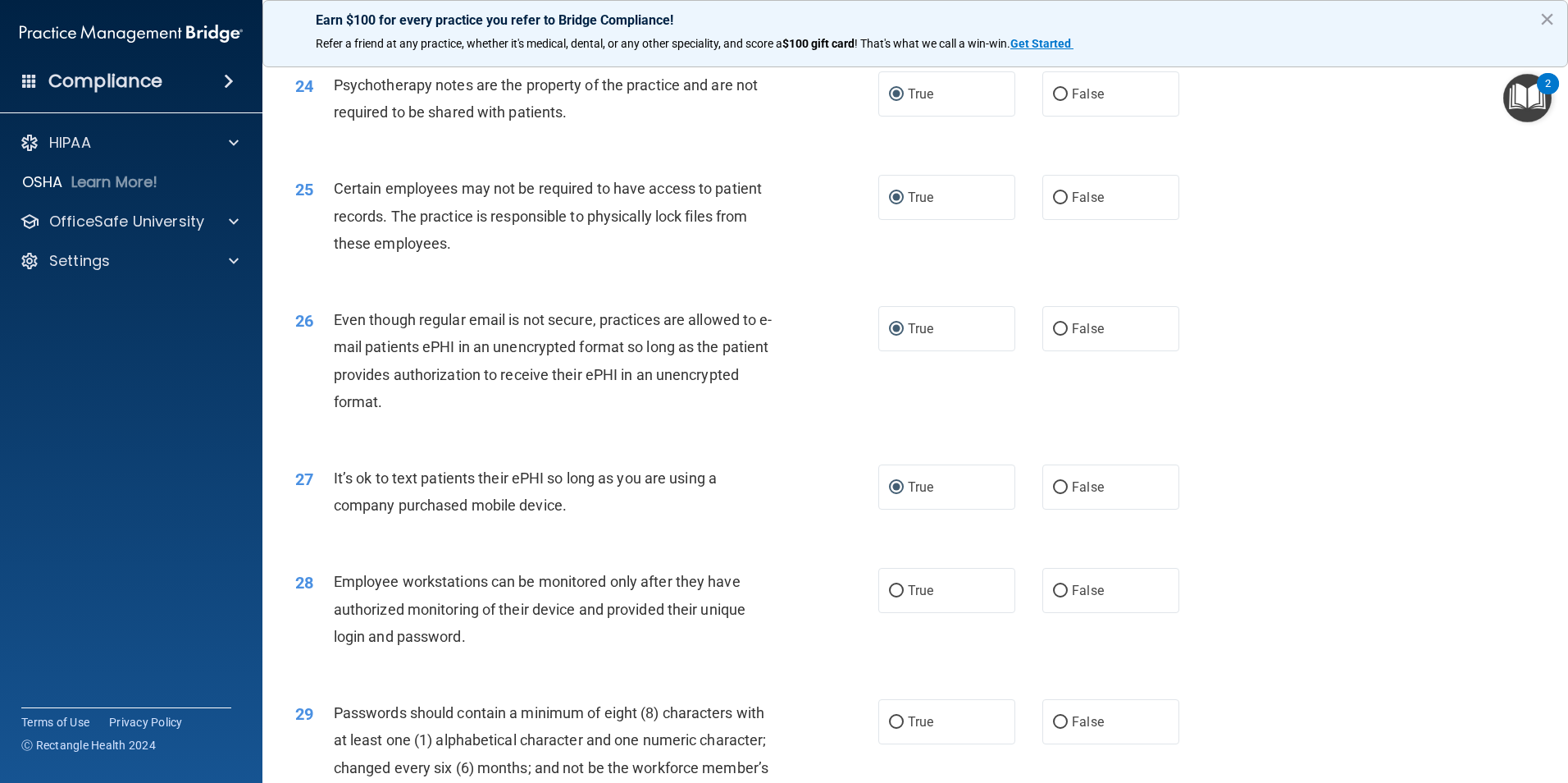
scroll to position [3199, 0]
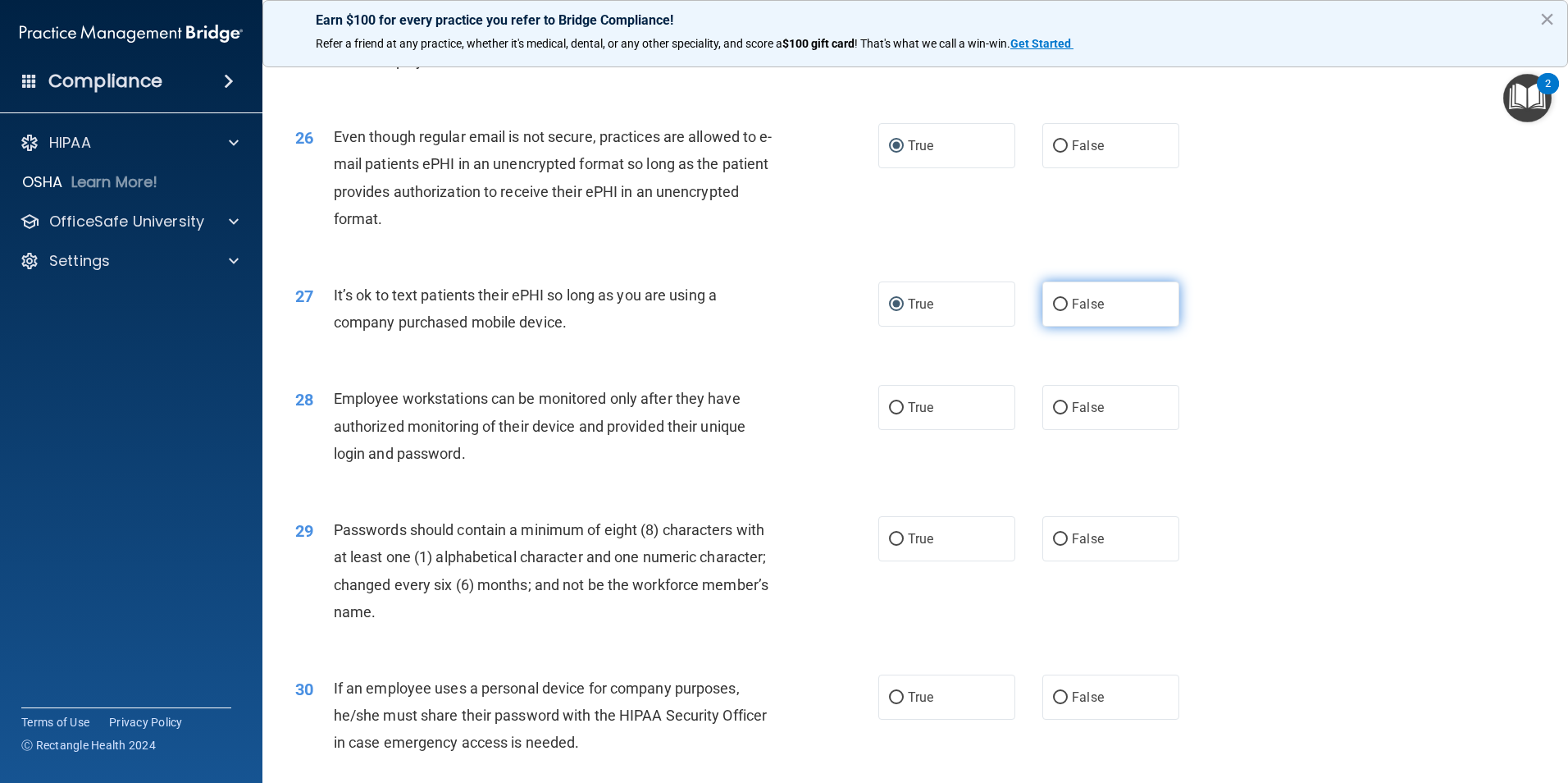
click at [1053, 311] on input "False" at bounding box center [1061, 304] width 15 height 12
radio input "true"
radio input "false"
click at [1053, 414] on input "False" at bounding box center [1061, 408] width 15 height 12
radio input "true"
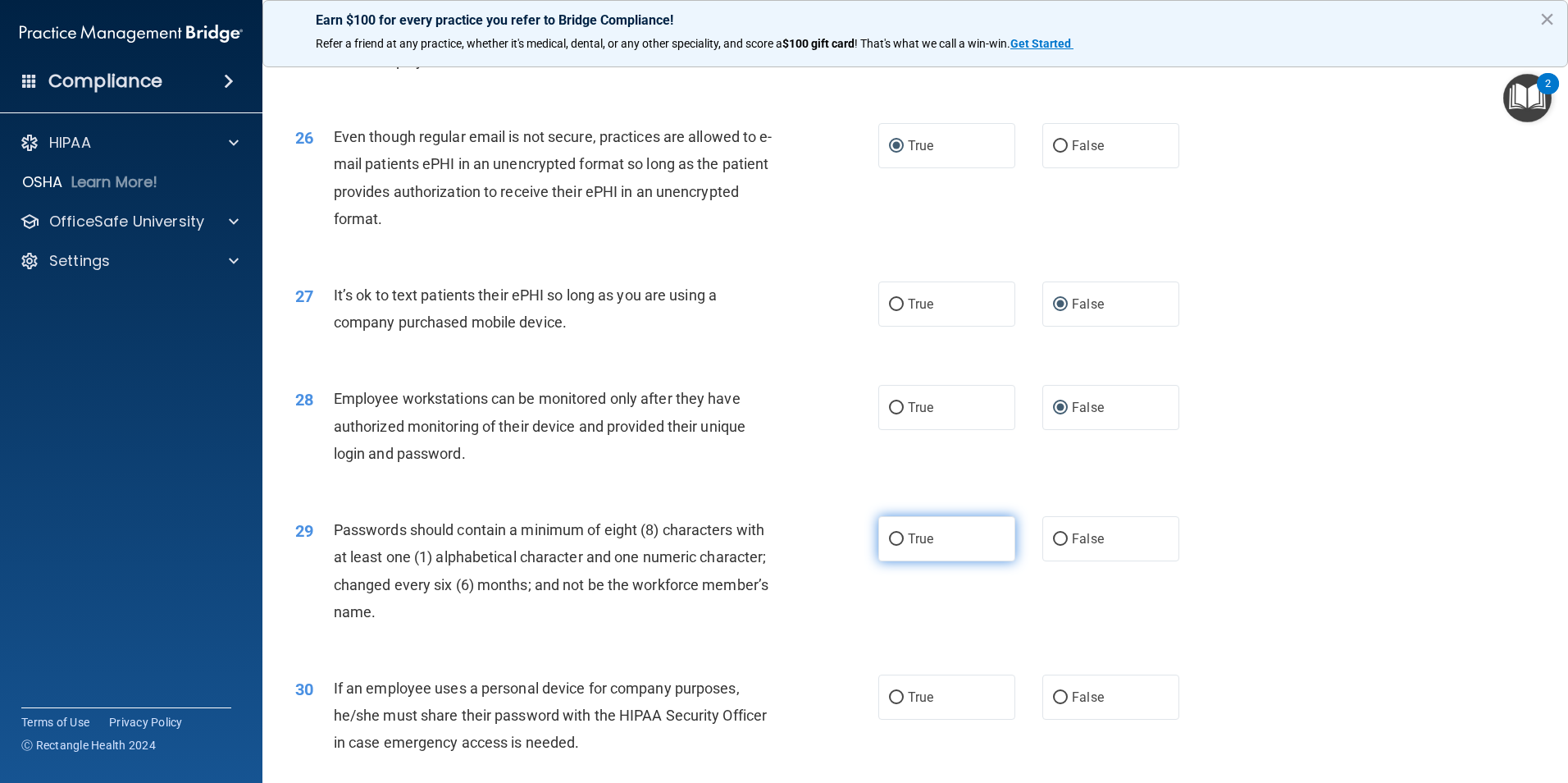
click at [891, 546] on input "True" at bounding box center [896, 539] width 15 height 12
radio input "true"
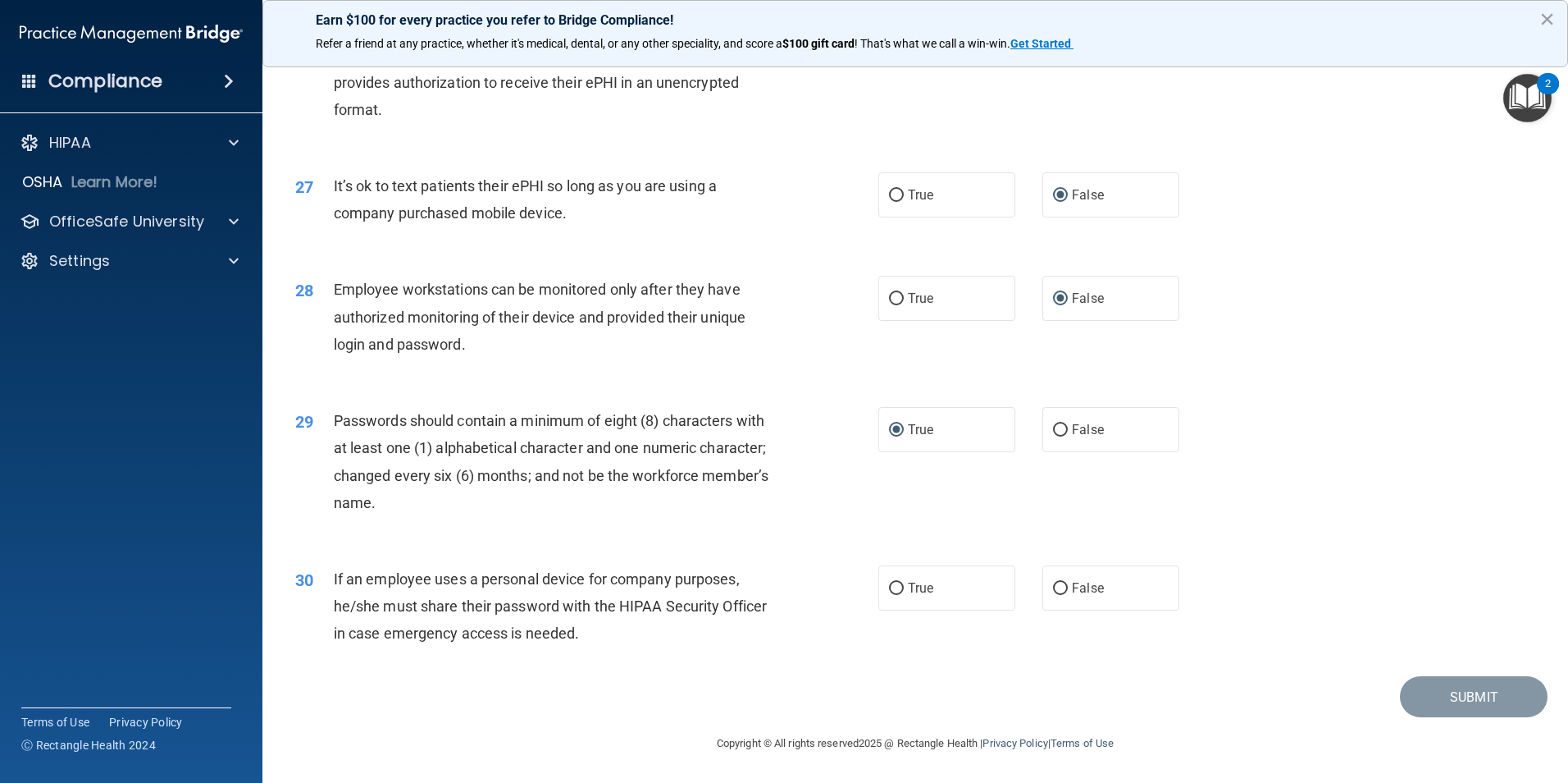
scroll to position [3336, 0]
click at [1053, 590] on input "False" at bounding box center [1061, 588] width 15 height 12
radio input "true"
click at [1450, 698] on button "Submit" at bounding box center [1473, 697] width 148 height 41
